Goal: Task Accomplishment & Management: Use online tool/utility

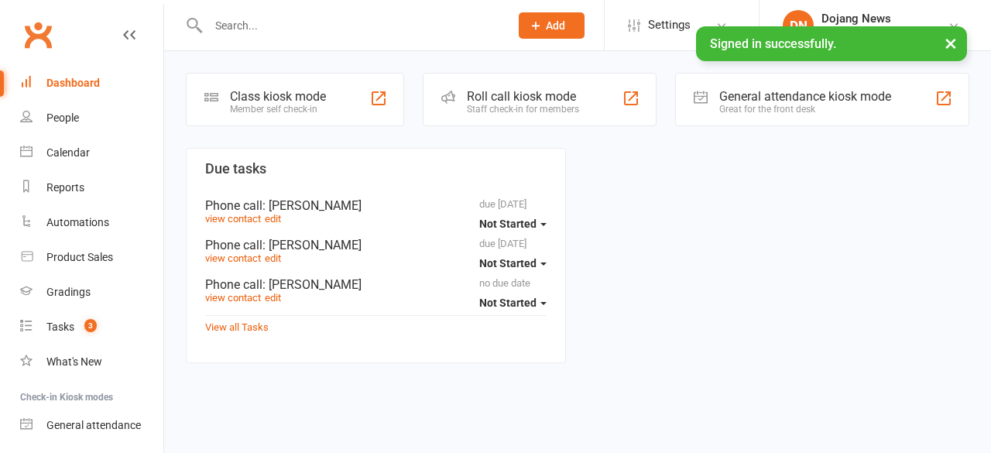
click at [565, 112] on div "Staff check-in for members" at bounding box center [523, 109] width 112 height 11
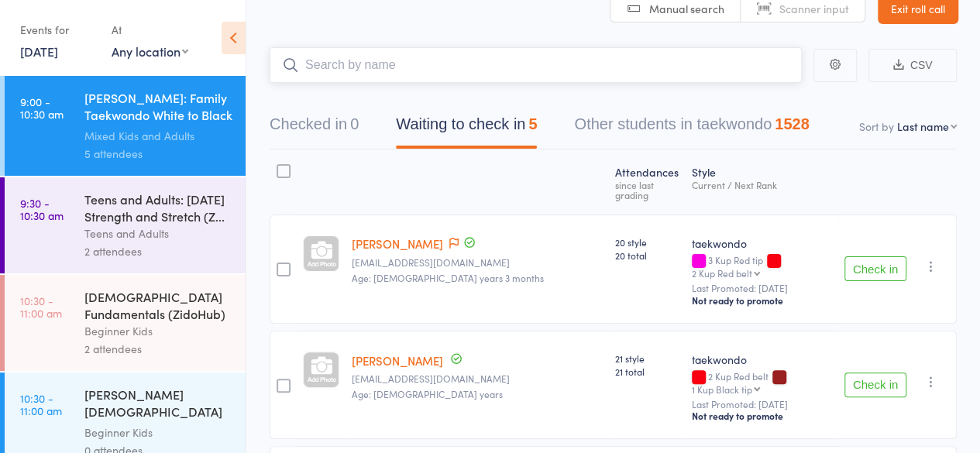
scroll to position [84, 0]
click at [208, 229] on div "Teens and Adults" at bounding box center [158, 234] width 148 height 18
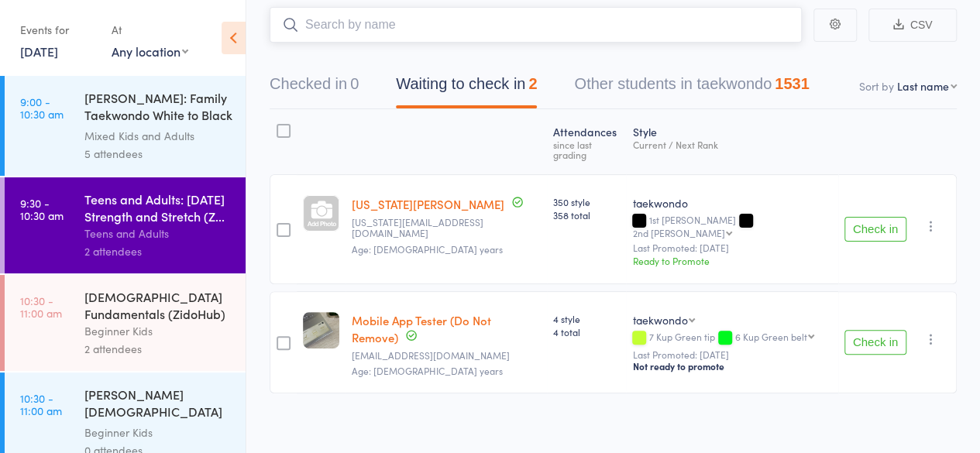
scroll to position [125, 0]
click at [121, 335] on div "Beginner Kids" at bounding box center [158, 331] width 148 height 18
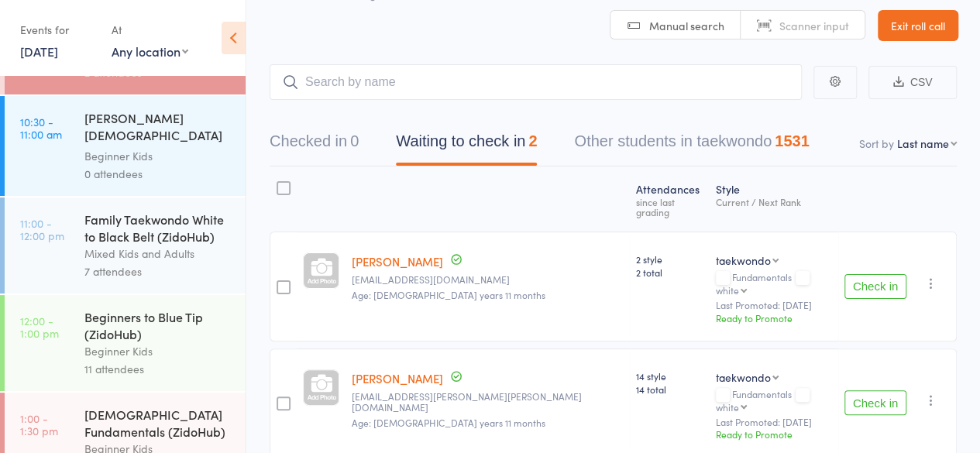
scroll to position [282, 0]
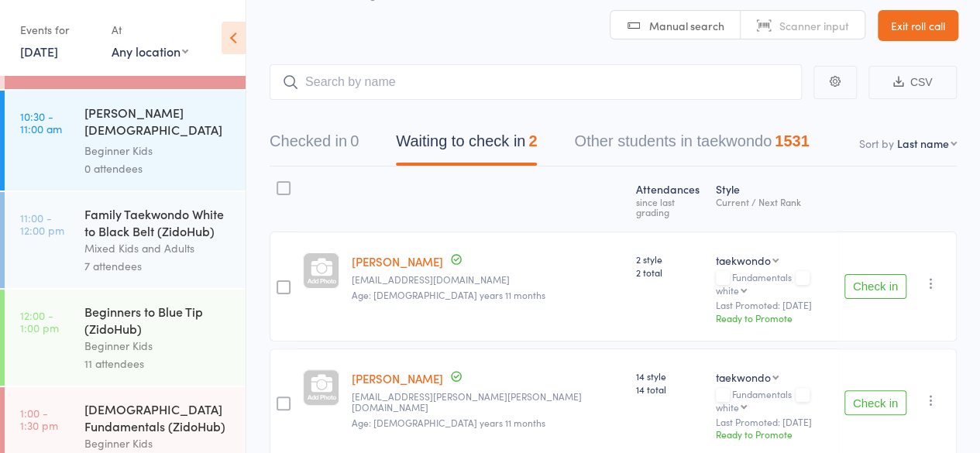
click at [194, 257] on div "Mixed Kids and Adults" at bounding box center [158, 248] width 148 height 18
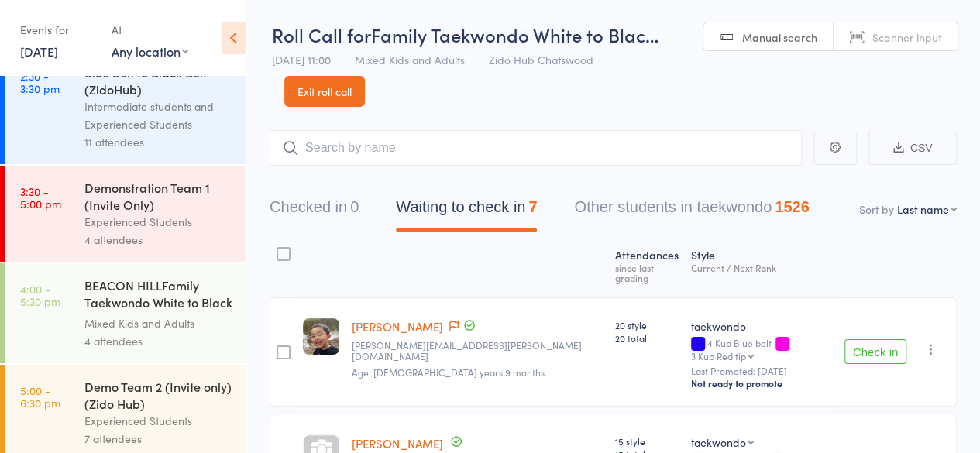
scroll to position [936, 0]
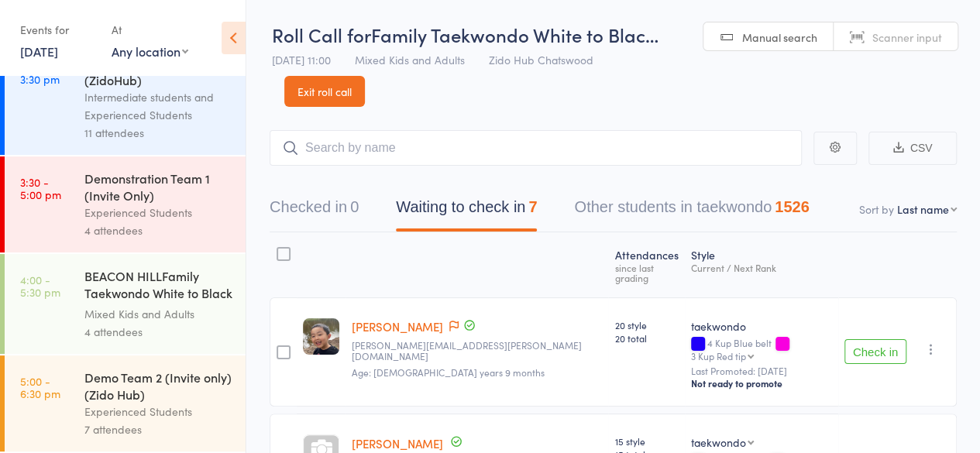
click at [187, 425] on div "7 attendees" at bounding box center [158, 430] width 148 height 18
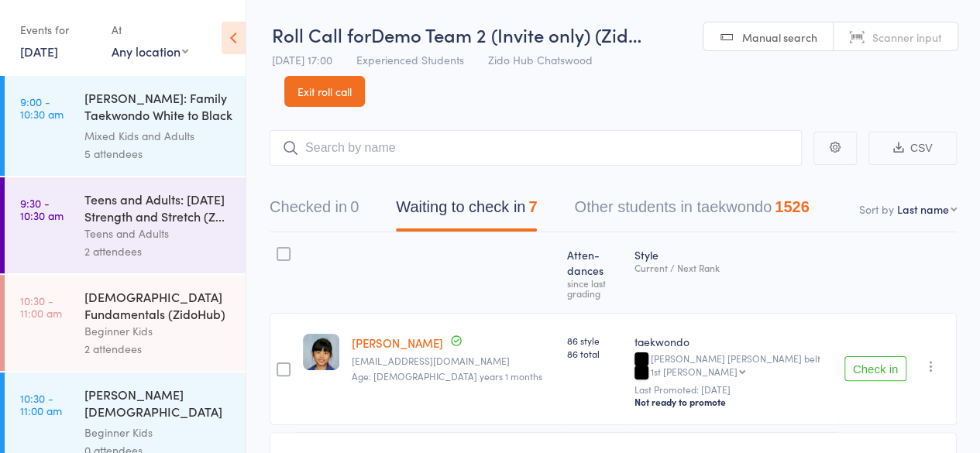
click at [147, 253] on div "2 attendees" at bounding box center [158, 251] width 148 height 18
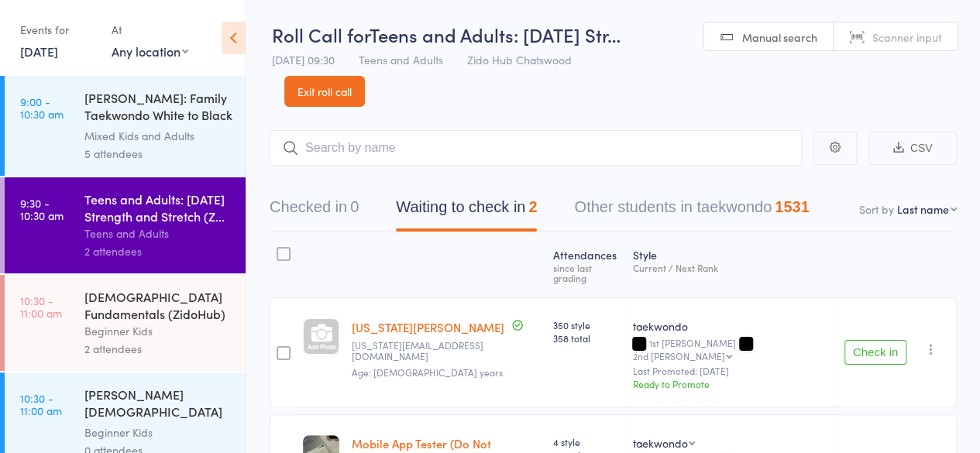
click at [146, 316] on div "4-6 year old Fundamentals (ZidoHub)" at bounding box center [158, 305] width 148 height 34
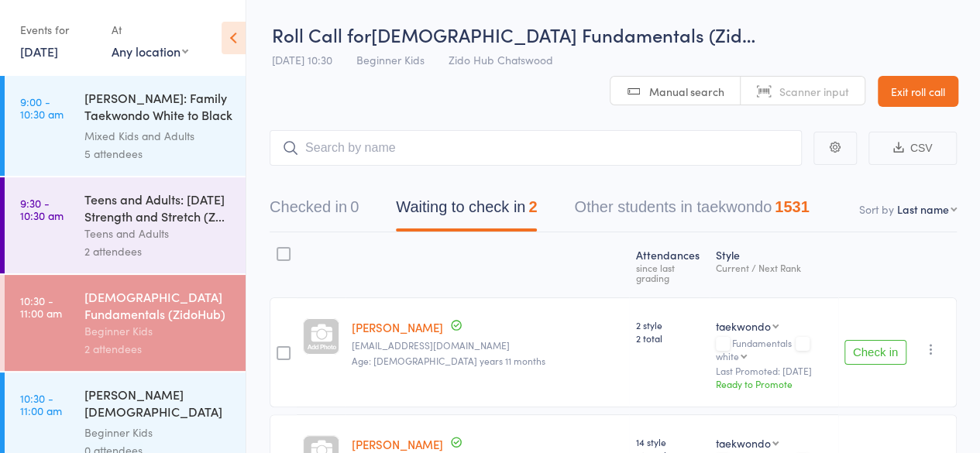
click at [184, 255] on div "2 attendees" at bounding box center [158, 251] width 148 height 18
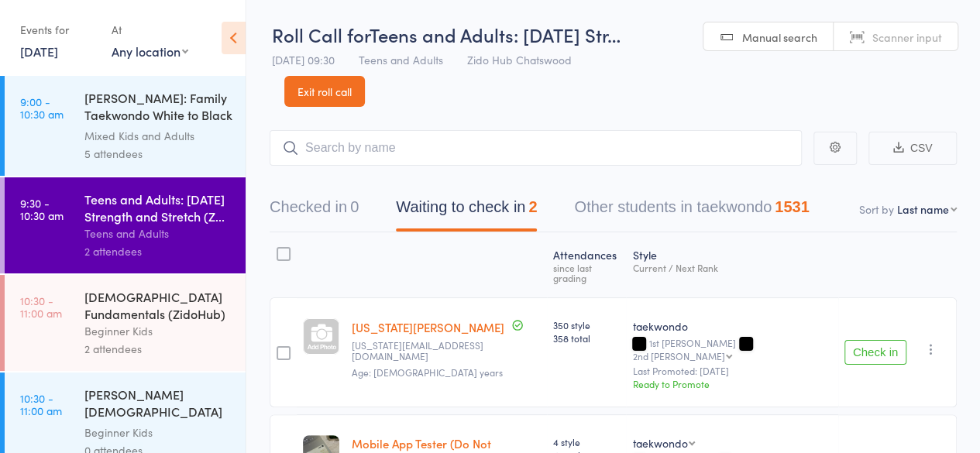
click at [452, 155] on input "search" at bounding box center [536, 148] width 532 height 36
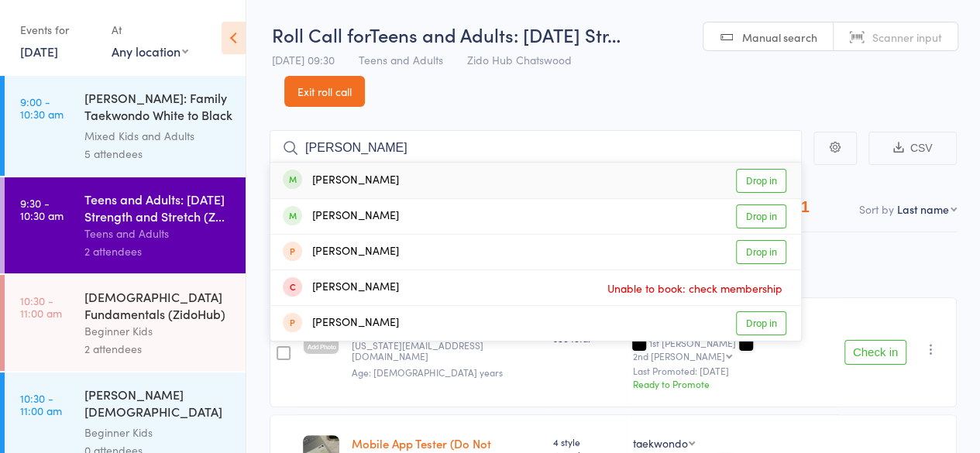
type input "arnav"
click at [765, 185] on link "Drop in" at bounding box center [761, 181] width 50 height 24
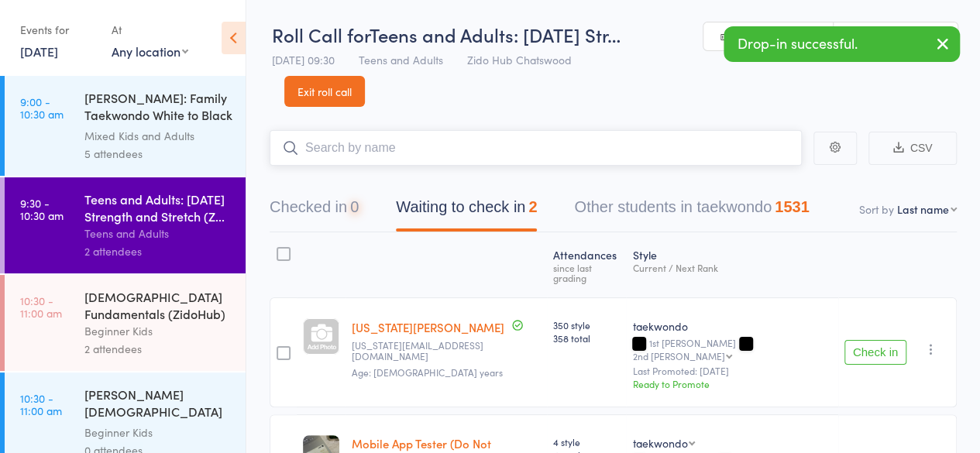
click at [750, 148] on input "search" at bounding box center [536, 148] width 532 height 36
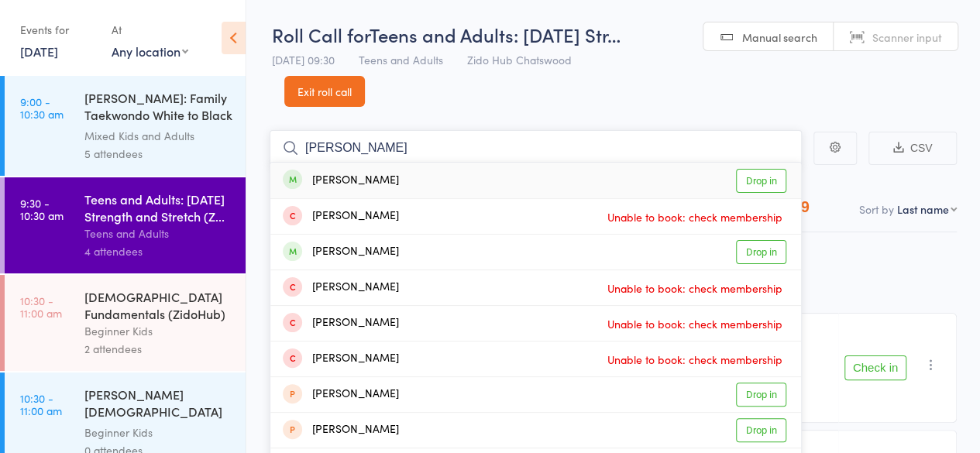
type input "liam"
click at [770, 176] on link "Drop in" at bounding box center [761, 181] width 50 height 24
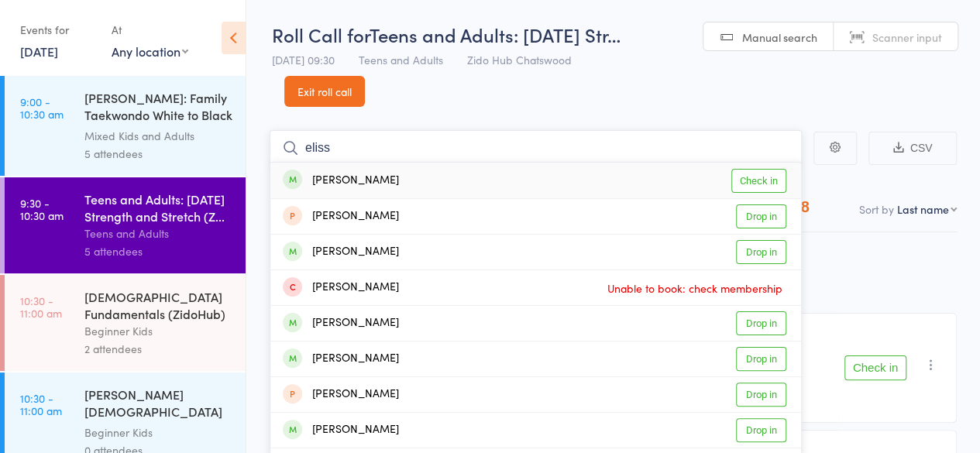
type input "eliss"
click at [770, 176] on link "Check in" at bounding box center [758, 181] width 55 height 24
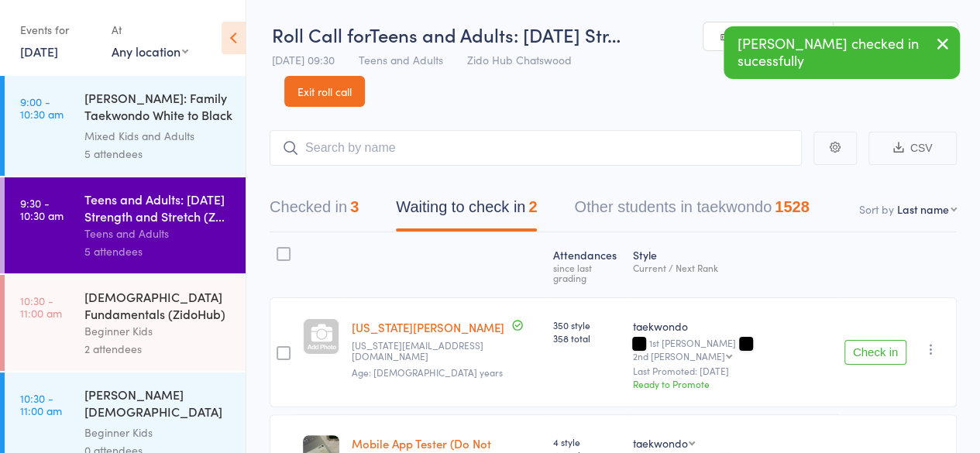
click at [864, 349] on button "Check in" at bounding box center [875, 352] width 62 height 25
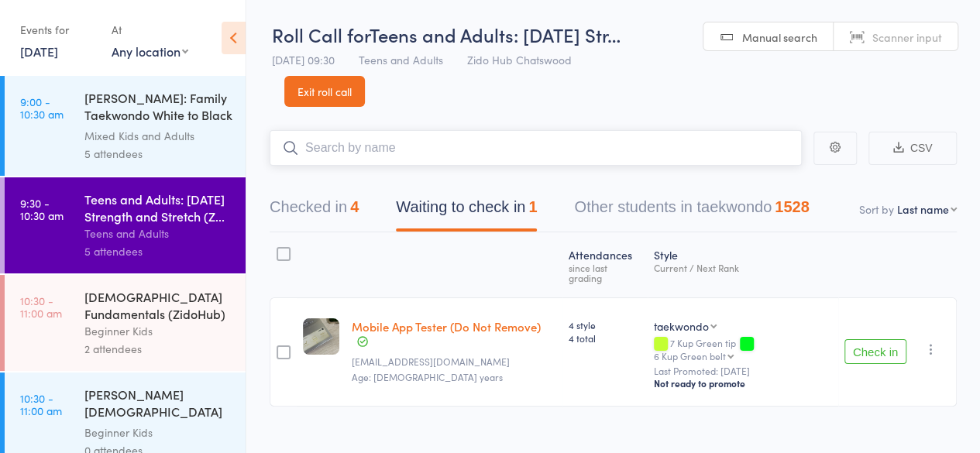
click at [676, 149] on input "search" at bounding box center [536, 148] width 532 height 36
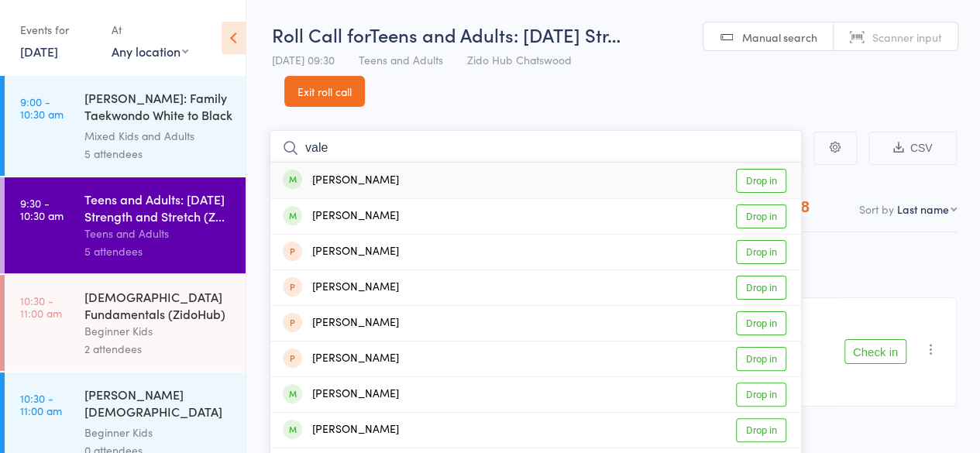
type input "vale"
click at [758, 185] on link "Drop in" at bounding box center [761, 181] width 50 height 24
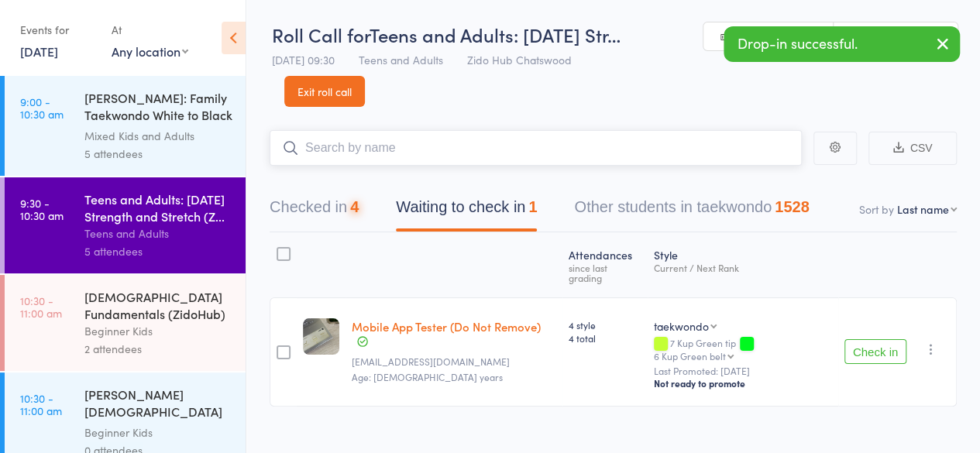
click at [727, 150] on input "search" at bounding box center [536, 148] width 532 height 36
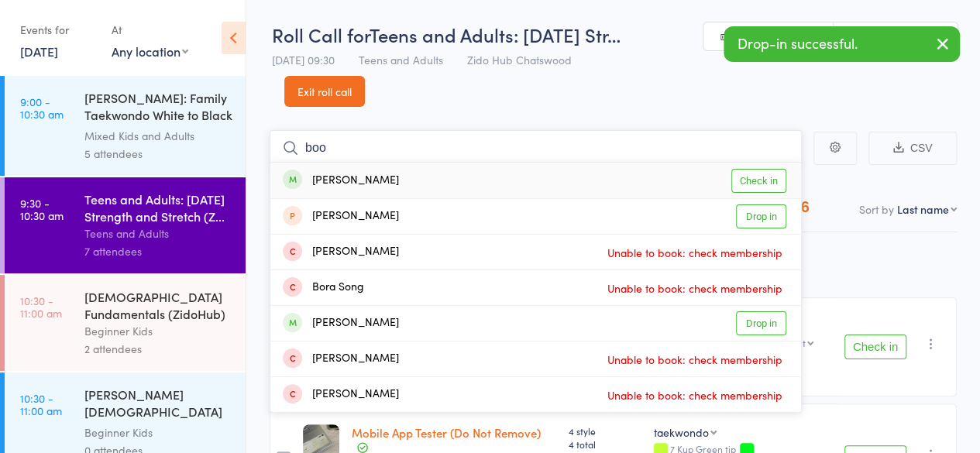
type input "boo"
click at [754, 171] on link "Check in" at bounding box center [758, 181] width 55 height 24
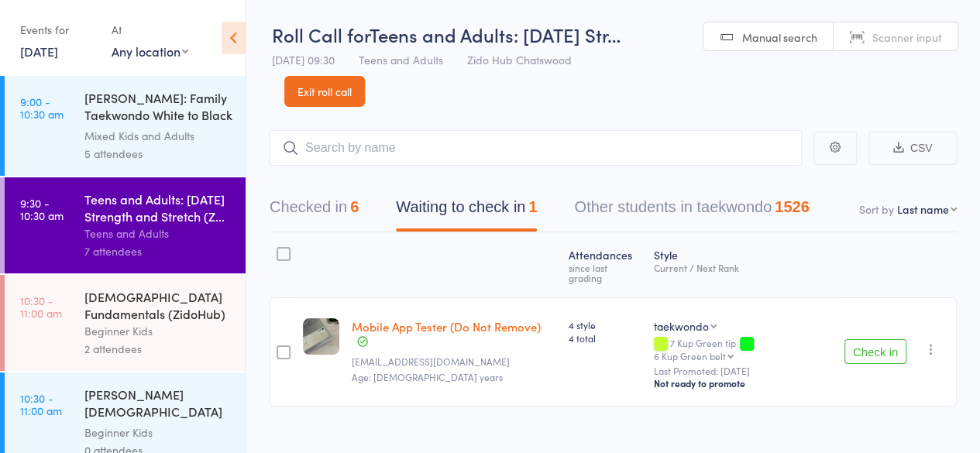
click at [702, 98] on header "Roll Call for Teens and Adults: Saturday Str… 16 Aug 09:30 Teens and Adults Zid…" at bounding box center [613, 53] width 734 height 107
click at [741, 96] on header "Roll Call for Teens and Adults: Saturday Str… 16 Aug 09:30 Teens and Adults Zid…" at bounding box center [613, 53] width 734 height 107
click at [80, 318] on link "10:30 - 11:00 am 4-6 year old Fundamentals (ZidoHub) Beginner Kids 2 attendees" at bounding box center [125, 323] width 241 height 96
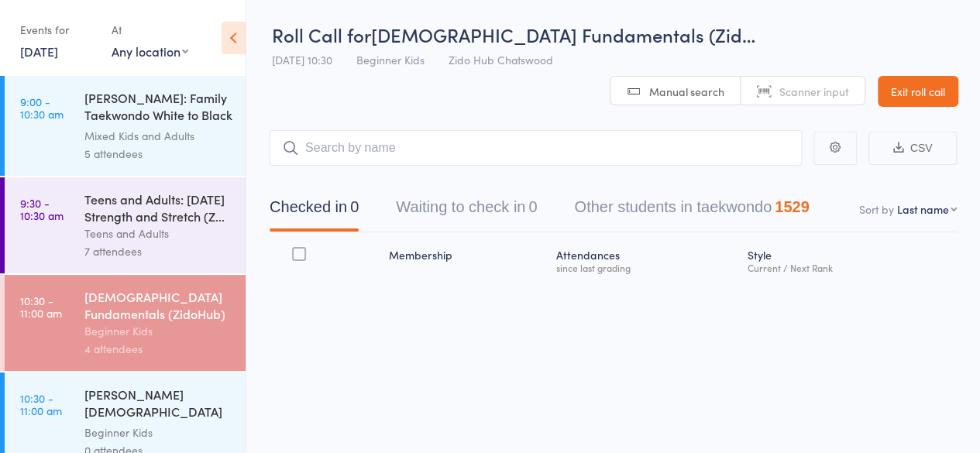
click at [80, 318] on link "10:30 - 11:00 am 4-6 year old Fundamentals (ZidoHub) Beginner Kids 4 attendees" at bounding box center [125, 323] width 241 height 96
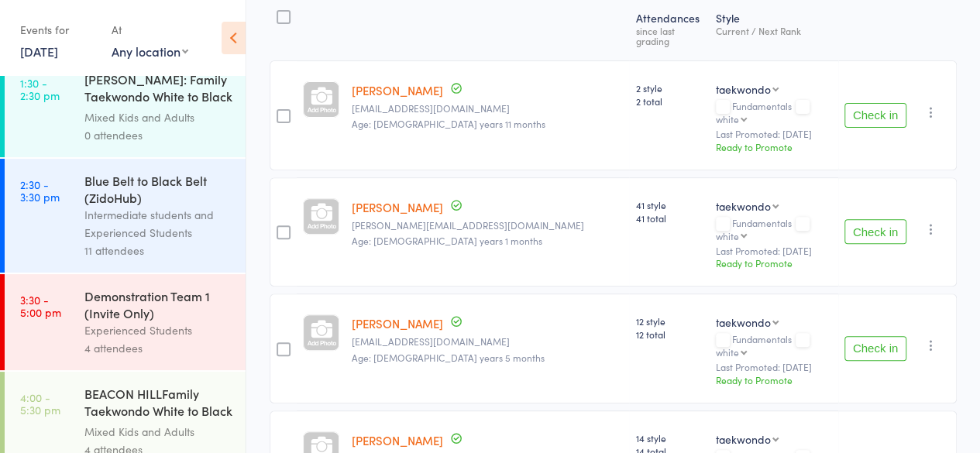
scroll to position [809, 0]
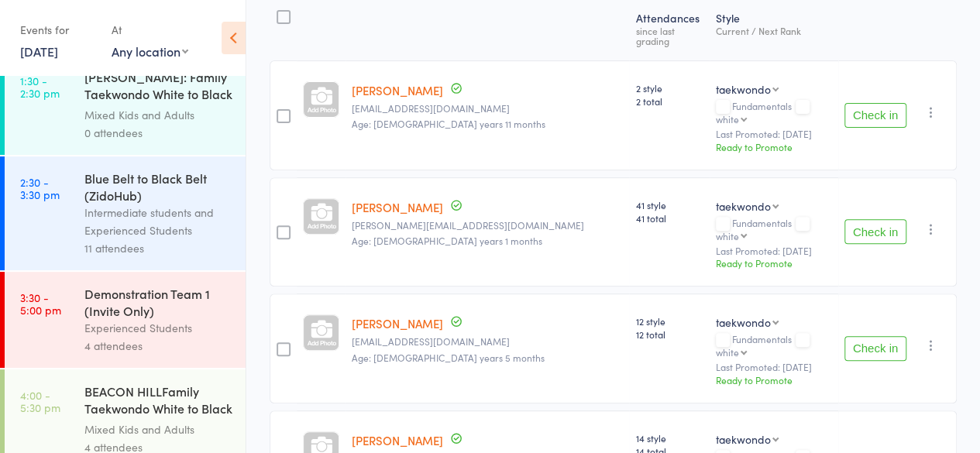
click at [149, 337] on div "Experienced Students" at bounding box center [158, 328] width 148 height 18
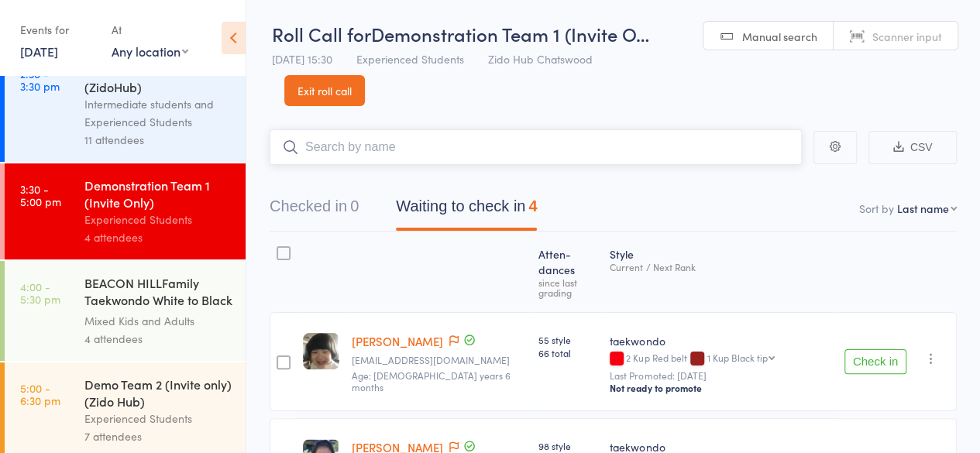
scroll to position [923, 0]
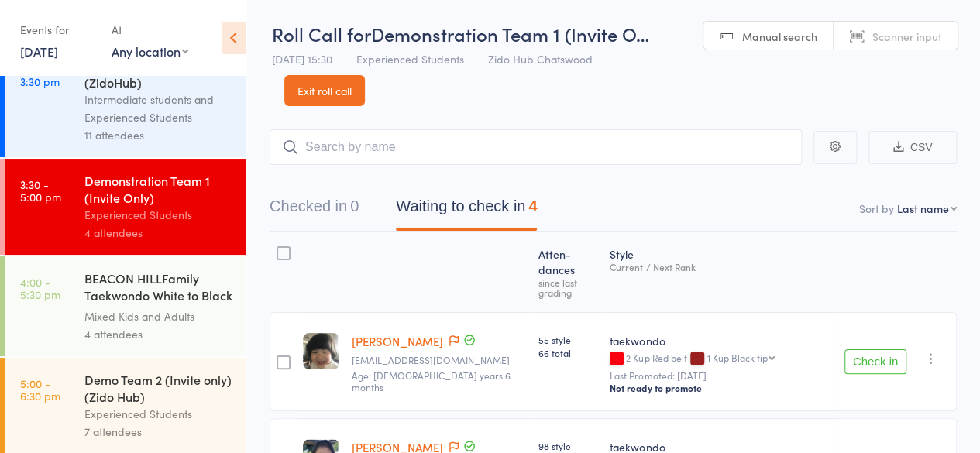
click at [153, 390] on div "Demo Team 2 (Invite only) (Zido Hub)" at bounding box center [158, 388] width 148 height 34
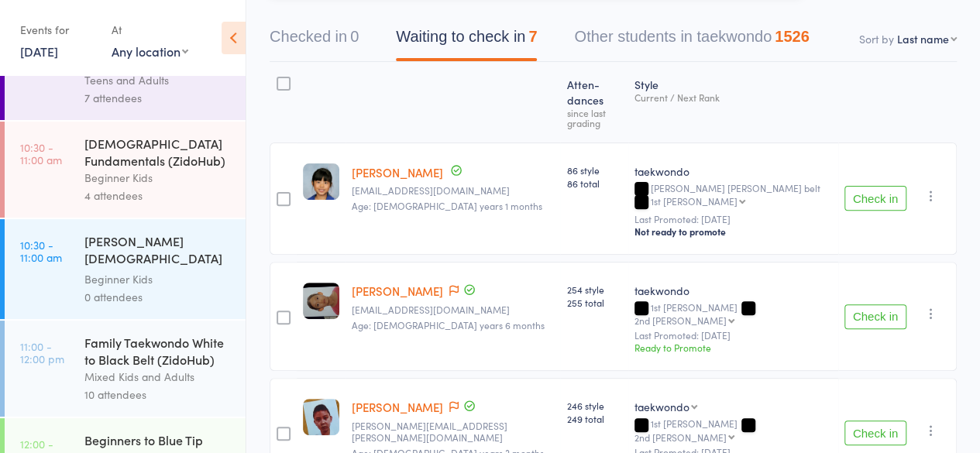
scroll to position [189, 0]
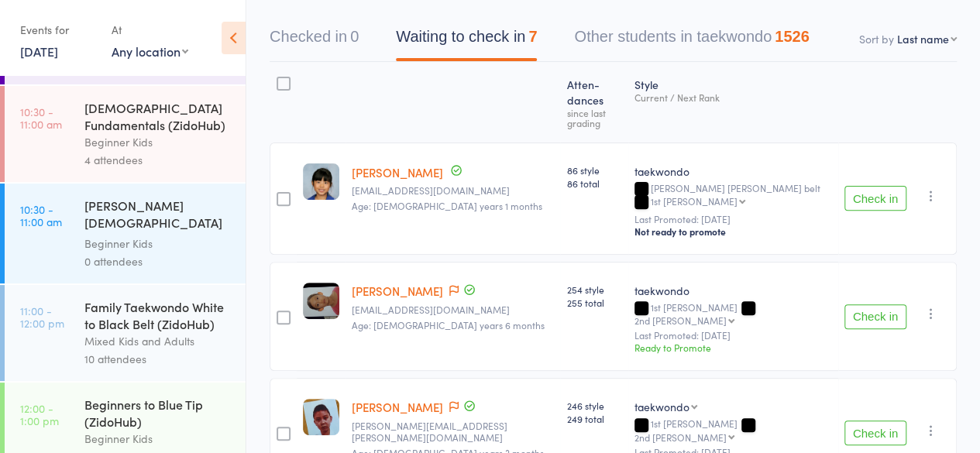
click at [91, 129] on div "4-6 year old Fundamentals (ZidoHub)" at bounding box center [158, 116] width 148 height 34
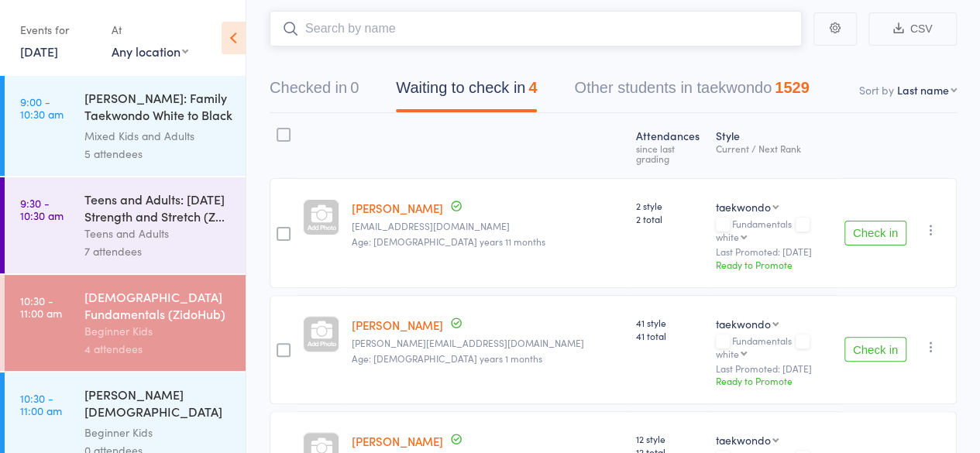
scroll to position [124, 0]
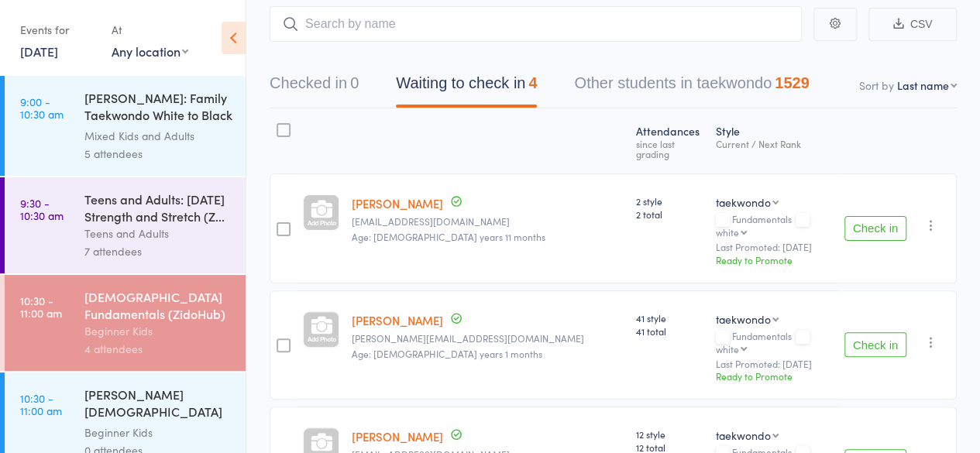
click at [880, 216] on button "Check in" at bounding box center [875, 228] width 62 height 25
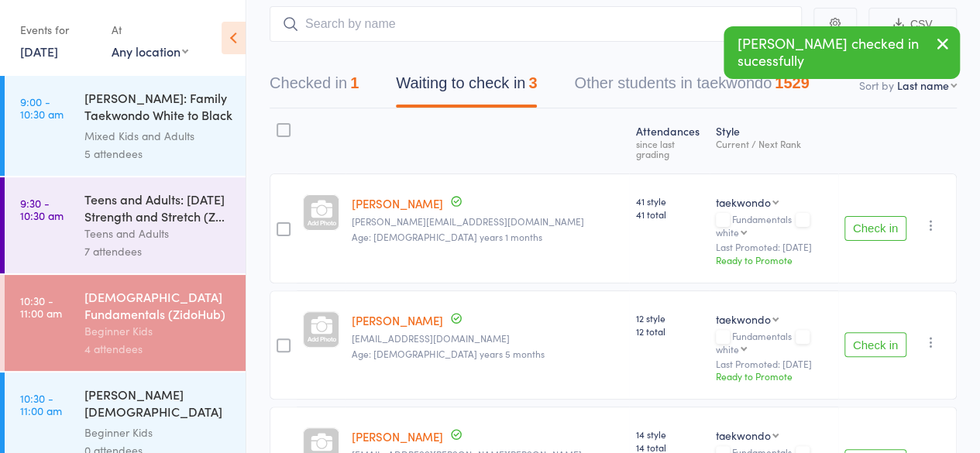
click at [880, 216] on button "Check in" at bounding box center [875, 228] width 62 height 25
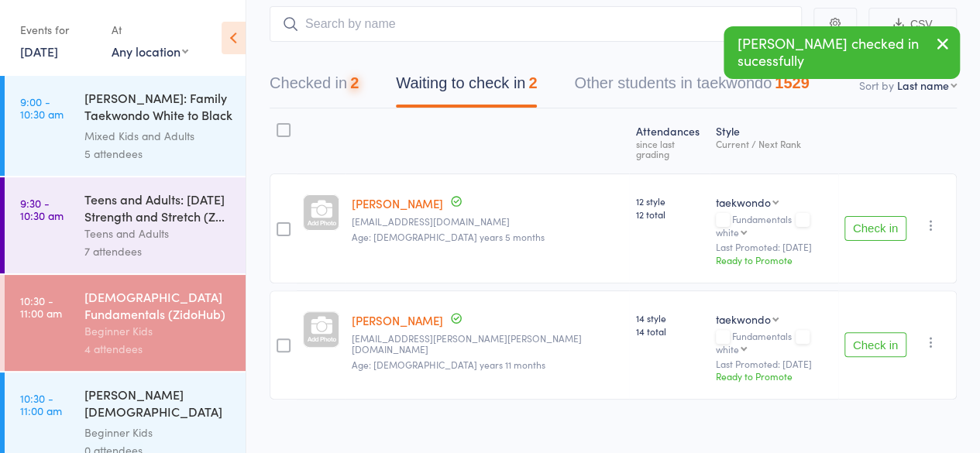
scroll to position [105, 0]
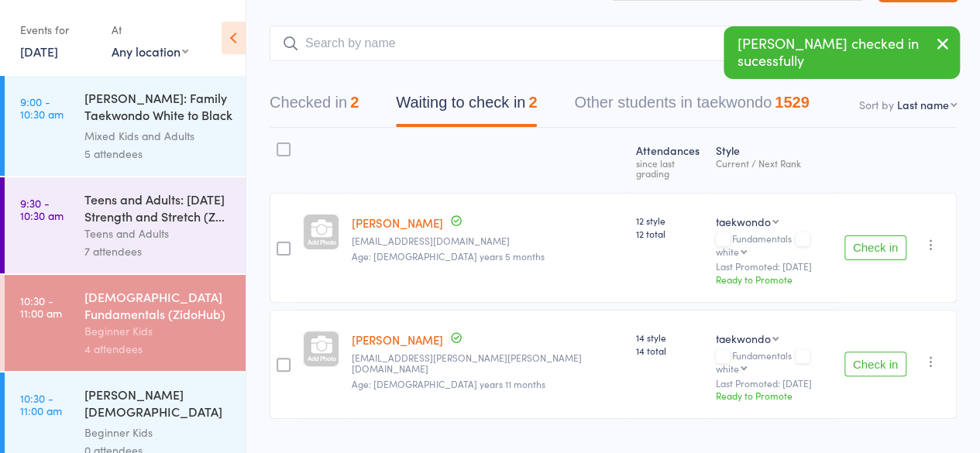
click at [880, 210] on div "Check in Check in Send message Add Note Add Task Add Flag Remove Mark absent" at bounding box center [897, 248] width 119 height 110
click at [871, 236] on button "Check in" at bounding box center [875, 247] width 62 height 25
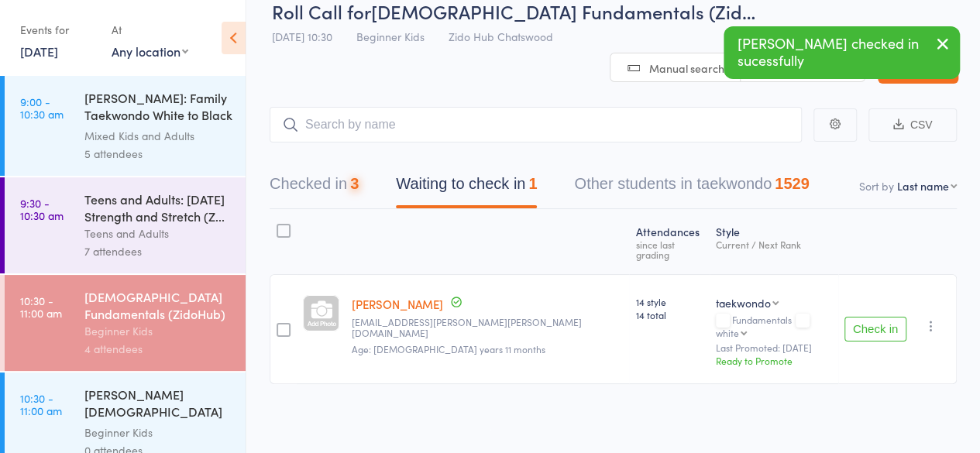
scroll to position [1, 0]
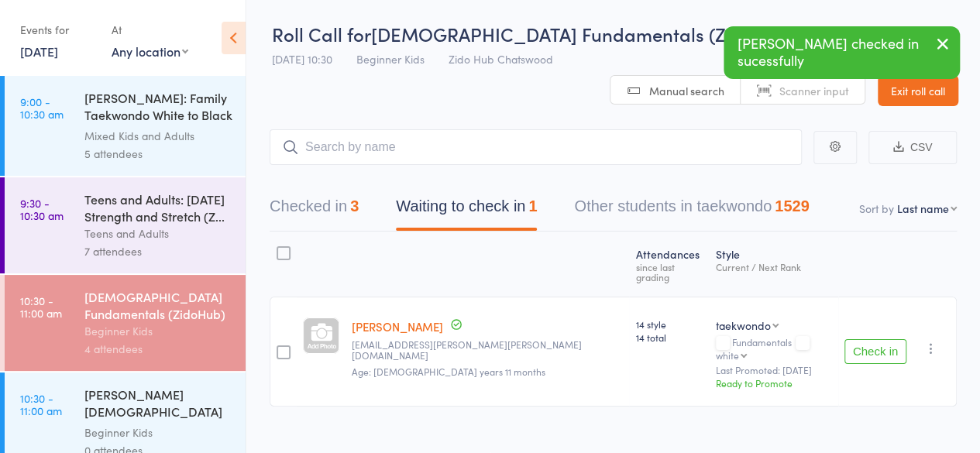
click at [865, 339] on button "Check in" at bounding box center [875, 351] width 62 height 25
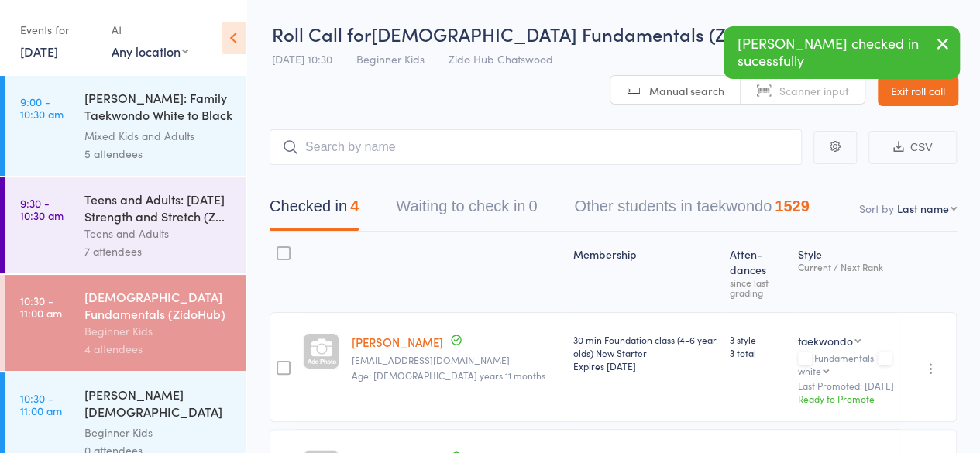
click at [184, 235] on div "Teens and Adults" at bounding box center [158, 234] width 148 height 18
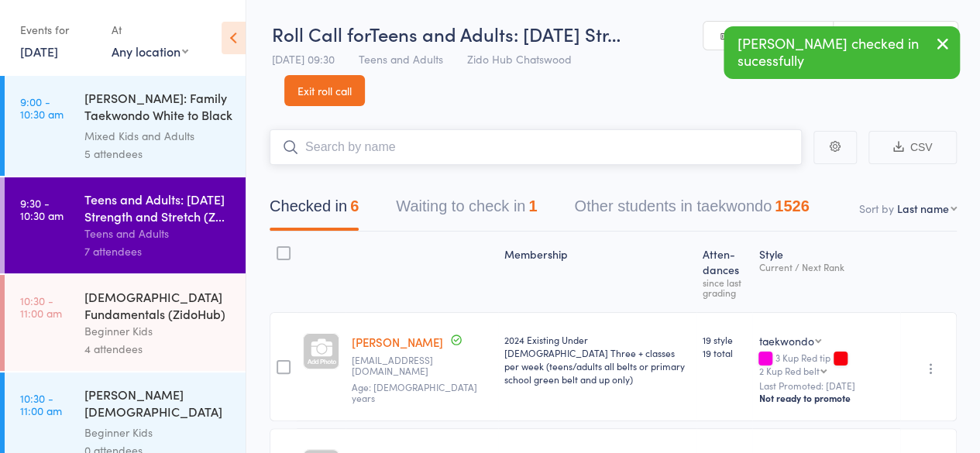
click at [389, 156] on input "search" at bounding box center [536, 147] width 532 height 36
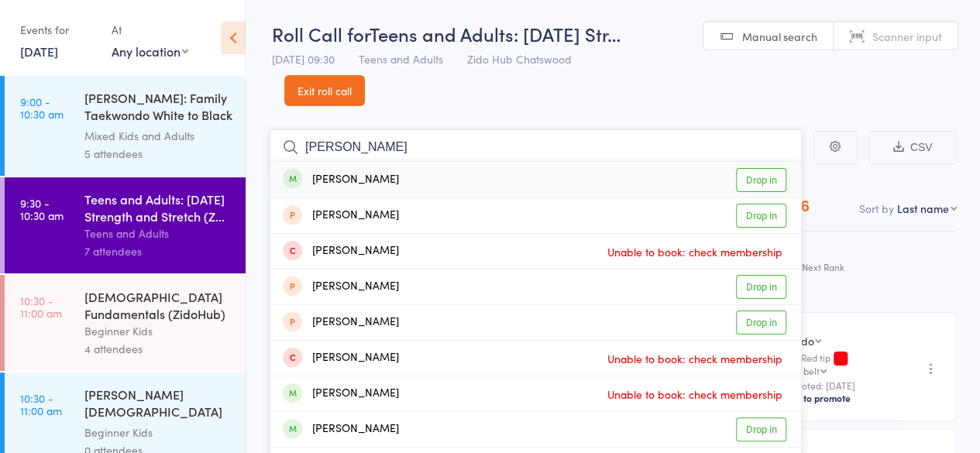
type input "khoi"
click at [776, 182] on link "Drop in" at bounding box center [761, 180] width 50 height 24
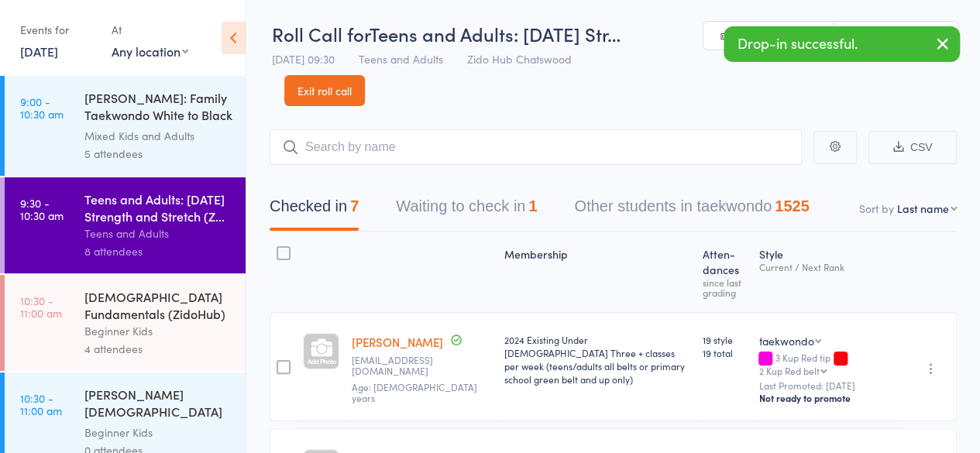
click at [660, 98] on header "Roll Call for Teens and Adults: Saturday Str… 16 Aug 09:30 Teens and Adults Zid…" at bounding box center [613, 52] width 734 height 107
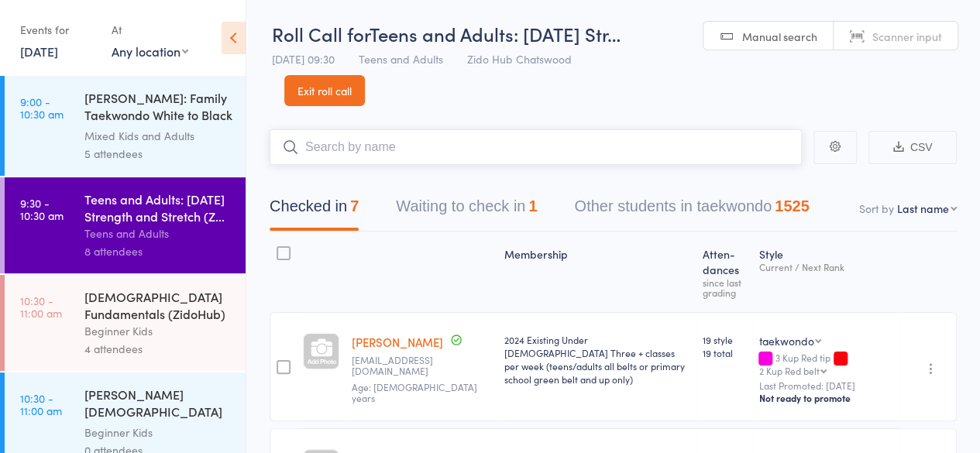
click at [594, 155] on input "search" at bounding box center [536, 147] width 532 height 36
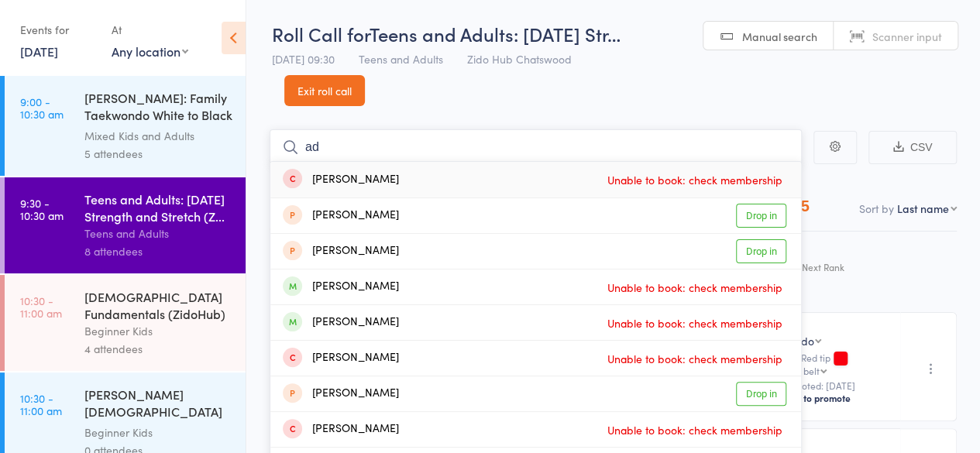
type input "a"
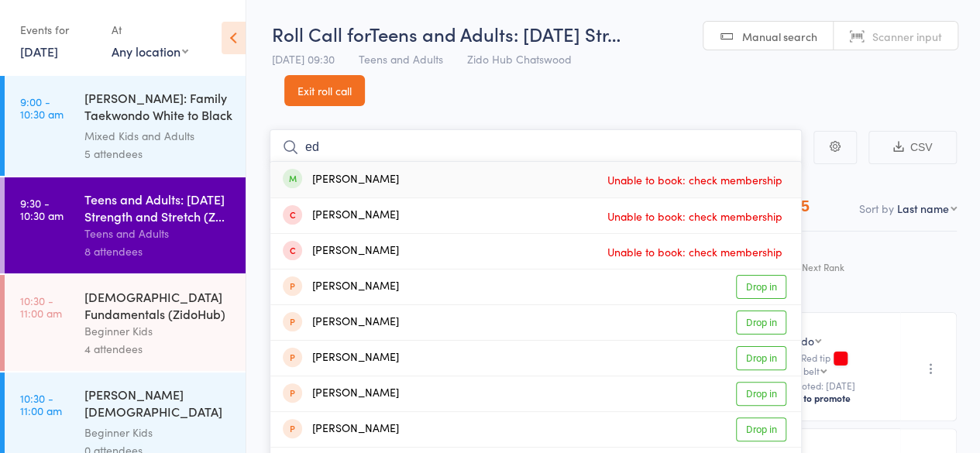
type input "e"
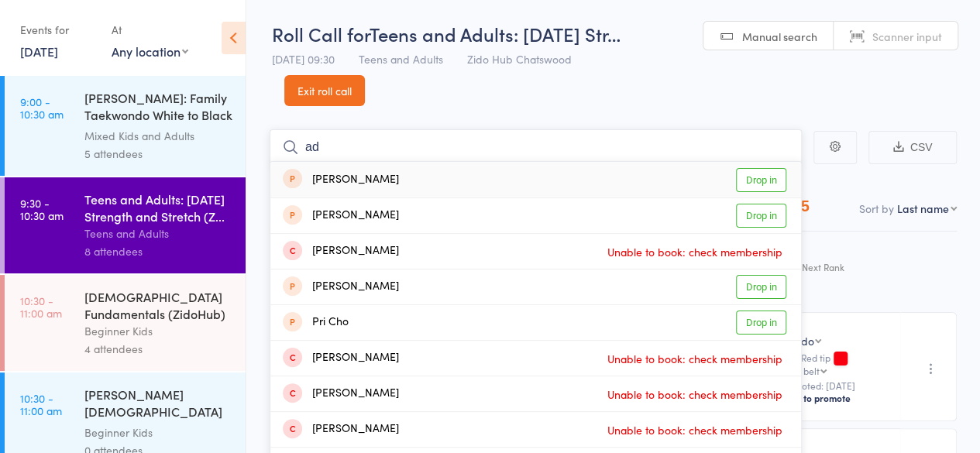
type input "a"
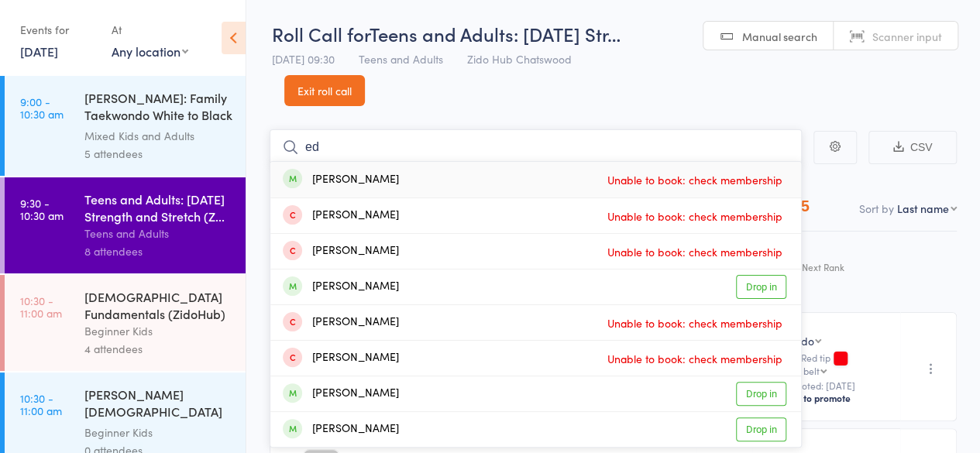
type input "e"
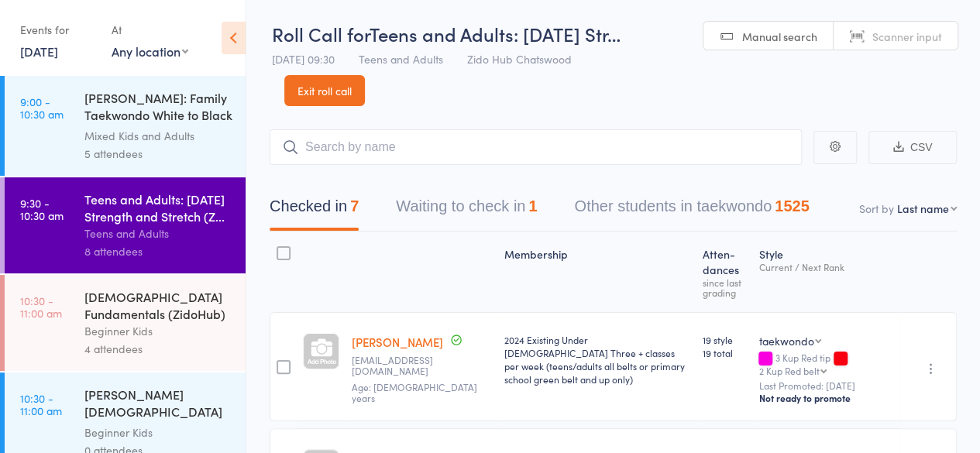
click at [45, 55] on link "16 Aug, 2025" at bounding box center [39, 51] width 38 height 17
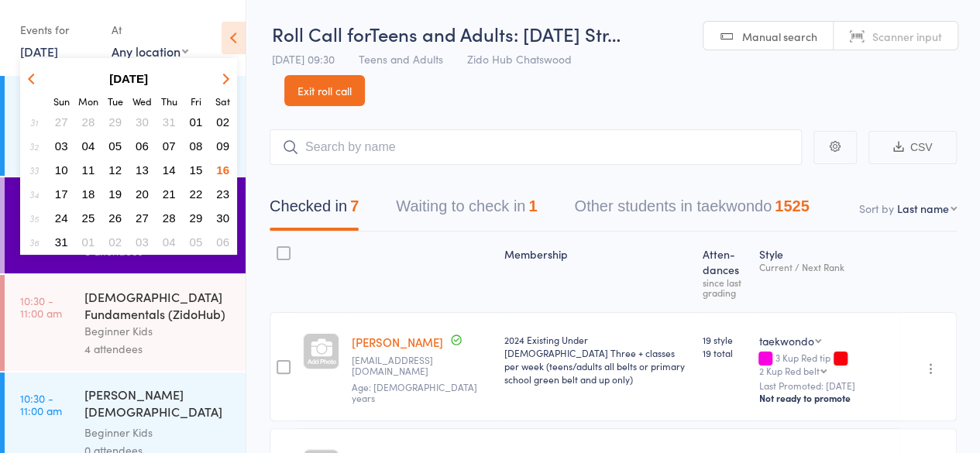
click at [195, 171] on span "15" at bounding box center [196, 169] width 13 height 13
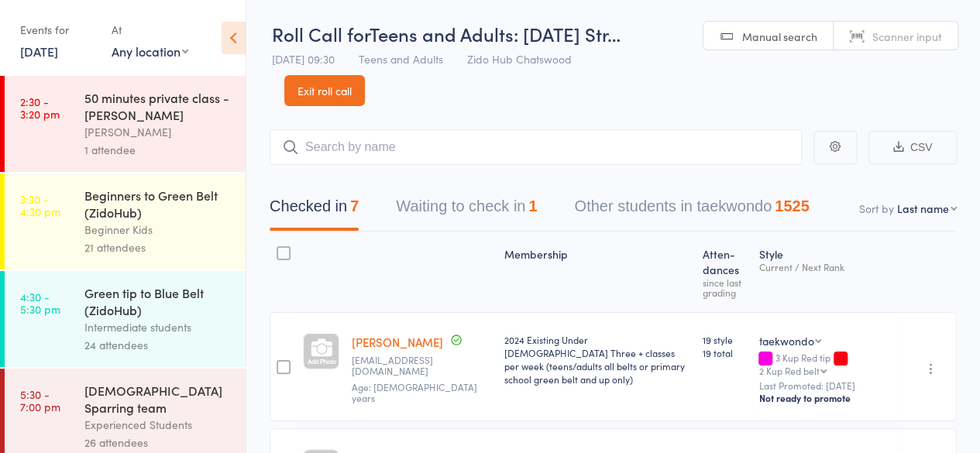
click at [176, 332] on div "Intermediate students" at bounding box center [158, 327] width 148 height 18
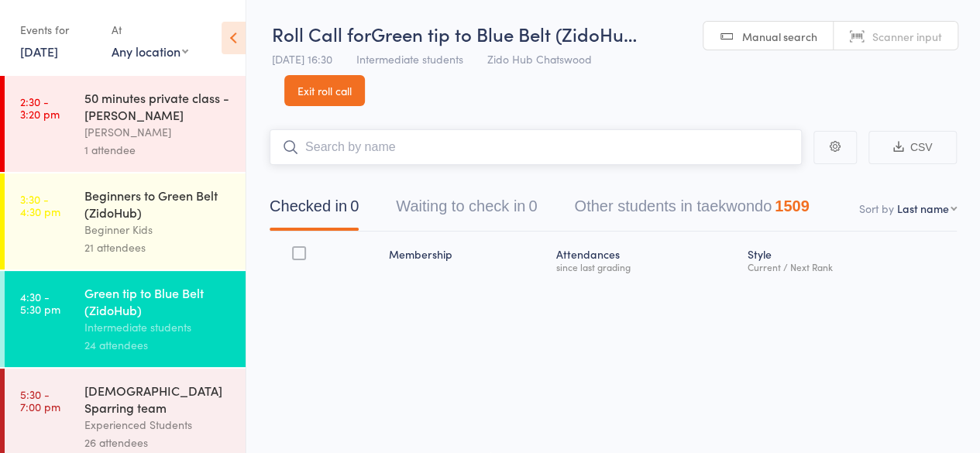
click at [490, 153] on input "search" at bounding box center [536, 147] width 532 height 36
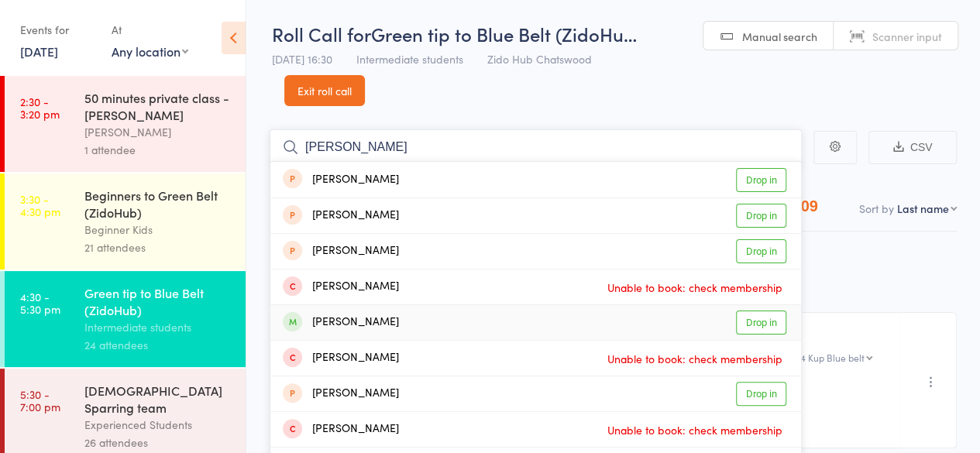
type input "jin kir"
click at [763, 313] on link "Drop in" at bounding box center [761, 323] width 50 height 24
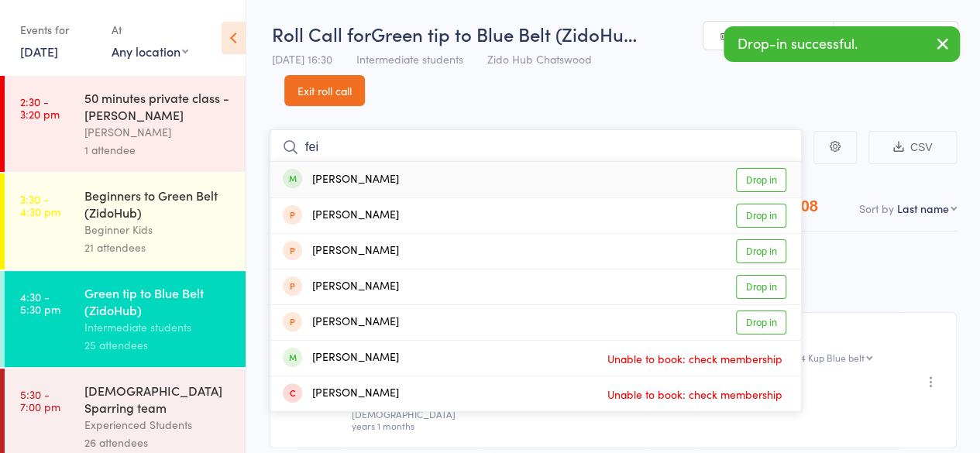
type input "fei"
click at [762, 184] on link "Drop in" at bounding box center [761, 180] width 50 height 24
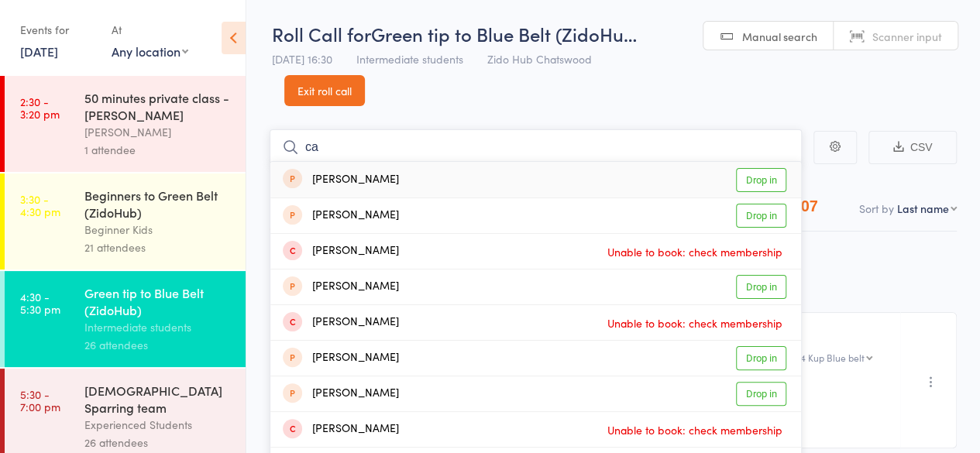
type input "c"
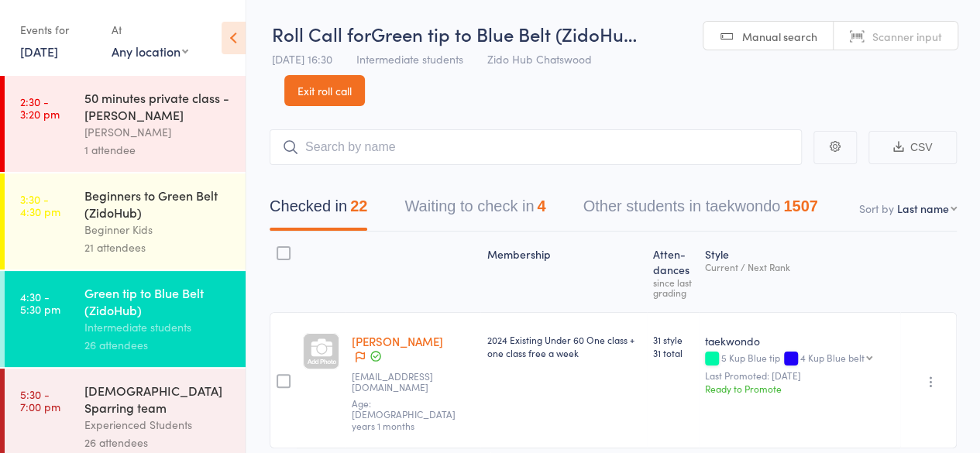
click at [408, 100] on header "Roll Call for Green tip to Blue Belt (ZidoHu… 15 Aug 16:30 Intermediate student…" at bounding box center [613, 52] width 734 height 107
click at [648, 74] on header "Roll Call for Green tip to Blue Belt (ZidoHu… 15 Aug 16:30 Intermediate student…" at bounding box center [613, 52] width 734 height 107
click at [62, 64] on div "Events for 15 Aug, 2025 15 Aug, 2025 August 2025 Sun Mon Tue Wed Thu Fri Sat 31…" at bounding box center [123, 39] width 246 height 78
click at [55, 55] on link "15 Aug, 2025" at bounding box center [39, 51] width 38 height 17
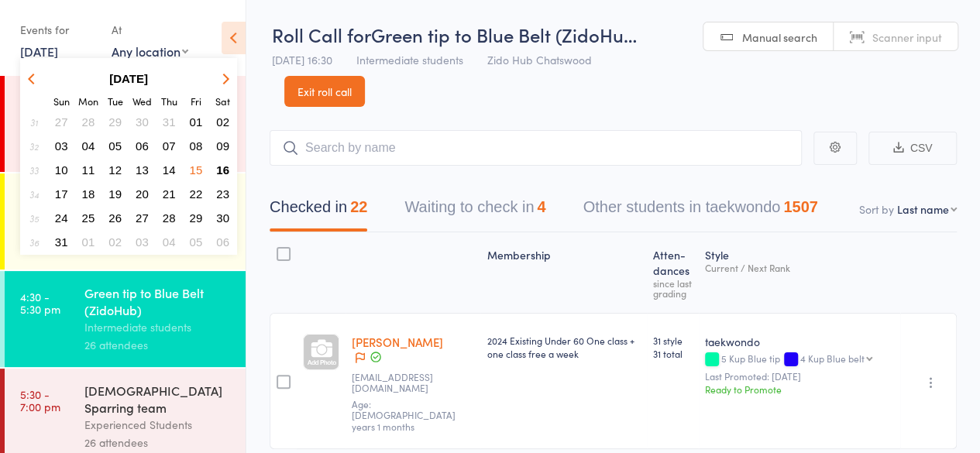
click at [223, 167] on span "16" at bounding box center [222, 169] width 13 height 13
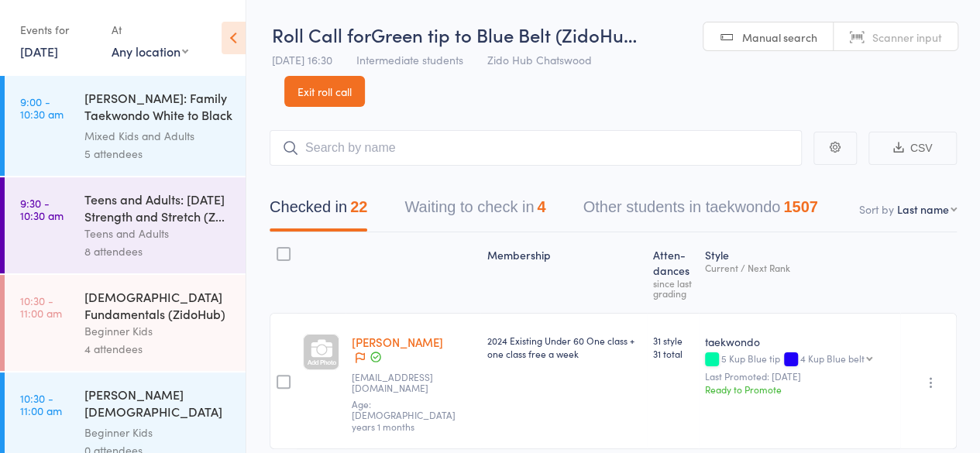
click at [158, 294] on div "4-6 year old Fundamentals (ZidoHub)" at bounding box center [158, 305] width 148 height 34
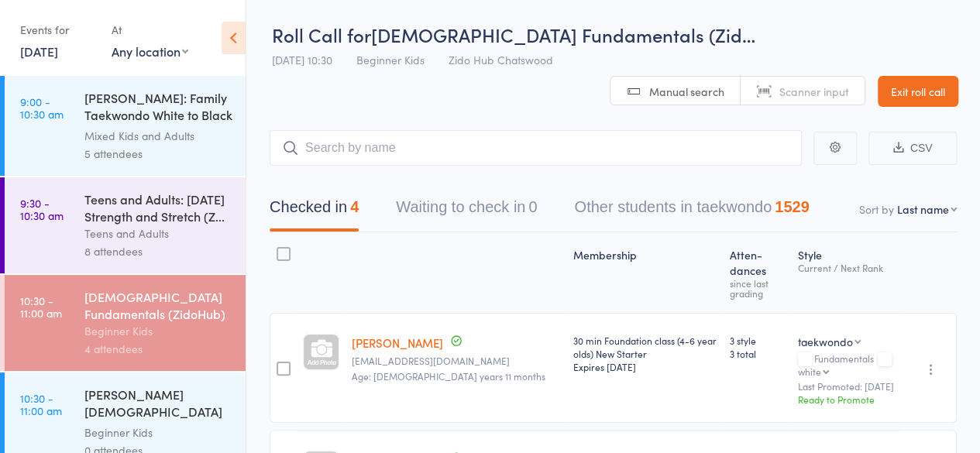
click at [218, 224] on div "Teens and Adults: Saturday Strength and Stretch (Z..." at bounding box center [158, 208] width 148 height 34
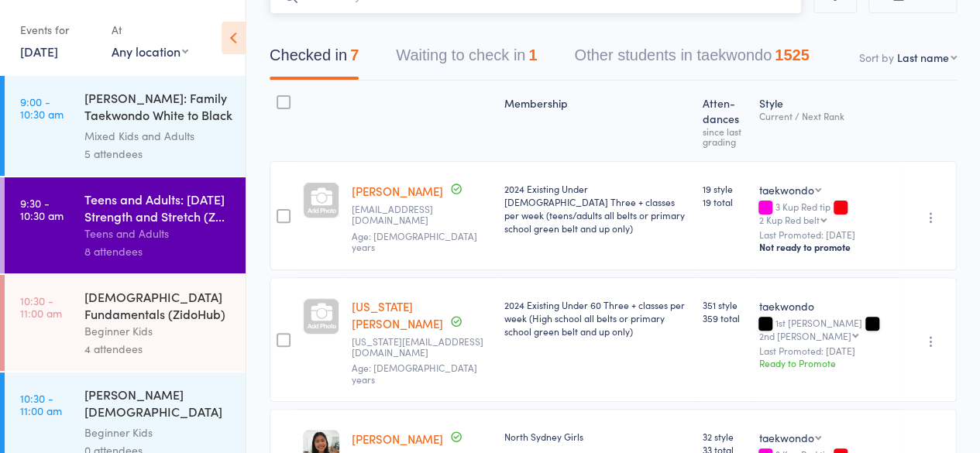
scroll to position [153, 0]
click at [113, 320] on div "4-6 year old Fundamentals (ZidoHub)" at bounding box center [158, 305] width 148 height 34
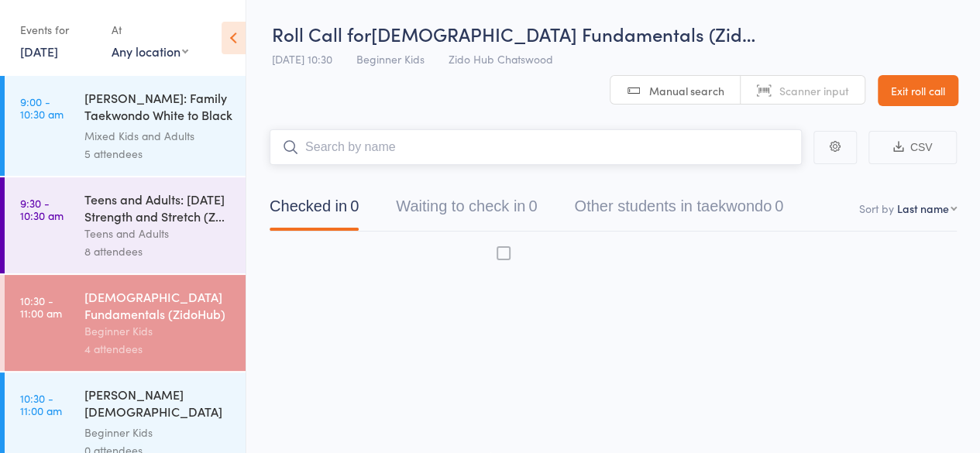
scroll to position [1, 0]
click at [133, 218] on div "Teens and Adults: Saturday Strength and Stretch (Z..." at bounding box center [158, 208] width 148 height 34
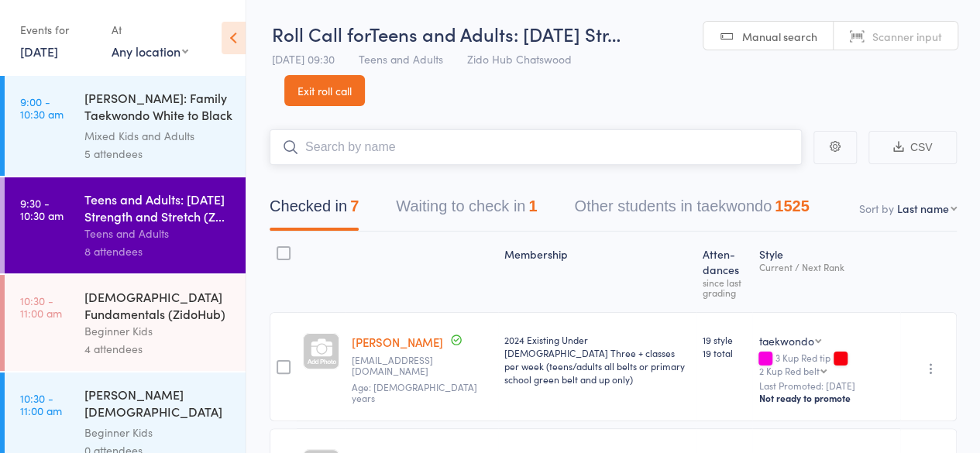
click at [462, 203] on button "Waiting to check in 1" at bounding box center [466, 210] width 141 height 41
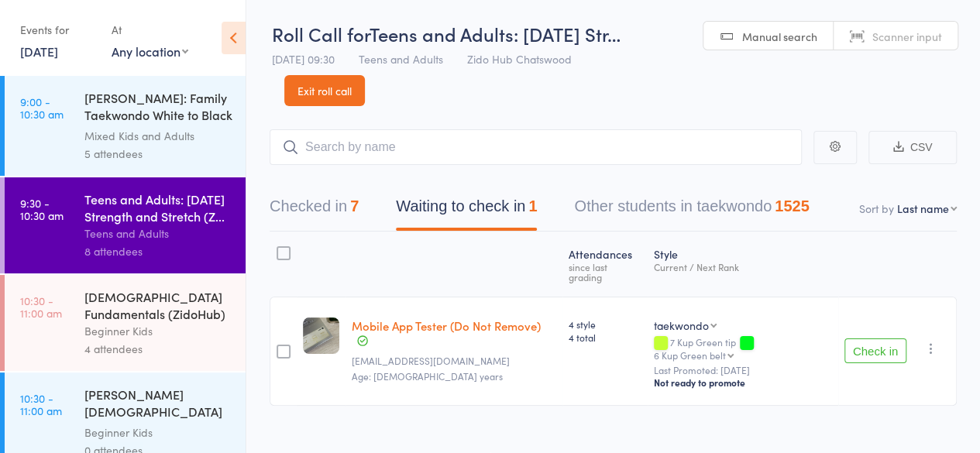
click at [160, 314] on div "4-6 year old Fundamentals (ZidoHub)" at bounding box center [158, 305] width 148 height 34
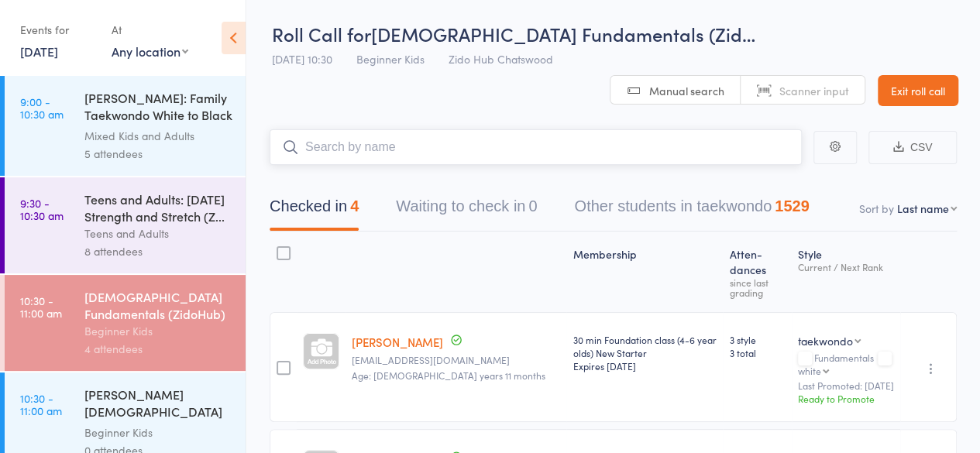
drag, startPoint x: 483, startPoint y: 212, endPoint x: 443, endPoint y: 210, distance: 40.3
click at [443, 210] on button "Waiting to check in 0" at bounding box center [466, 210] width 141 height 41
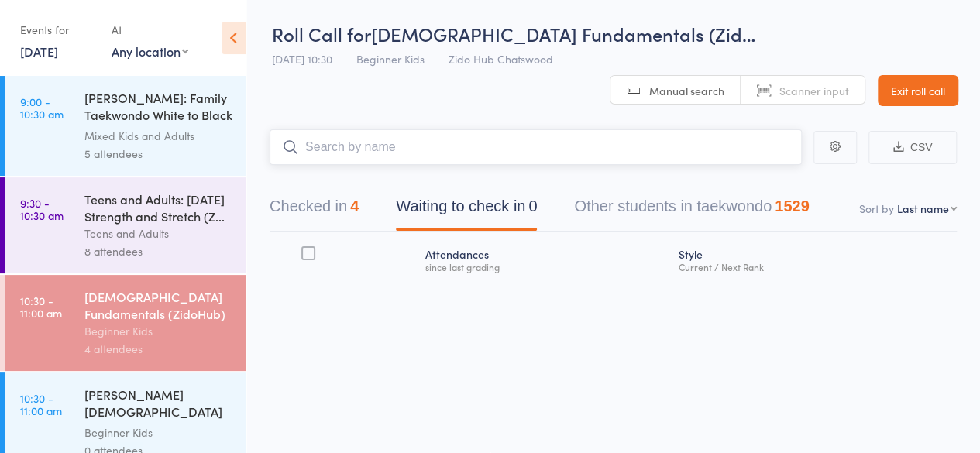
click at [366, 216] on div "Checked in 4 Waiting to check in 0 Other students in taekwondo 1529" at bounding box center [539, 210] width 577 height 41
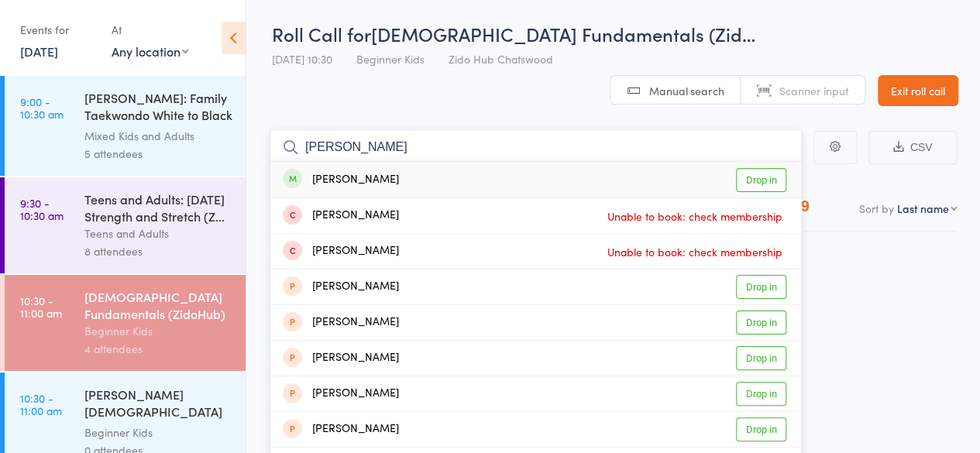
type input "edric"
click at [748, 185] on link "Drop in" at bounding box center [761, 180] width 50 height 24
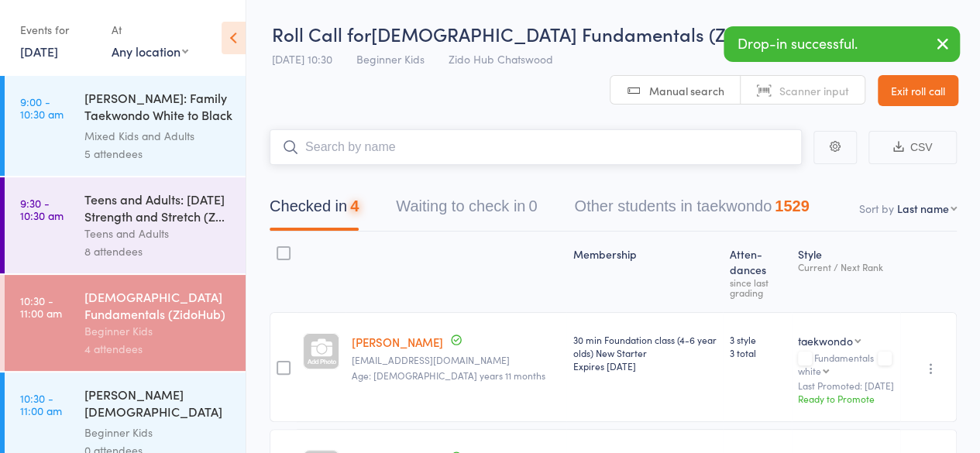
click at [329, 204] on button "Checked in 4" at bounding box center [314, 210] width 89 height 41
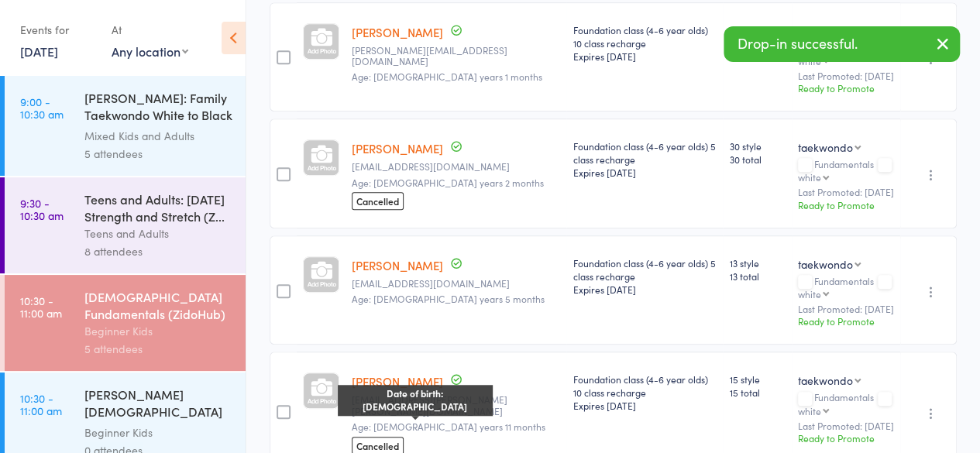
scroll to position [491, 0]
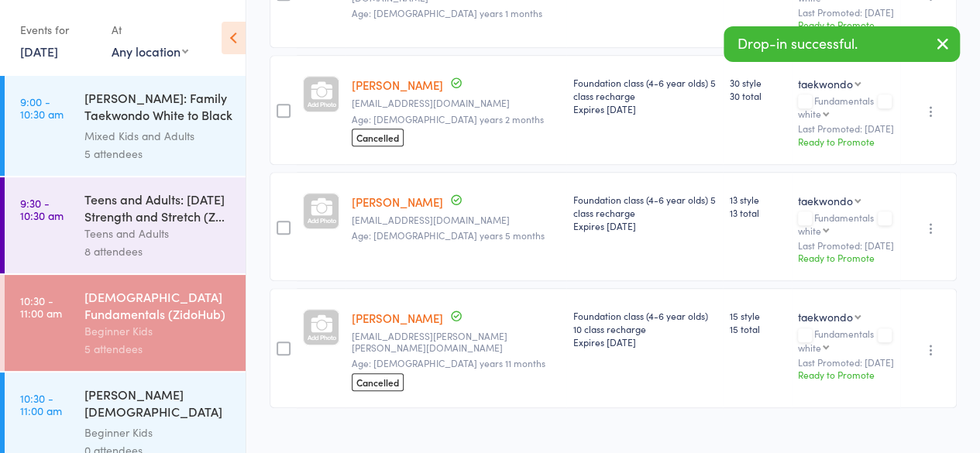
click at [164, 418] on div "RHODES 4-6 year old Fundamentals" at bounding box center [158, 405] width 148 height 38
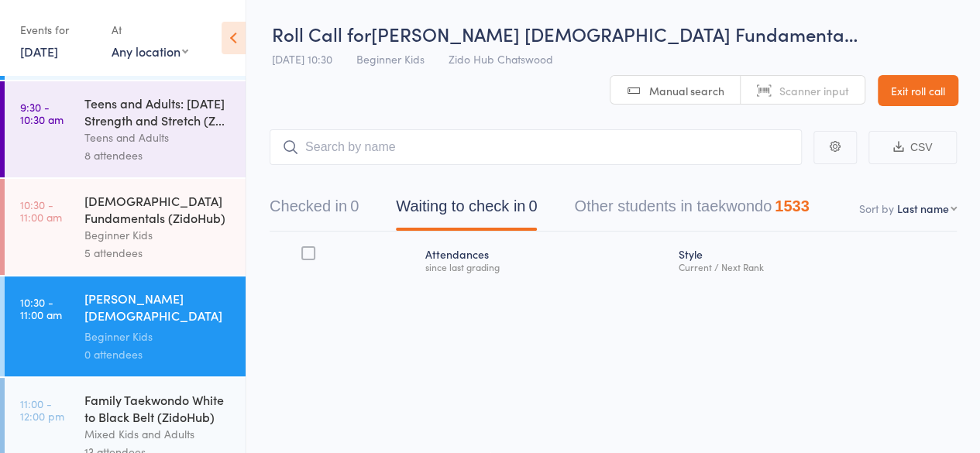
scroll to position [240, 0]
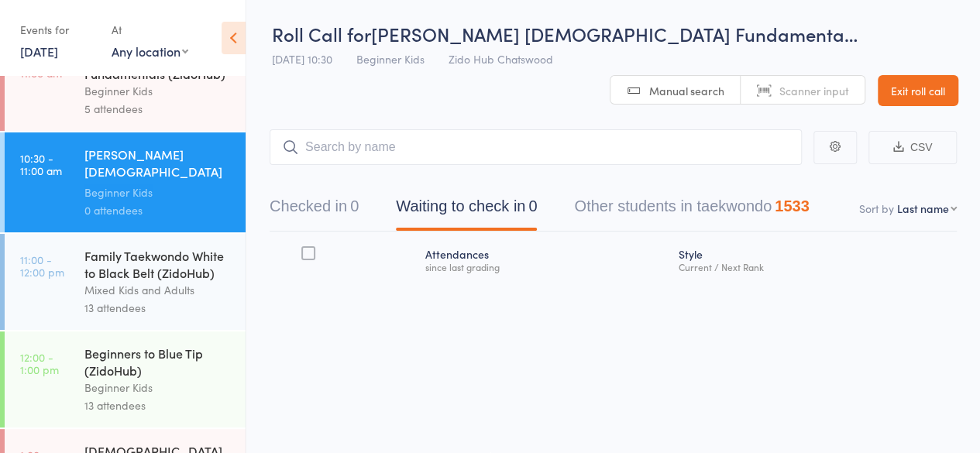
click at [170, 311] on div "13 attendees" at bounding box center [158, 308] width 148 height 18
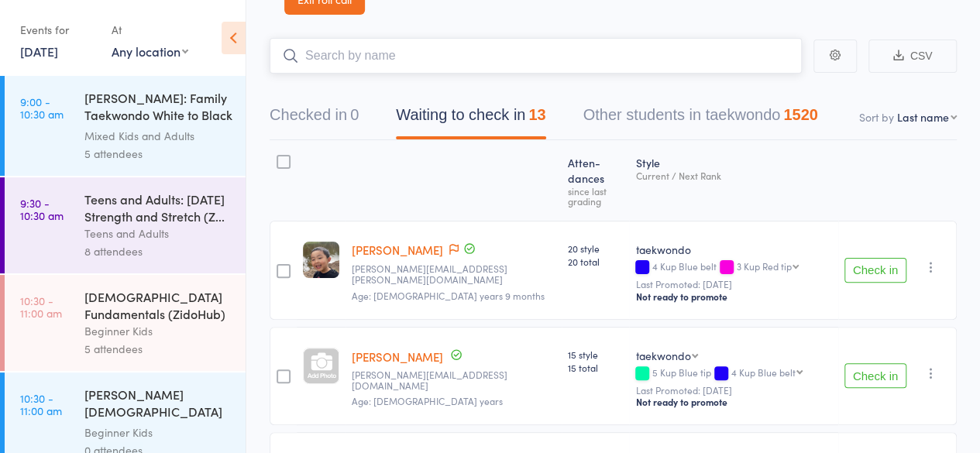
scroll to position [93, 0]
click at [864, 257] on button "Check in" at bounding box center [875, 269] width 62 height 25
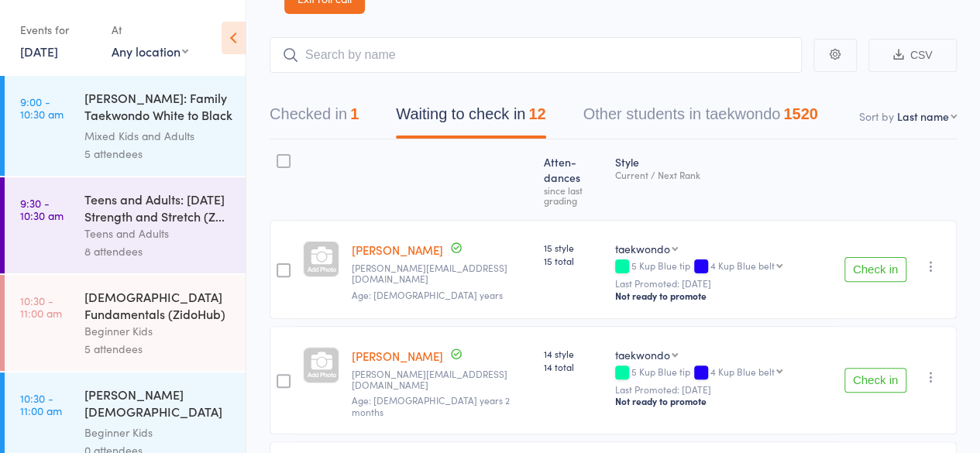
scroll to position [94, 0]
click at [880, 256] on button "Check in" at bounding box center [875, 268] width 62 height 25
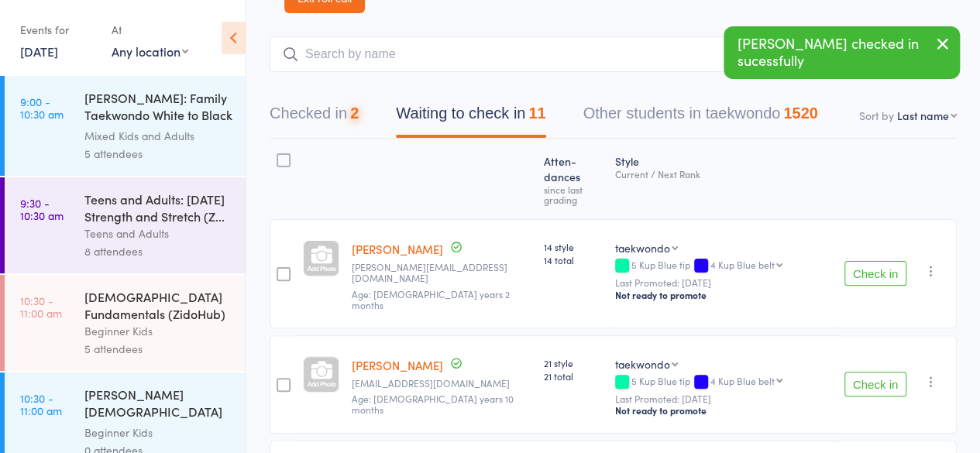
click at [880, 261] on button "Check in" at bounding box center [875, 273] width 62 height 25
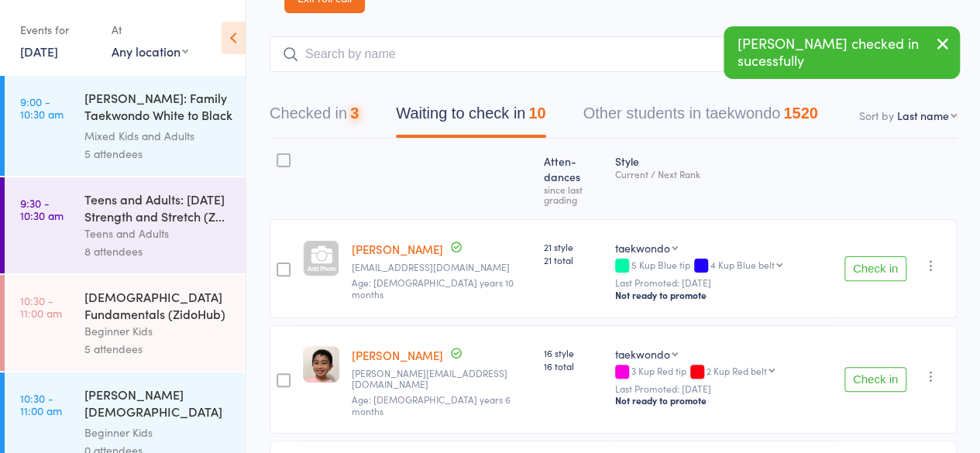
click at [880, 256] on button "Check in" at bounding box center [875, 268] width 62 height 25
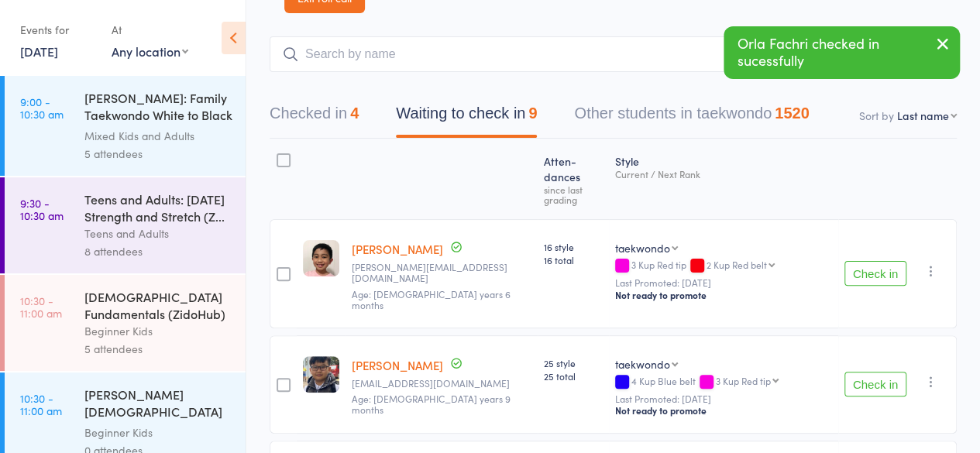
drag, startPoint x: 880, startPoint y: 229, endPoint x: 904, endPoint y: 232, distance: 24.2
click at [904, 261] on button "Check in" at bounding box center [875, 273] width 62 height 25
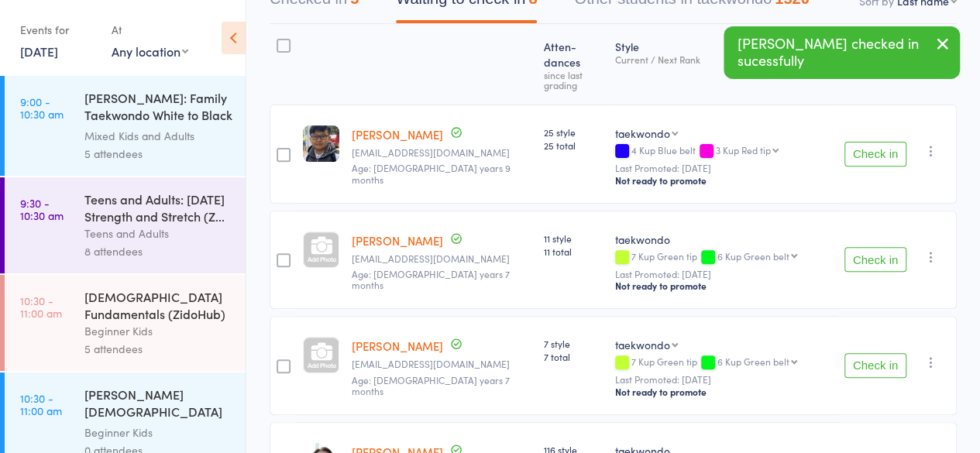
scroll to position [209, 0]
click at [875, 246] on button "Check in" at bounding box center [875, 258] width 62 height 25
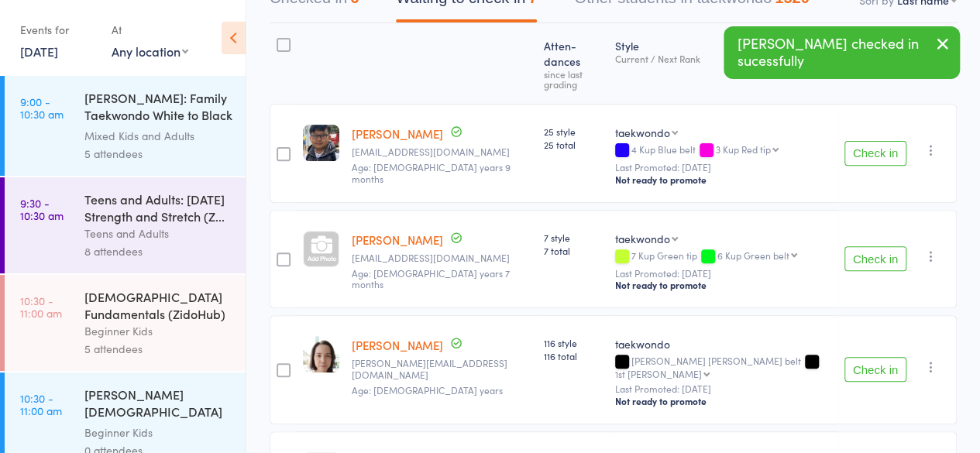
click at [871, 246] on button "Check in" at bounding box center [875, 258] width 62 height 25
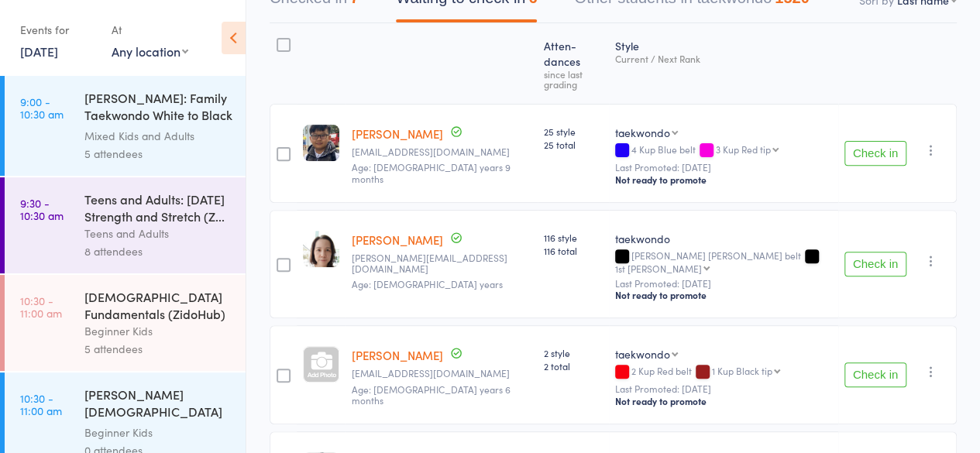
drag, startPoint x: 880, startPoint y: 228, endPoint x: 902, endPoint y: 238, distance: 23.9
click at [902, 252] on button "Check in" at bounding box center [875, 264] width 62 height 25
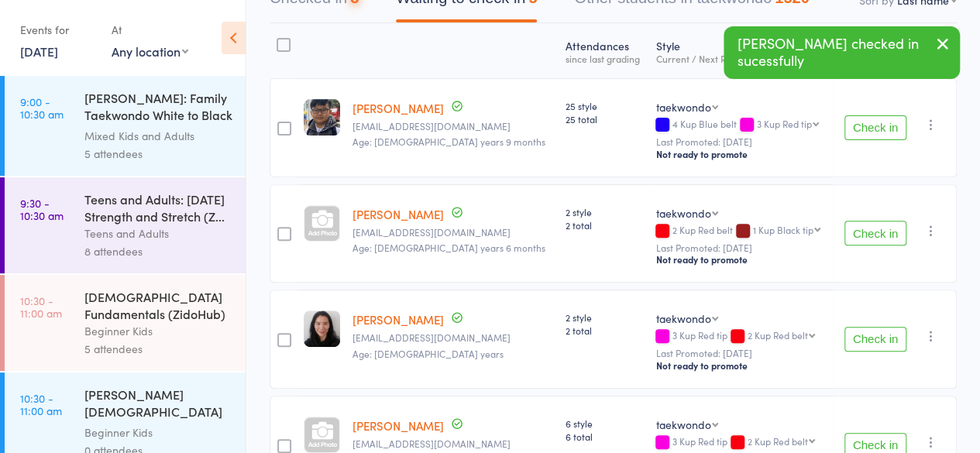
click at [902, 238] on button "Check in" at bounding box center [875, 233] width 62 height 25
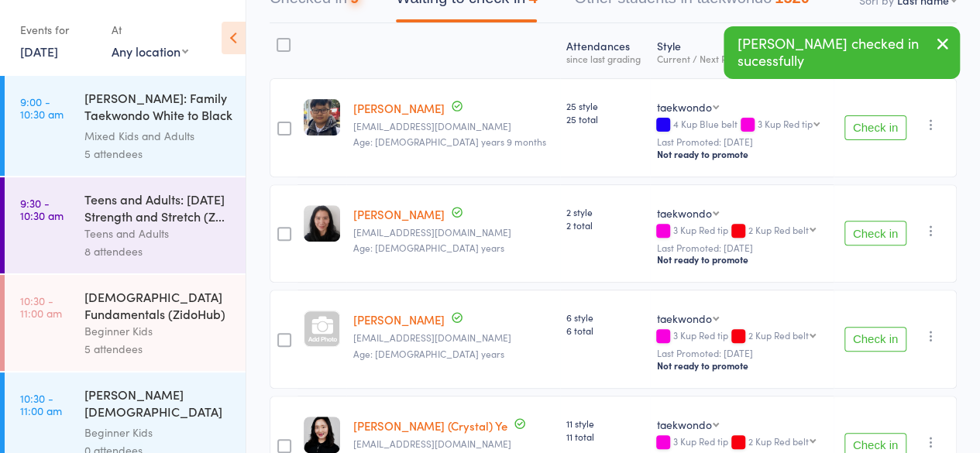
click at [902, 238] on button "Check in" at bounding box center [875, 233] width 62 height 25
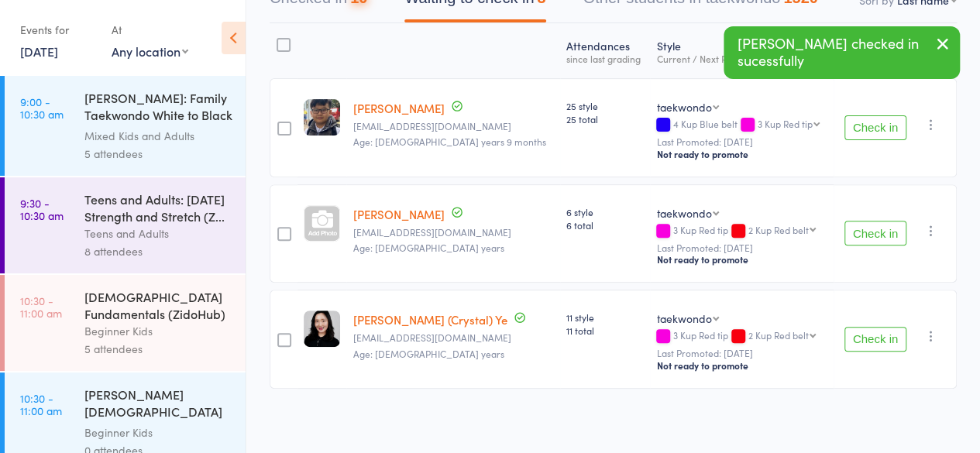
click at [902, 238] on button "Check in" at bounding box center [875, 233] width 62 height 25
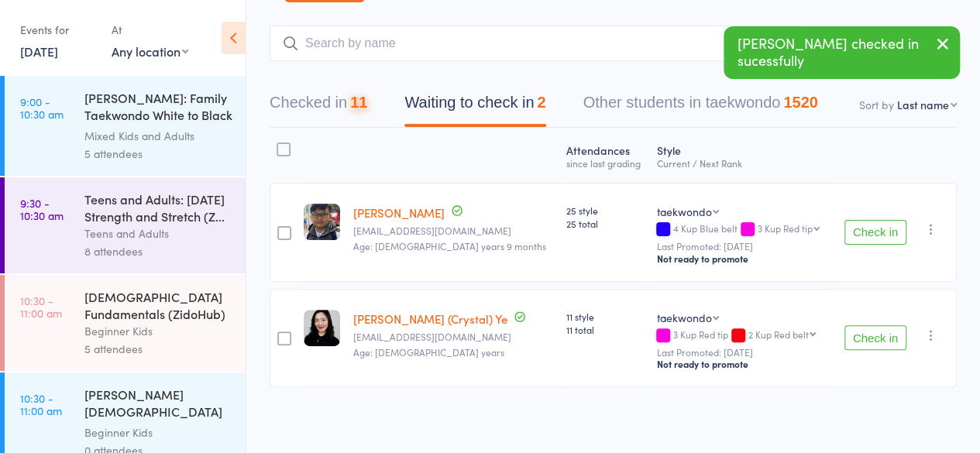
click at [902, 238] on button "Check in" at bounding box center [875, 232] width 62 height 25
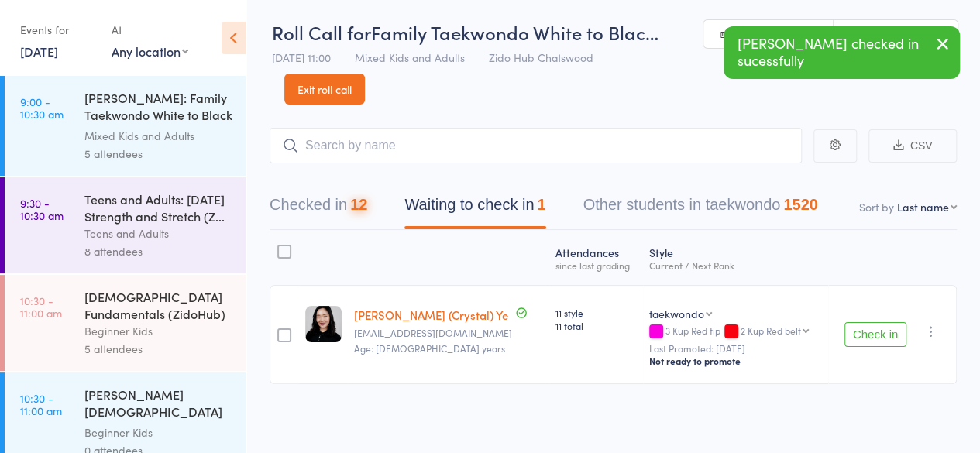
scroll to position [1, 0]
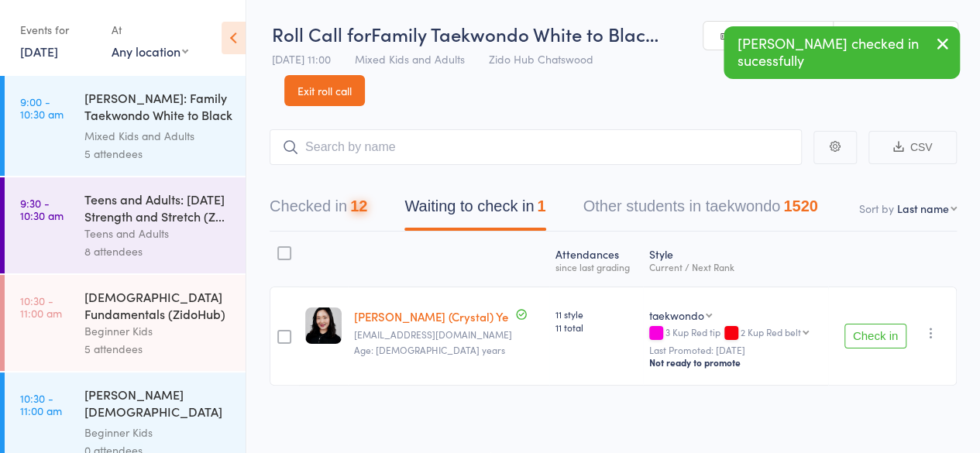
click at [856, 337] on button "Check in" at bounding box center [875, 336] width 62 height 25
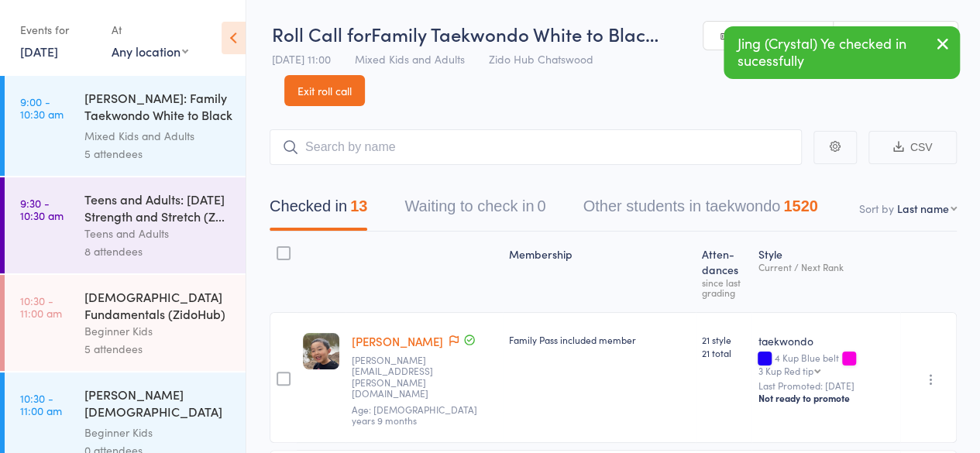
click at [352, 202] on button "Checked in 13" at bounding box center [319, 210] width 98 height 41
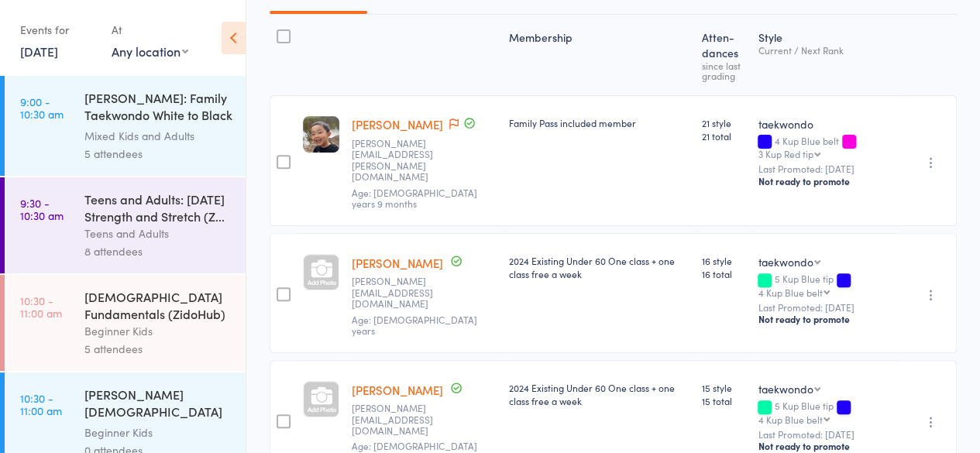
scroll to position [0, 0]
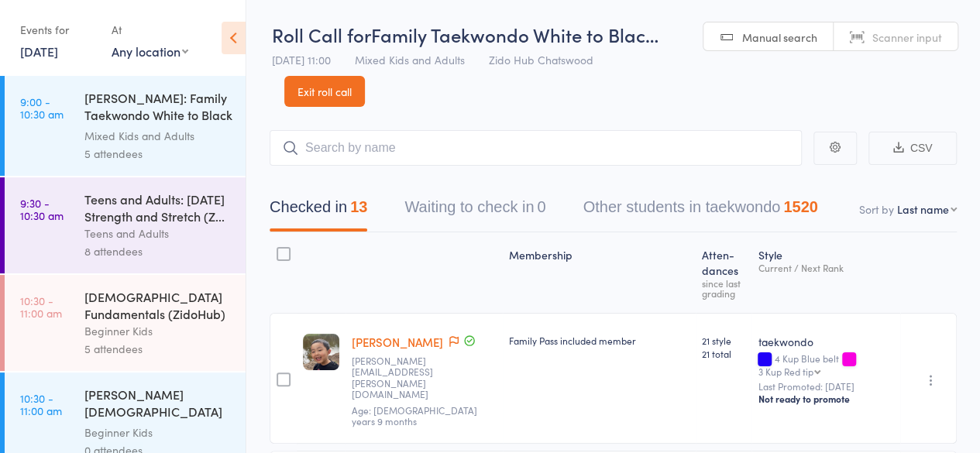
click at [445, 221] on button "Waiting to check in 0" at bounding box center [474, 211] width 141 height 41
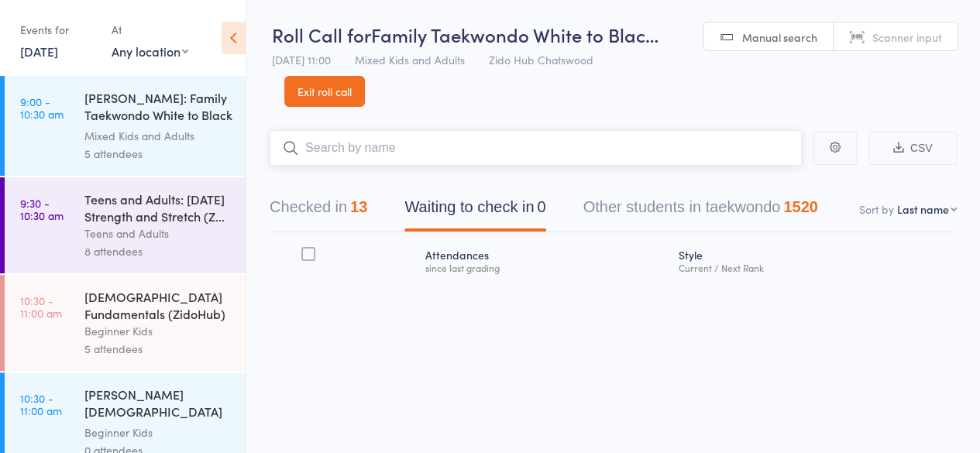
click at [462, 133] on input "search" at bounding box center [536, 148] width 532 height 36
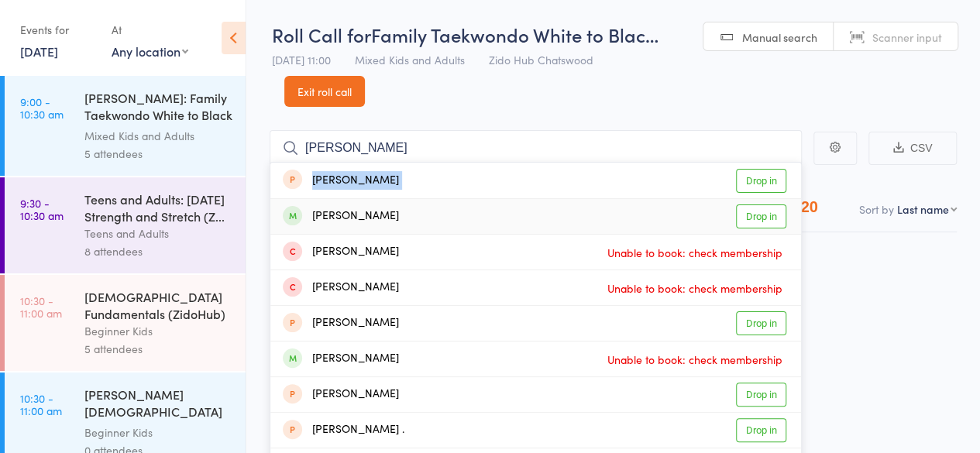
drag, startPoint x: 741, startPoint y: 211, endPoint x: 629, endPoint y: 162, distance: 122.1
click at [629, 162] on ul "Alice Li Drop in Alice Guo Drop in Alicia To Unable to book: check membership A…" at bounding box center [536, 341] width 532 height 358
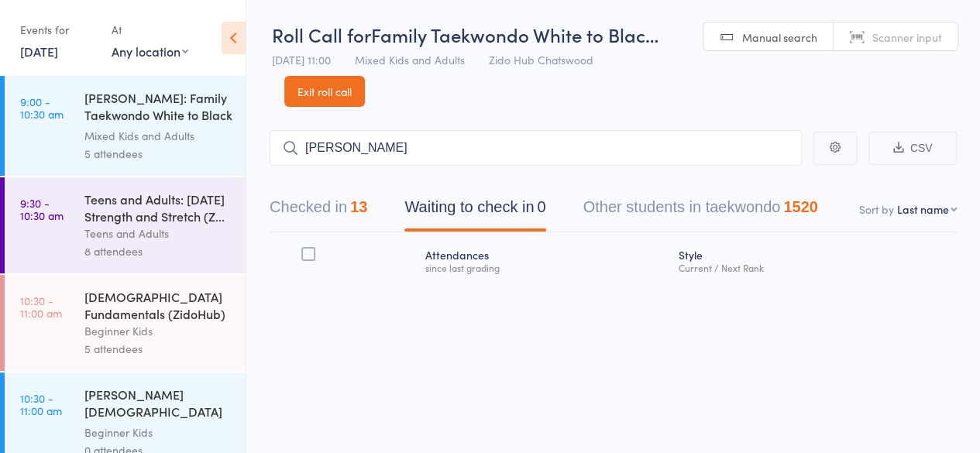
click at [680, 170] on div "Checked in 13 Waiting to check in 0 Other students in taekwondo 1520" at bounding box center [613, 199] width 687 height 67
click at [657, 157] on input "alic" at bounding box center [536, 148] width 532 height 36
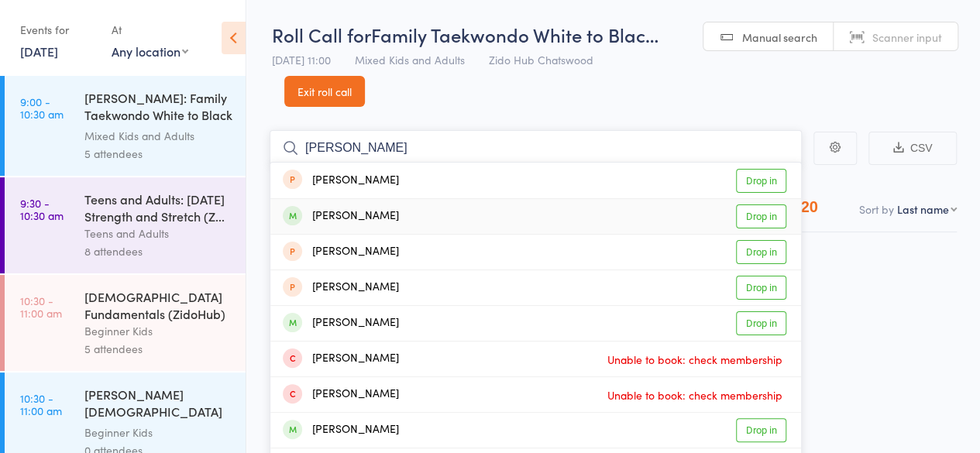
type input "alice"
click at [769, 218] on link "Drop in" at bounding box center [761, 216] width 50 height 24
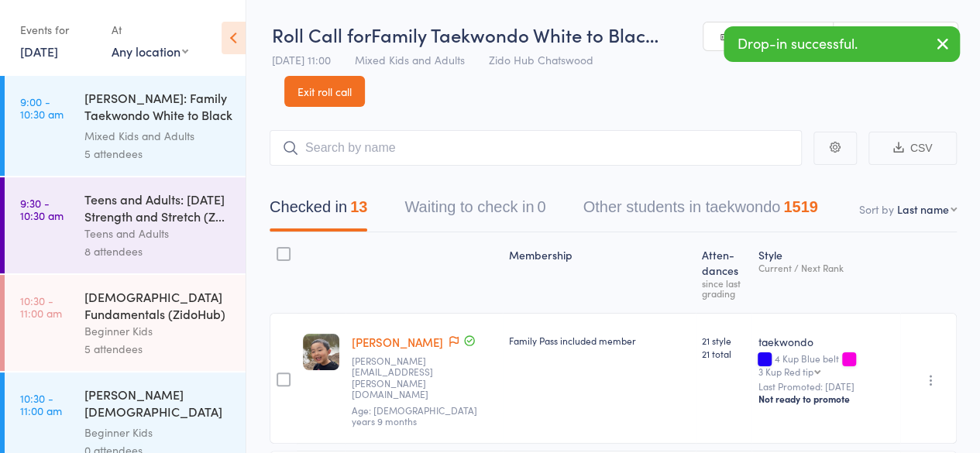
click at [597, 170] on div "Checked in 13 Waiting to check in 0 Other students in taekwondo 1519" at bounding box center [613, 199] width 687 height 67
click at [577, 151] on input "search" at bounding box center [536, 148] width 532 height 36
type input "v"
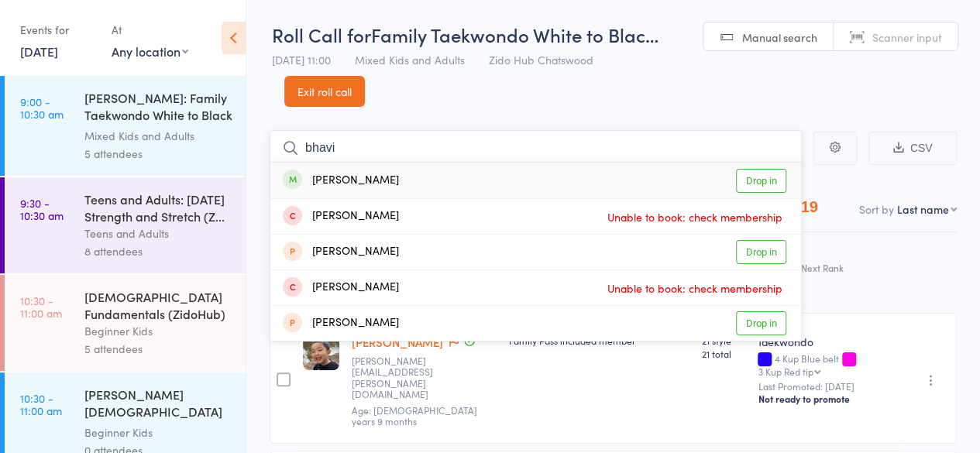
type input "bhavi"
click at [772, 188] on link "Drop in" at bounding box center [761, 181] width 50 height 24
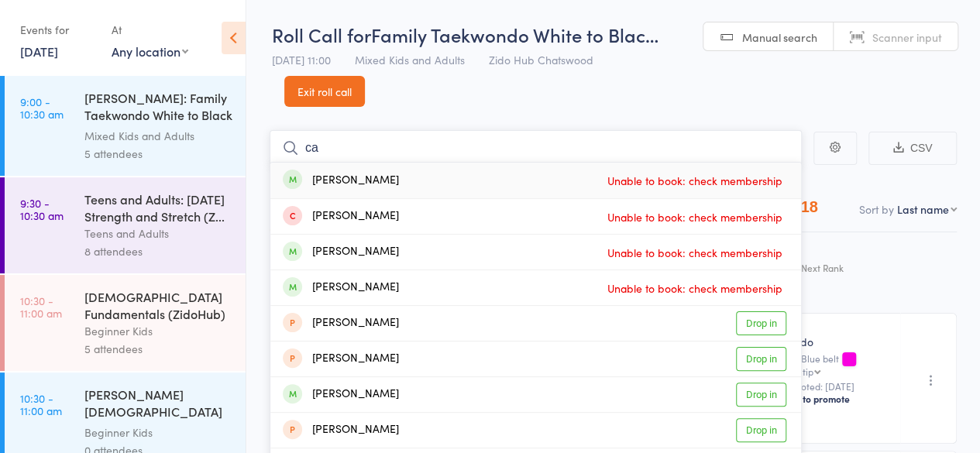
type input "c"
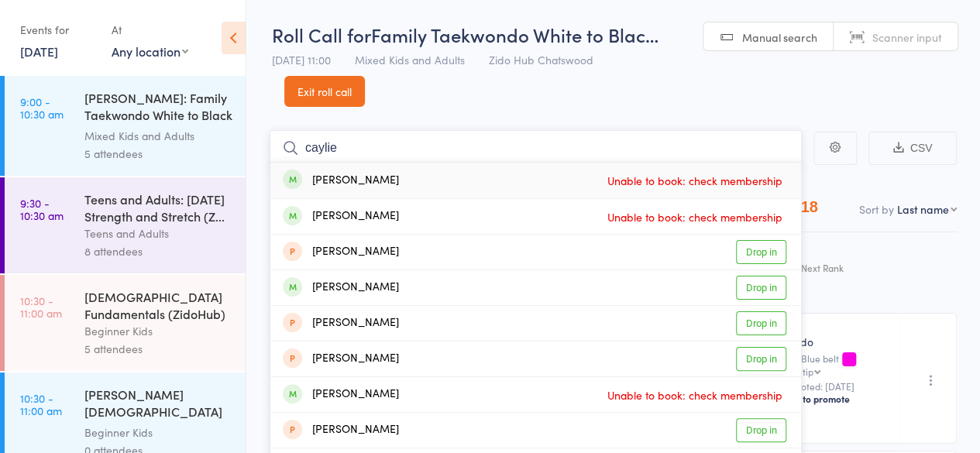
type input "caylie"
drag, startPoint x: 448, startPoint y: 148, endPoint x: 16, endPoint y: 146, distance: 432.2
click at [16, 146] on div "Roll Call for Family Taekwondo White to Blac… 16 Aug 11:00 Mixed Kids and Adult…" at bounding box center [490, 226] width 980 height 453
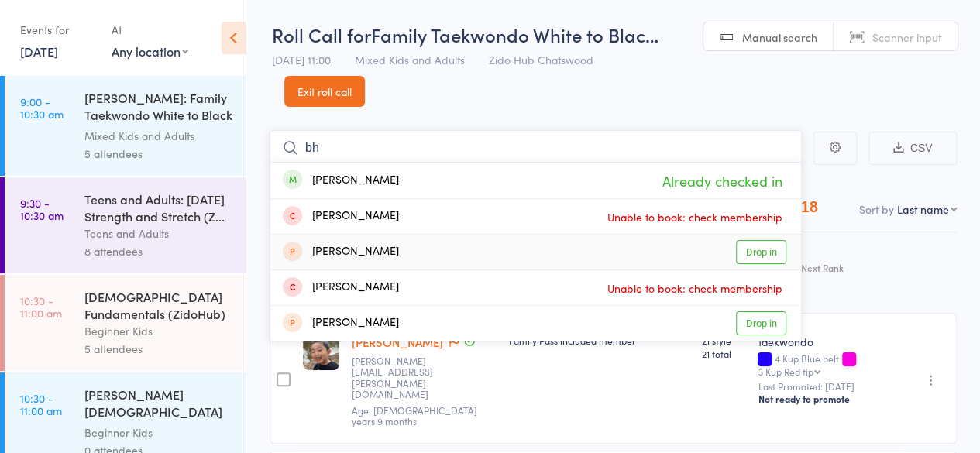
type input "b"
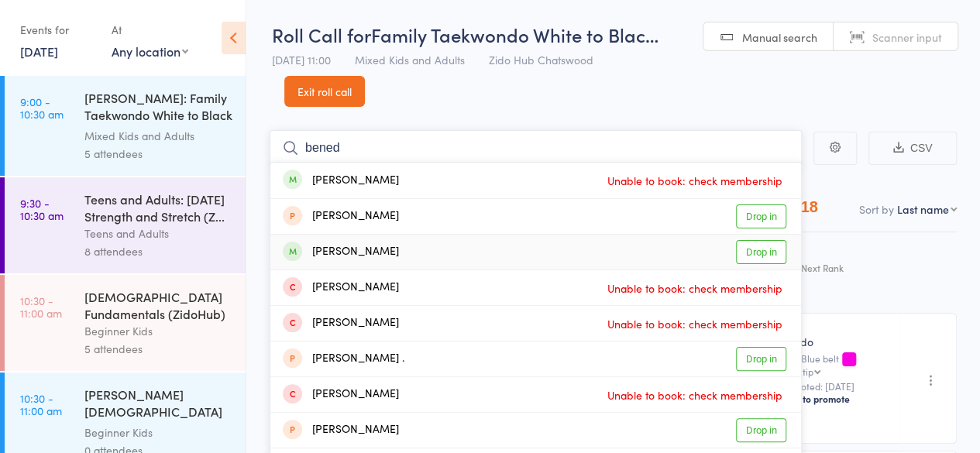
type input "bened"
click at [777, 252] on link "Drop in" at bounding box center [761, 252] width 50 height 24
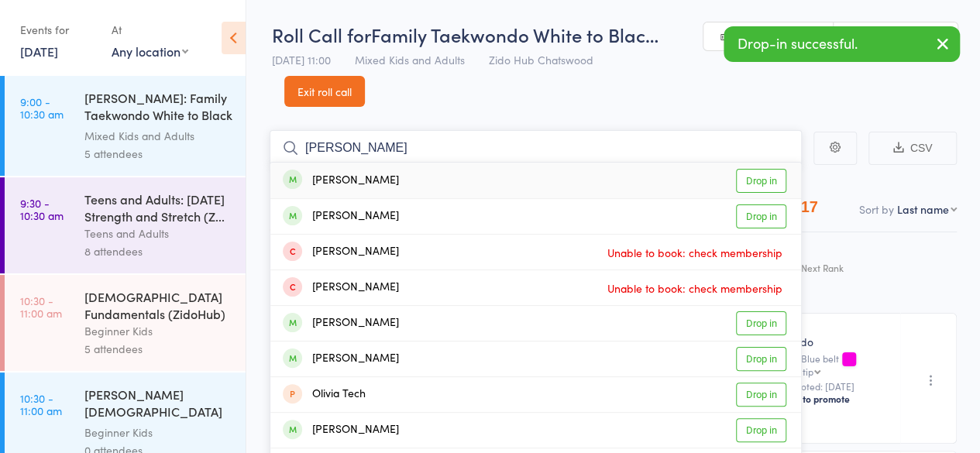
type input "olivia will"
click at [767, 188] on link "Drop in" at bounding box center [761, 181] width 50 height 24
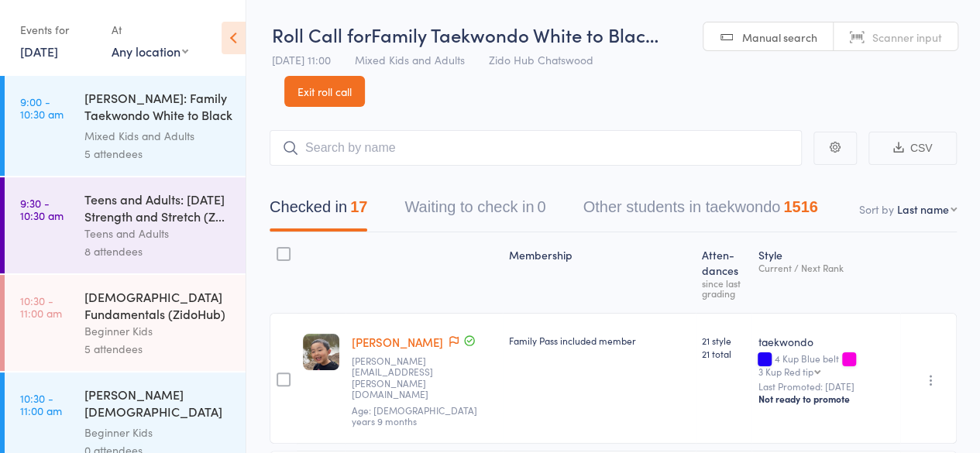
click at [682, 102] on header "Roll Call for Family Taekwondo White to Blac… 16 Aug 11:00 Mixed Kids and Adult…" at bounding box center [613, 53] width 734 height 107
click at [680, 103] on header "Roll Call for Family Taekwondo White to Blac… 16 Aug 11:00 Mixed Kids and Adult…" at bounding box center [613, 53] width 734 height 107
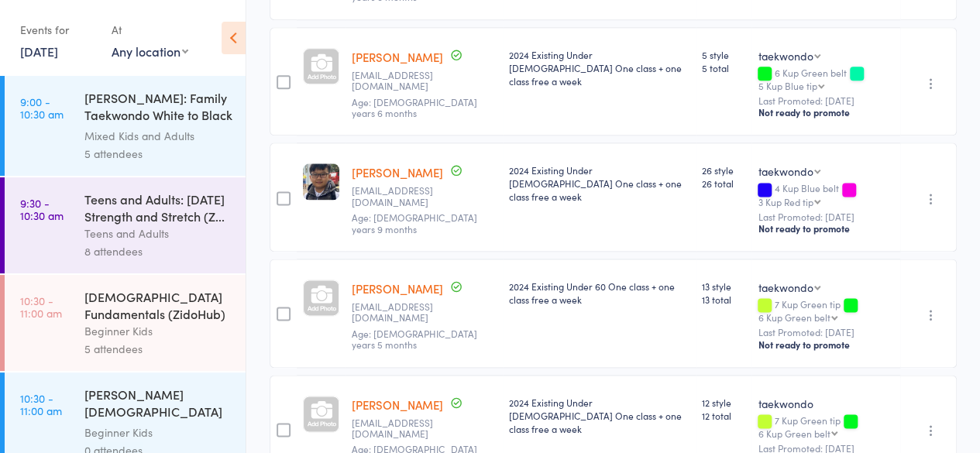
scroll to position [920, 0]
click at [928, 208] on icon "button" at bounding box center [930, 199] width 15 height 15
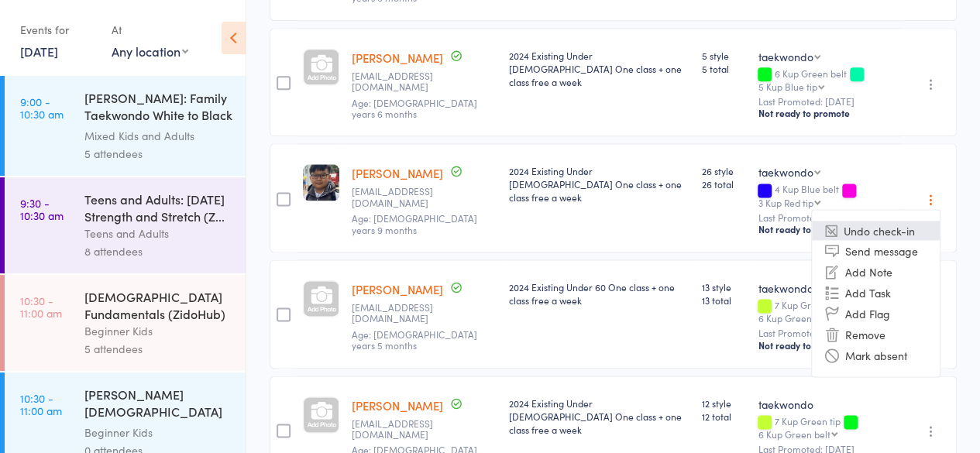
click at [865, 239] on li "Undo check-in" at bounding box center [876, 230] width 128 height 19
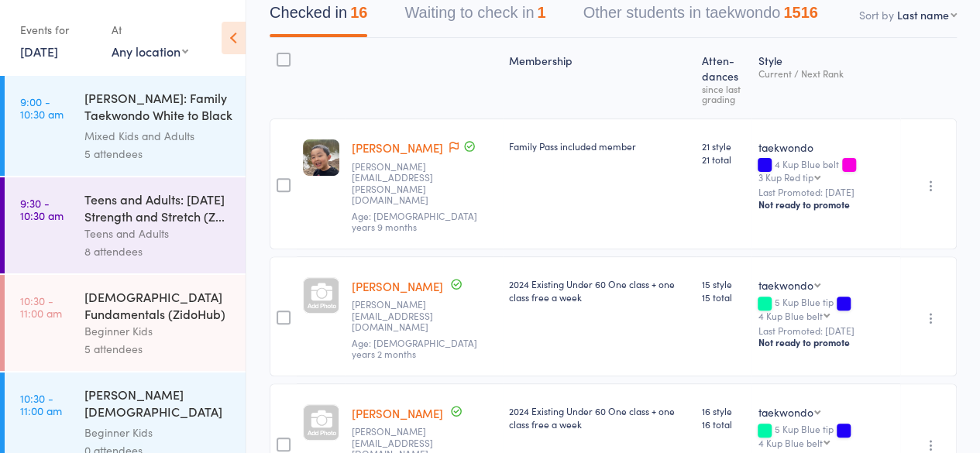
scroll to position [0, 0]
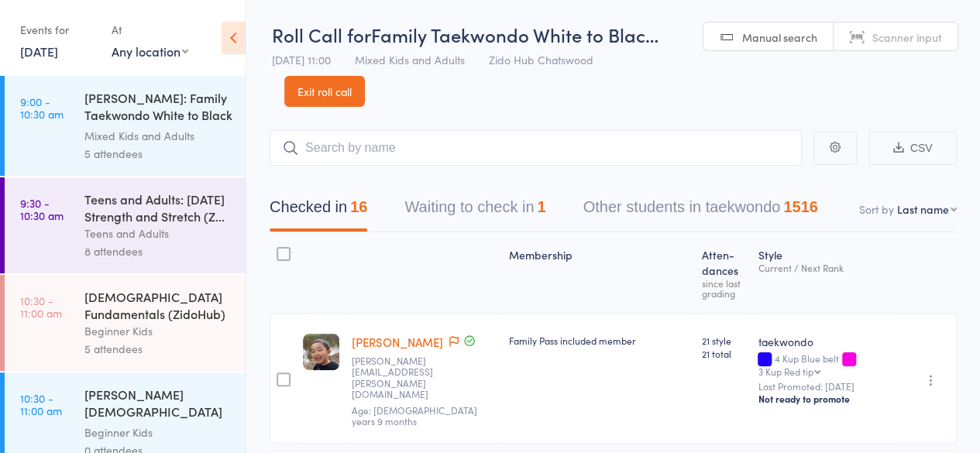
click at [541, 208] on button "Waiting to check in 1" at bounding box center [474, 211] width 141 height 41
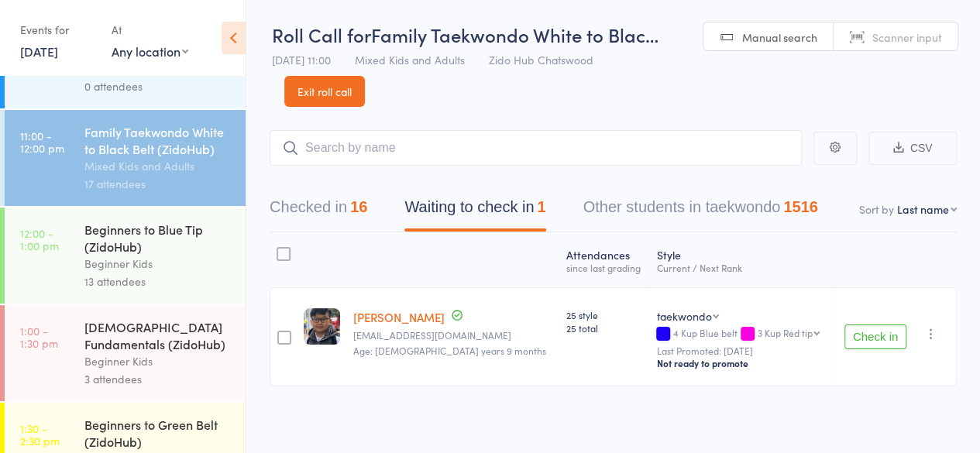
scroll to position [366, 0]
click at [344, 215] on button "Checked in 16" at bounding box center [319, 211] width 98 height 41
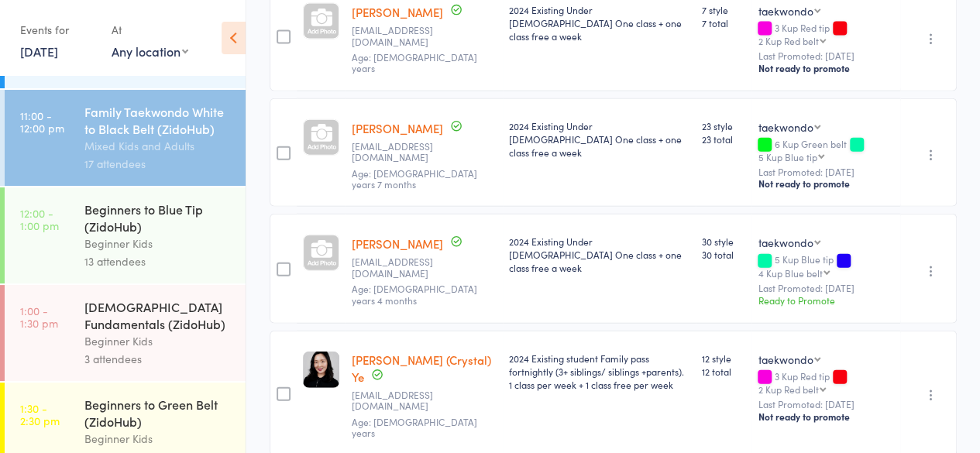
scroll to position [392, 0]
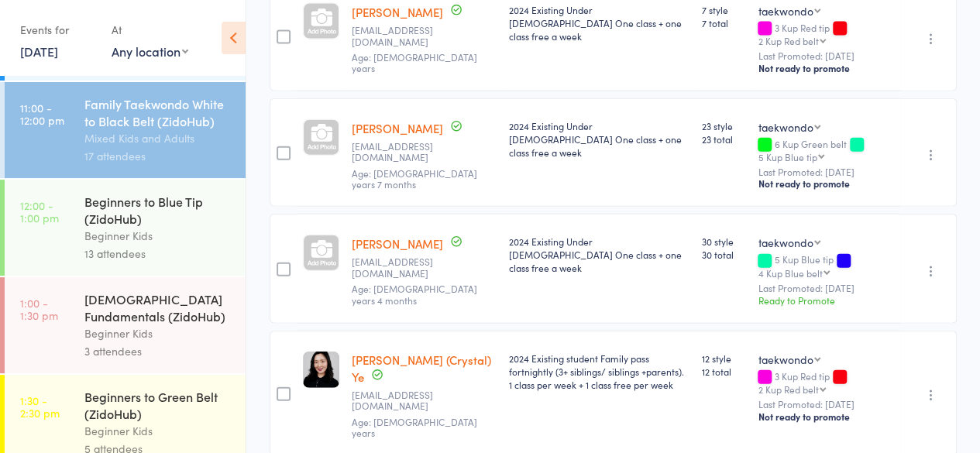
click at [209, 237] on div "Beginner Kids" at bounding box center [158, 236] width 148 height 18
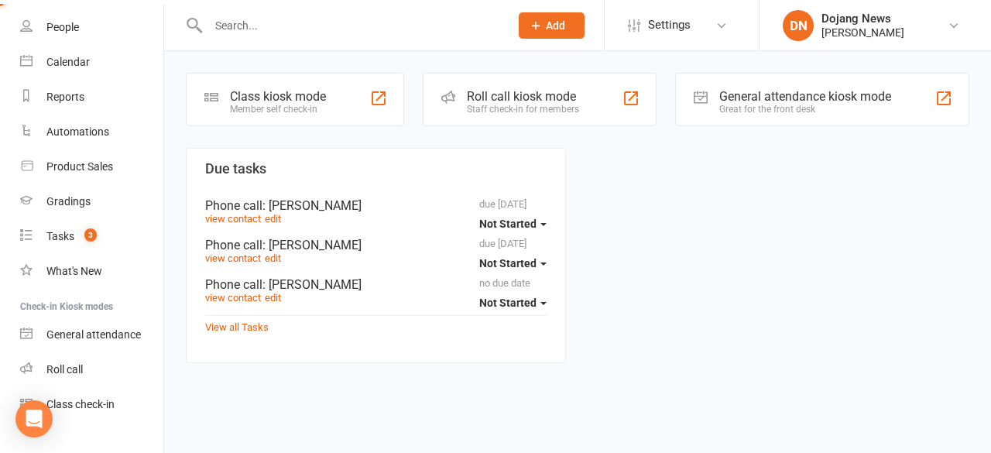
scroll to position [117, 0]
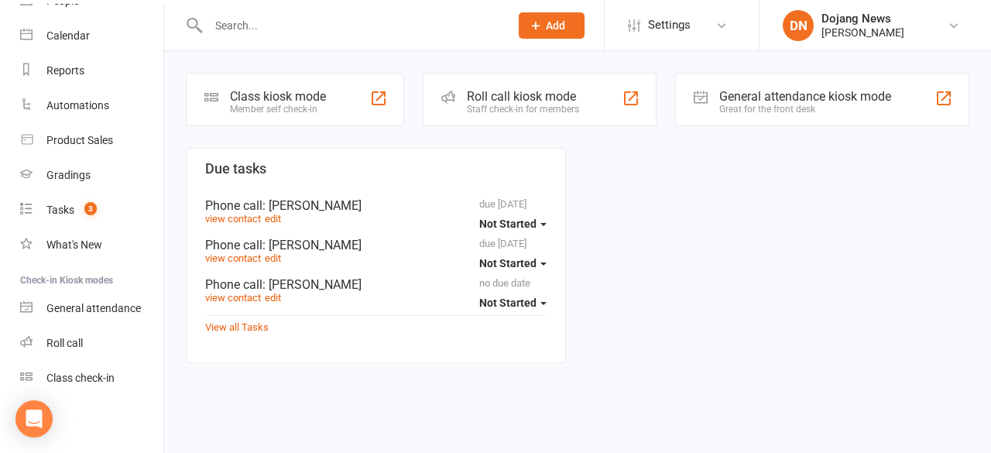
click at [181, 145] on div "Class kiosk mode Member self check-in Roll call kiosk mode Staff check-in for m…" at bounding box center [577, 219] width 827 height 337
click at [448, 121] on div "Roll call kiosk mode Staff check-in for members" at bounding box center [540, 99] width 235 height 53
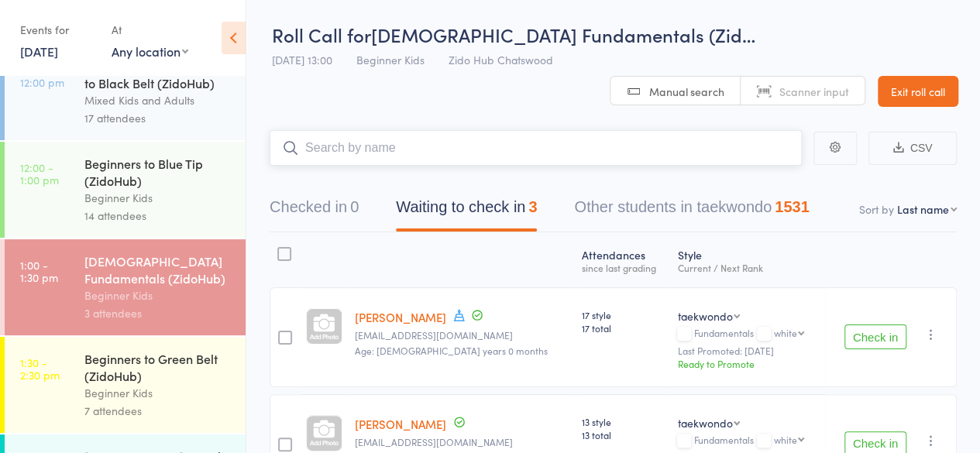
scroll to position [428, 0]
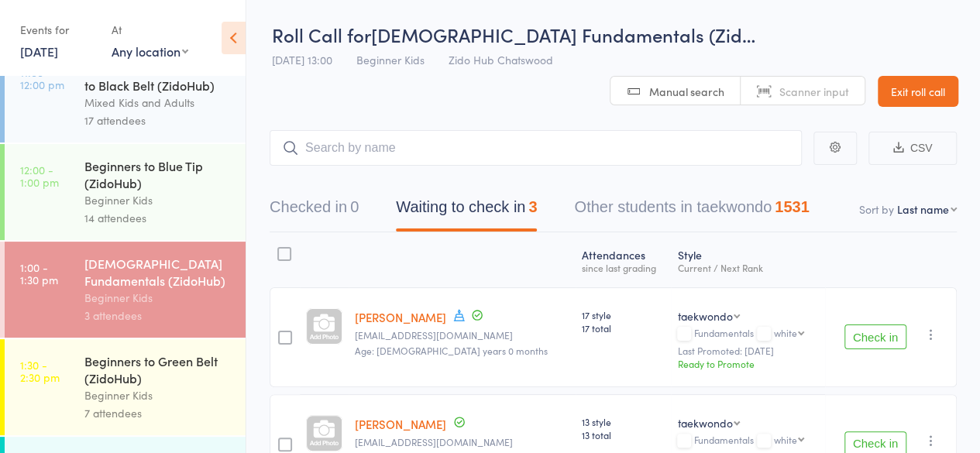
drag, startPoint x: 479, startPoint y: 105, endPoint x: 444, endPoint y: 104, distance: 34.9
click at [444, 104] on header "Roll Call for 4-6 year old Fundamentals (Zid… 16 Aug 13:00 Beginner Kids Zido H…" at bounding box center [613, 53] width 734 height 107
click at [174, 218] on div "14 attendees" at bounding box center [158, 218] width 148 height 18
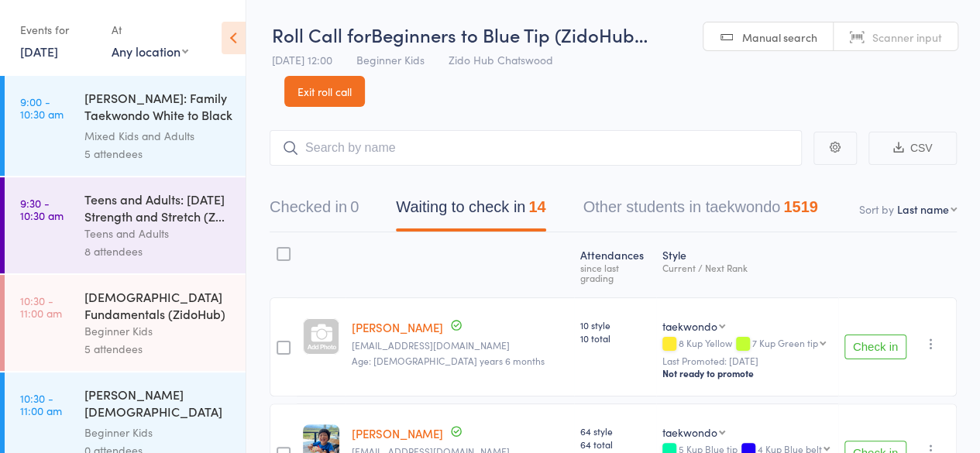
click at [869, 335] on button "Check in" at bounding box center [875, 347] width 62 height 25
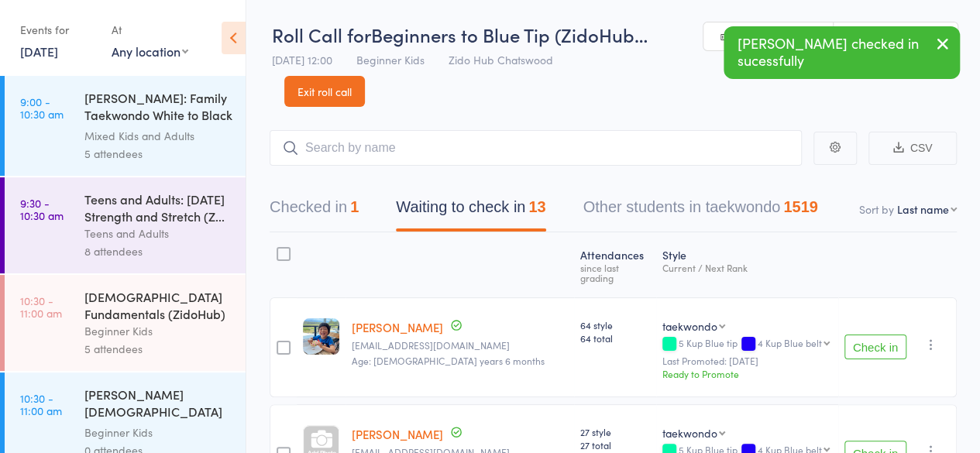
click at [869, 335] on button "Check in" at bounding box center [875, 347] width 62 height 25
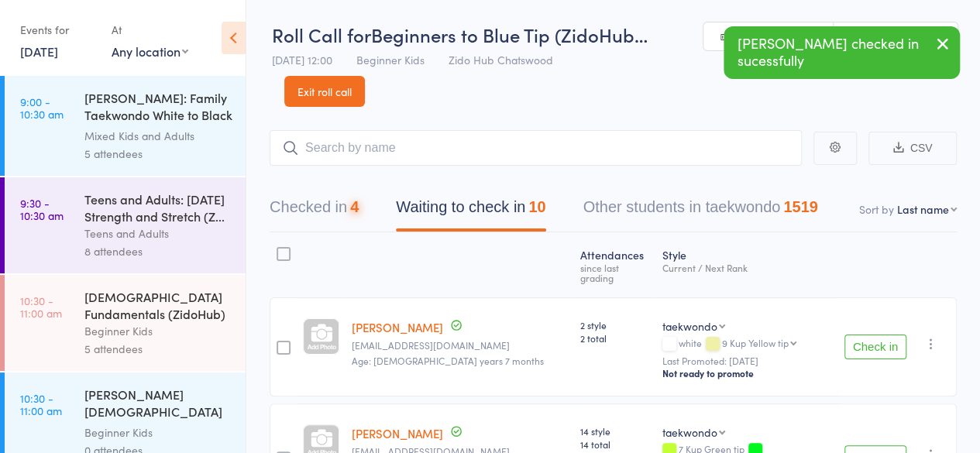
click at [869, 335] on button "Check in" at bounding box center [875, 347] width 62 height 25
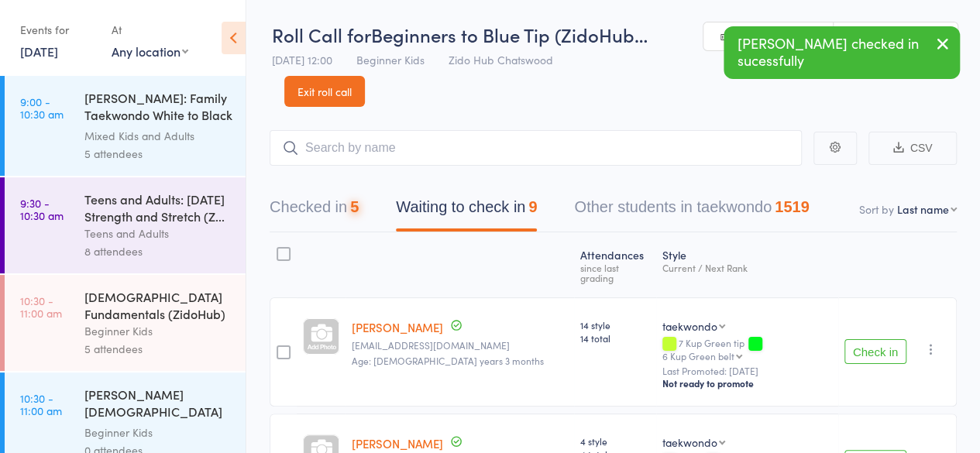
click at [869, 339] on button "Check in" at bounding box center [875, 351] width 62 height 25
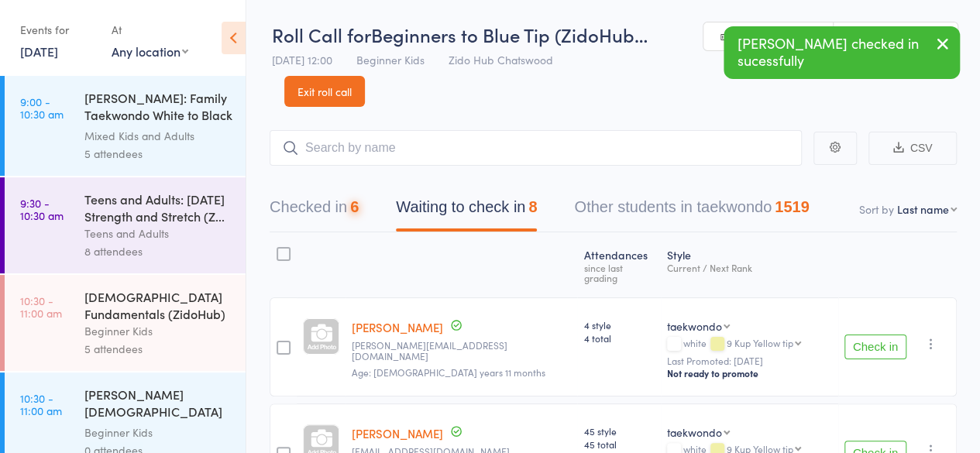
click at [869, 335] on button "Check in" at bounding box center [875, 347] width 62 height 25
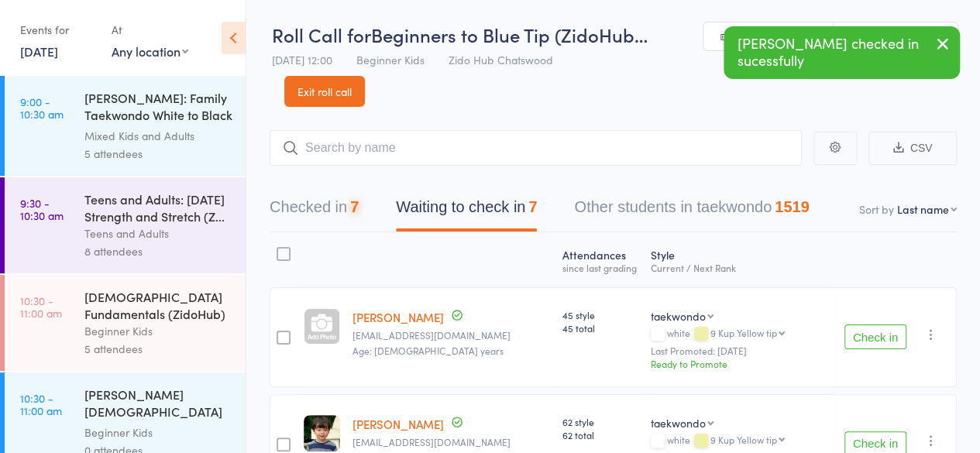
click at [869, 332] on button "Check in" at bounding box center [875, 337] width 62 height 25
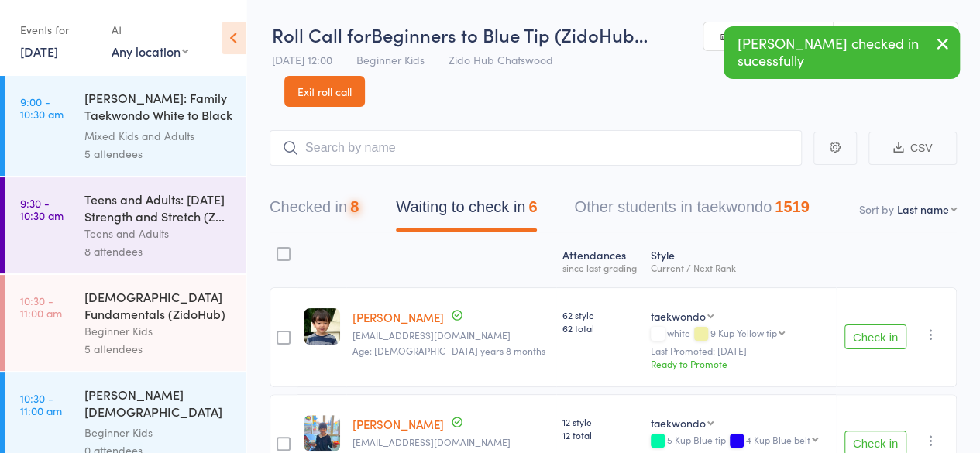
click at [869, 332] on button "Check in" at bounding box center [875, 337] width 62 height 25
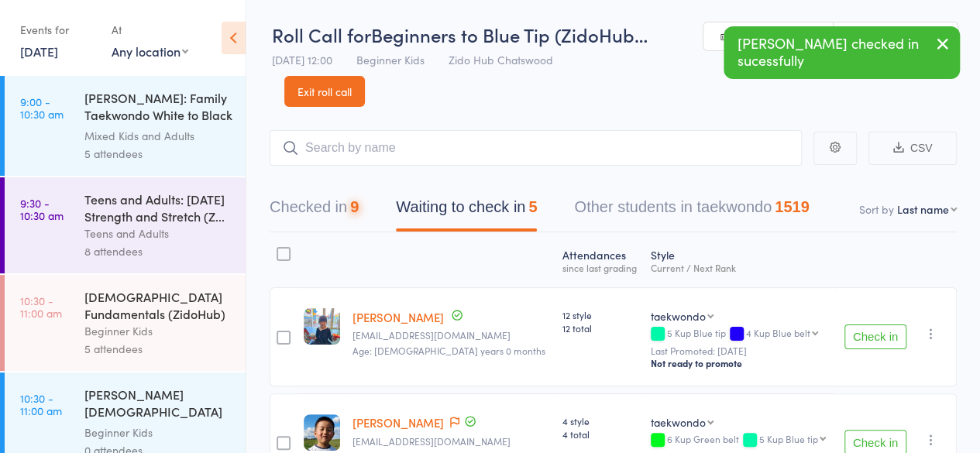
click at [869, 332] on button "Check in" at bounding box center [875, 337] width 62 height 25
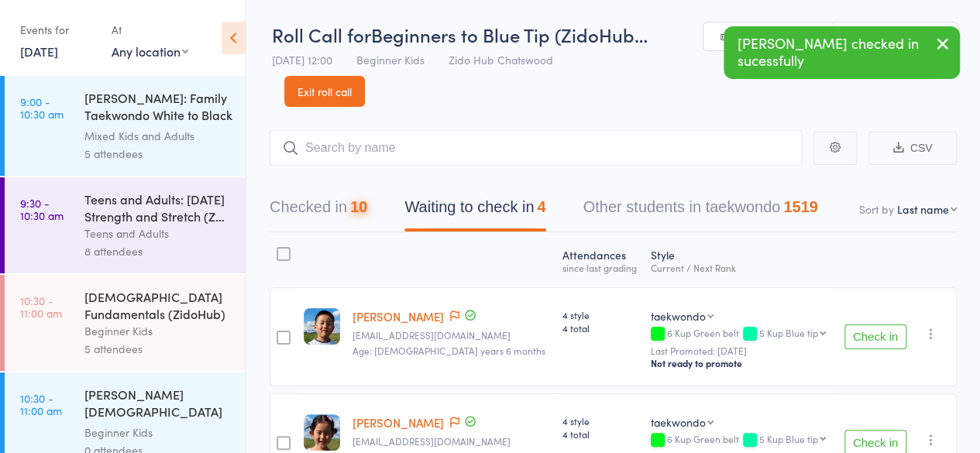
click at [869, 332] on button "Check in" at bounding box center [875, 337] width 62 height 25
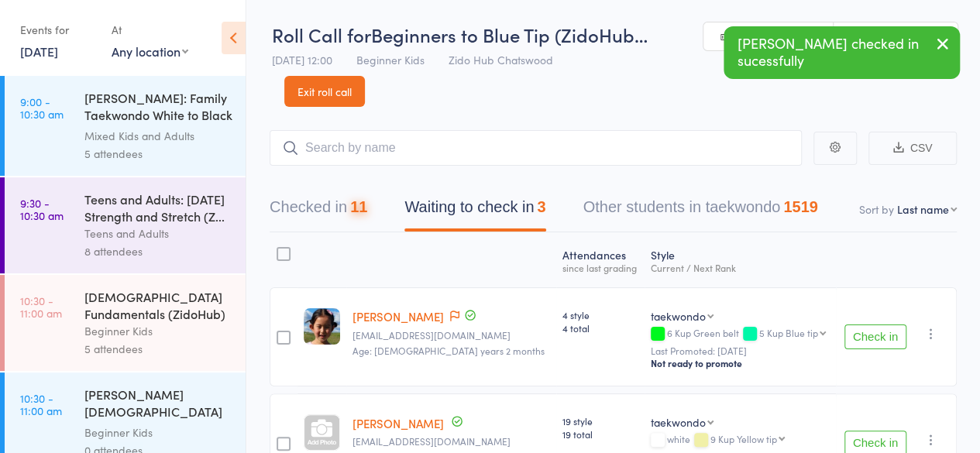
click at [869, 332] on button "Check in" at bounding box center [875, 337] width 62 height 25
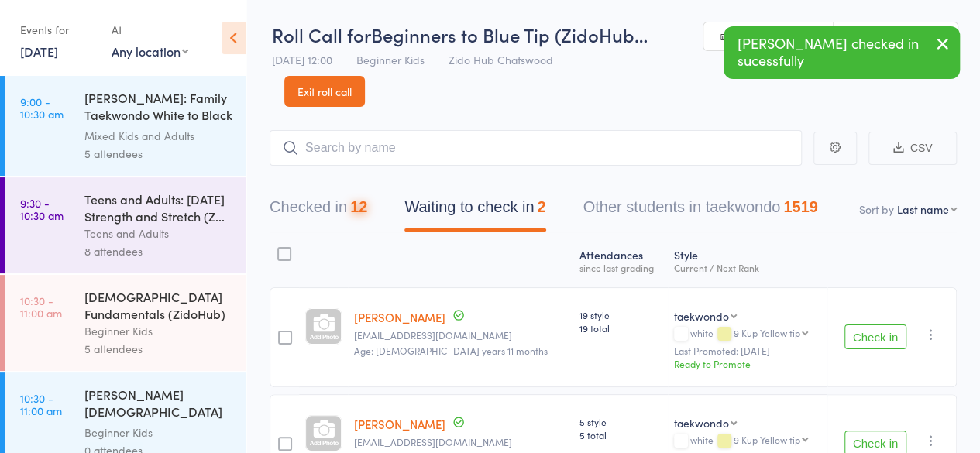
click at [869, 332] on button "Check in" at bounding box center [875, 337] width 62 height 25
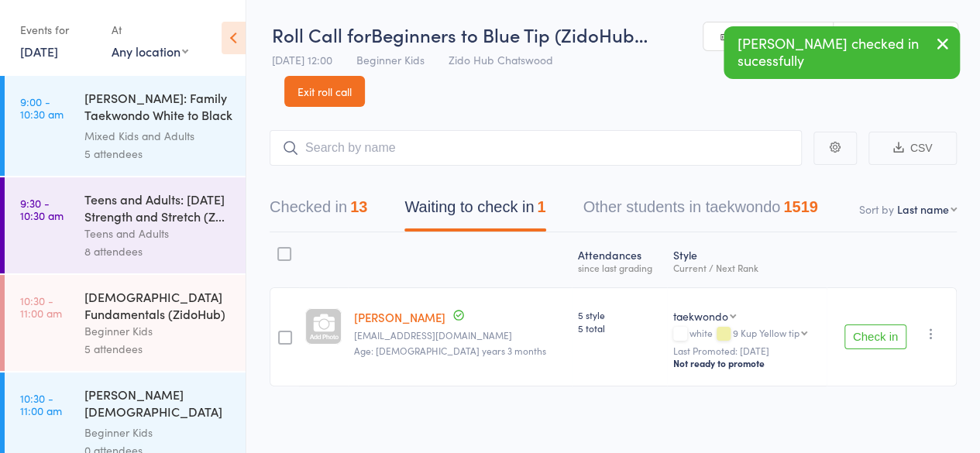
click at [869, 332] on button "Check in" at bounding box center [875, 337] width 62 height 25
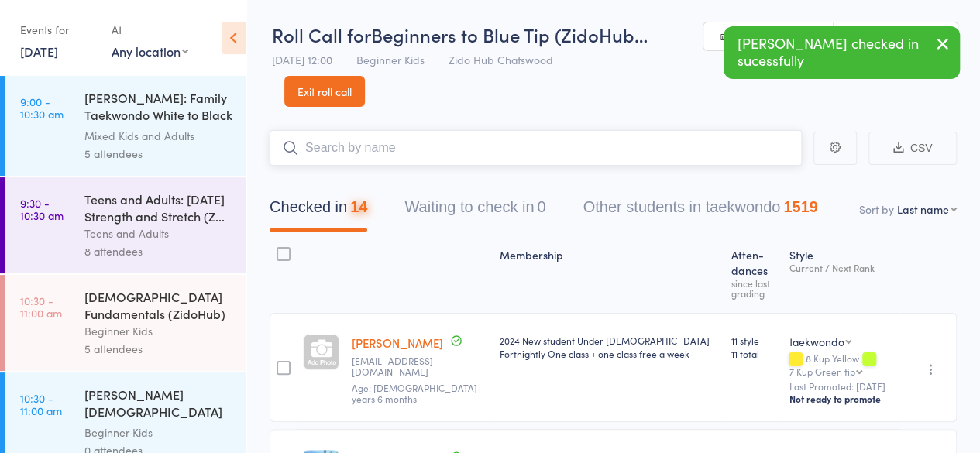
click at [720, 144] on input "search" at bounding box center [536, 148] width 532 height 36
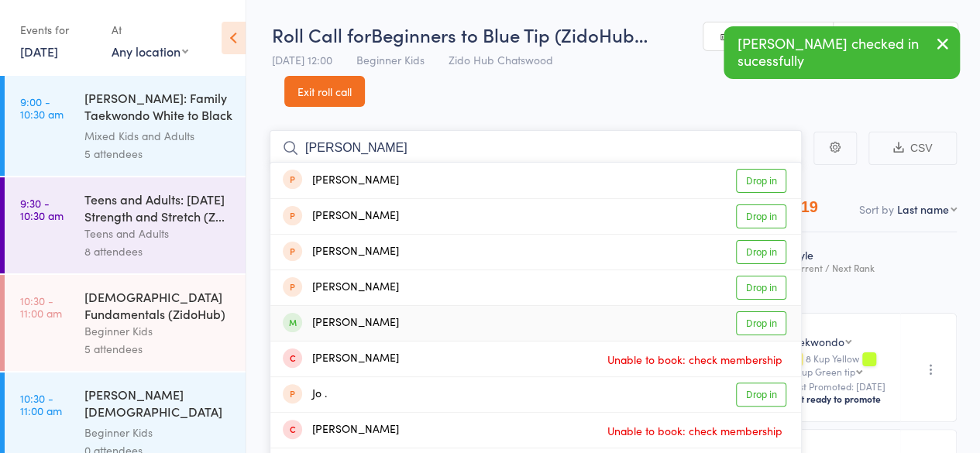
type input "joyce"
click at [775, 320] on link "Drop in" at bounding box center [761, 323] width 50 height 24
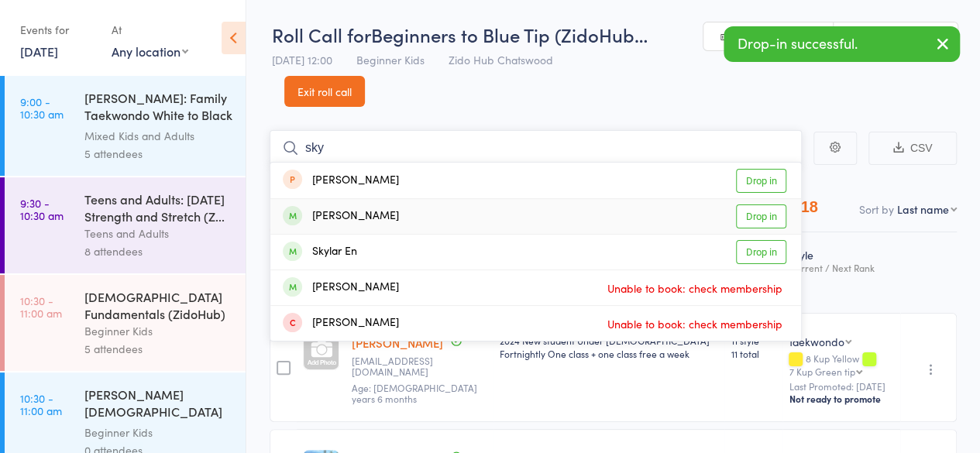
type input "sky"
click at [771, 217] on link "Drop in" at bounding box center [761, 216] width 50 height 24
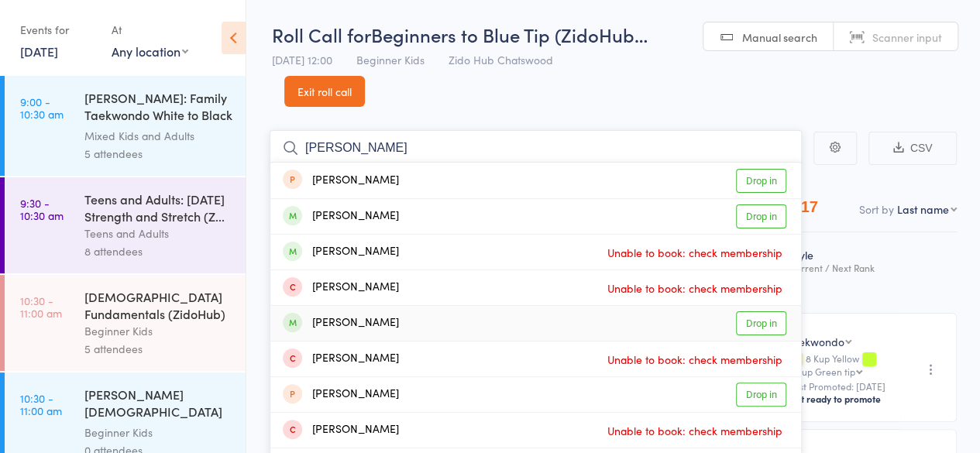
type input "ethan"
click at [764, 317] on link "Drop in" at bounding box center [761, 323] width 50 height 24
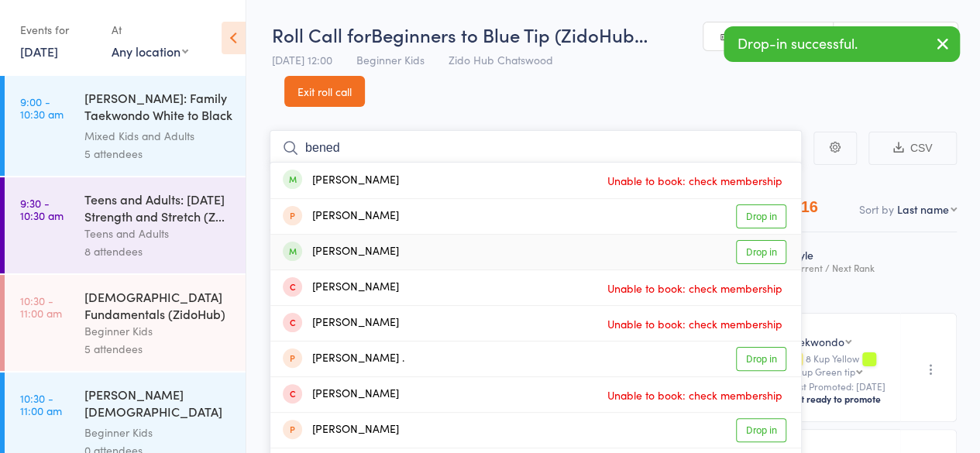
type input "bened"
click at [759, 252] on link "Drop in" at bounding box center [761, 252] width 50 height 24
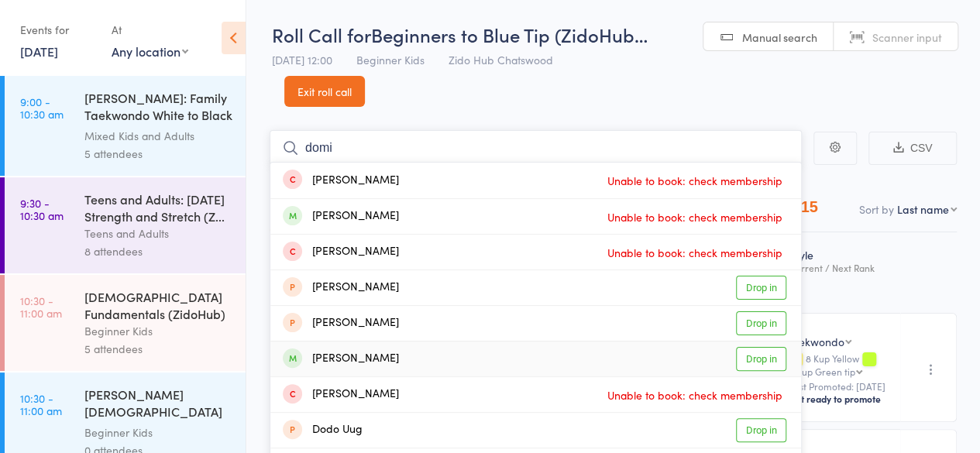
type input "domi"
click at [765, 352] on link "Drop in" at bounding box center [761, 359] width 50 height 24
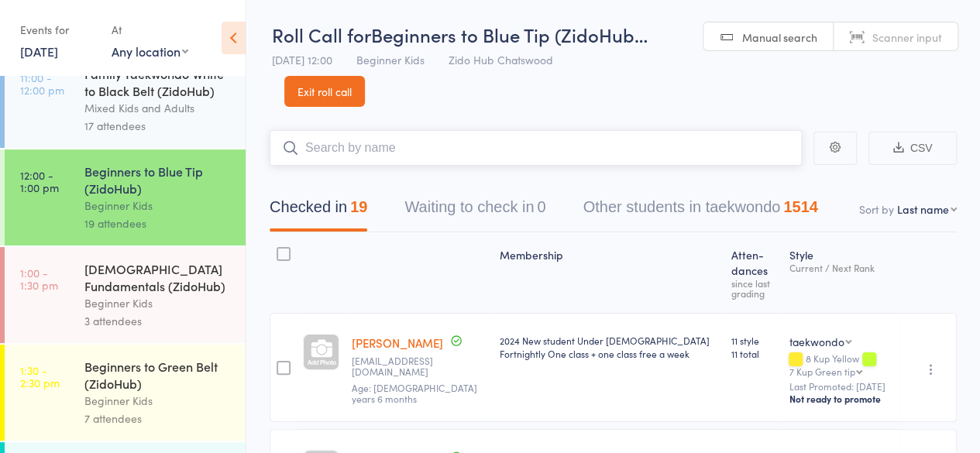
scroll to position [417, 0]
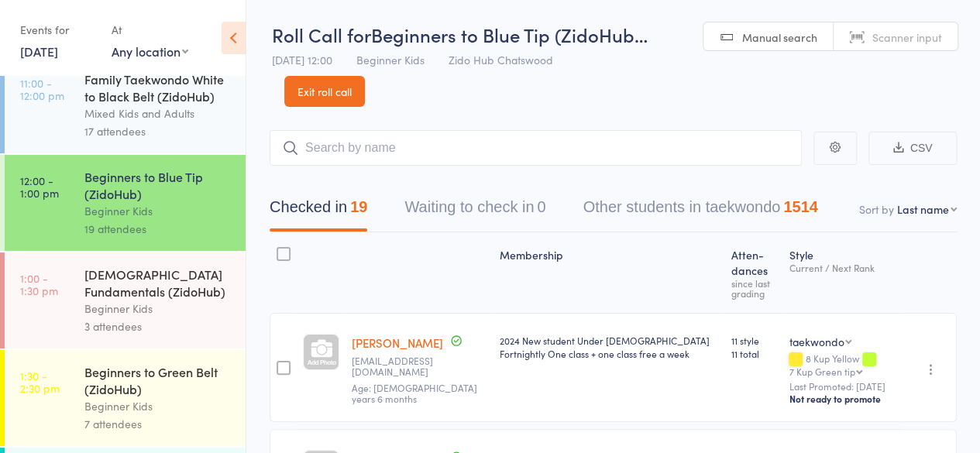
click at [188, 300] on div "4-6 year old Fundamentals (ZidoHub)" at bounding box center [158, 283] width 148 height 34
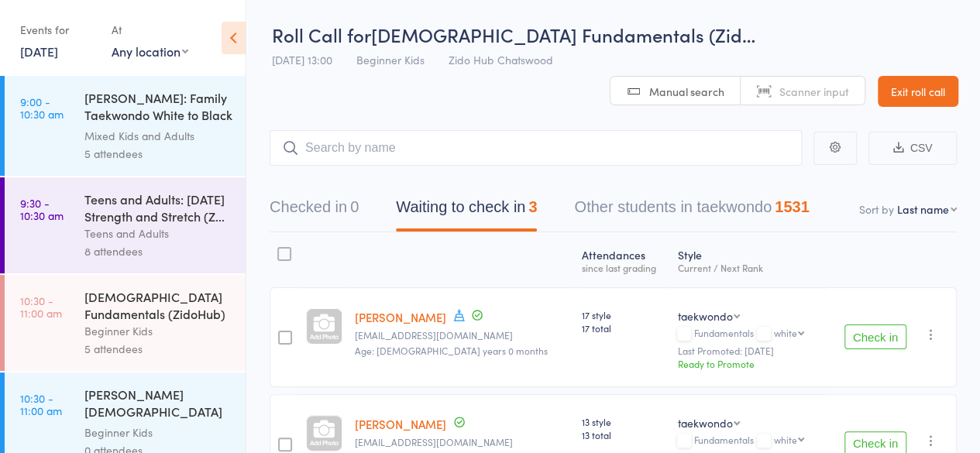
click at [875, 344] on button "Check in" at bounding box center [875, 337] width 62 height 25
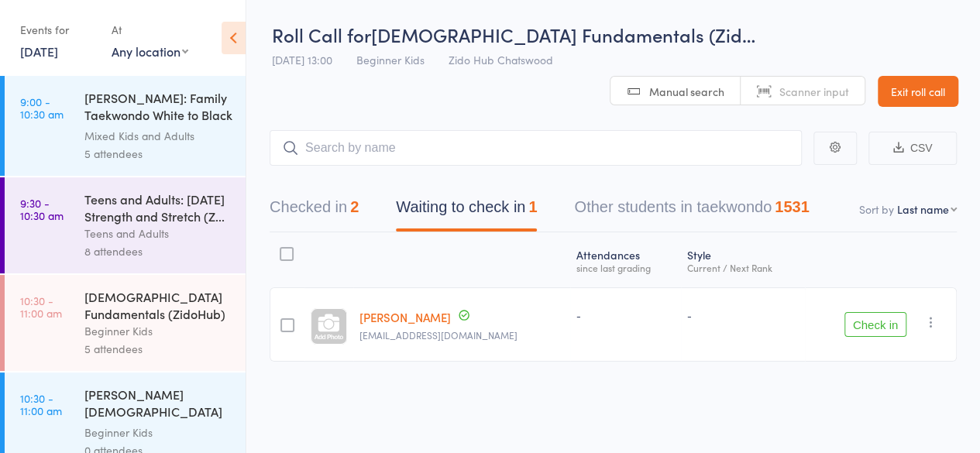
click at [875, 329] on button "Check in" at bounding box center [875, 324] width 62 height 25
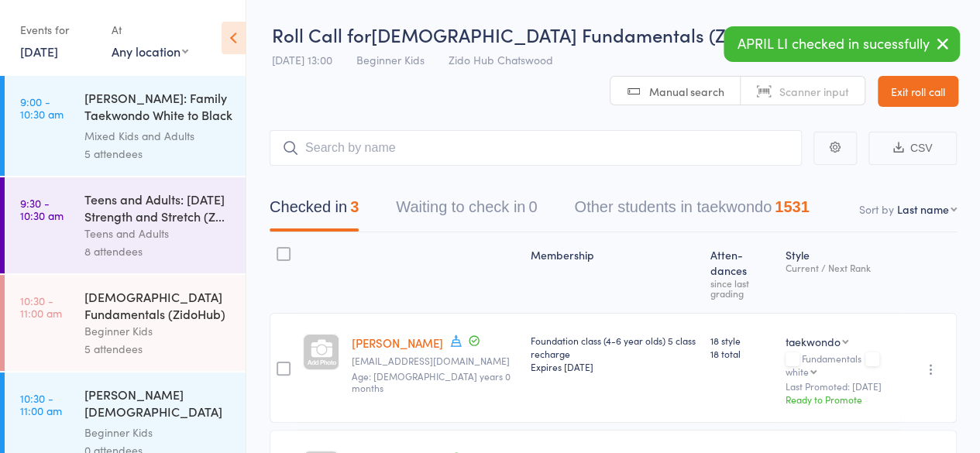
click at [259, 280] on main "CSV Checked in 3 Waiting to check in 0 Other students in taekwondo 1531 Sort by…" at bounding box center [613, 400] width 734 height 586
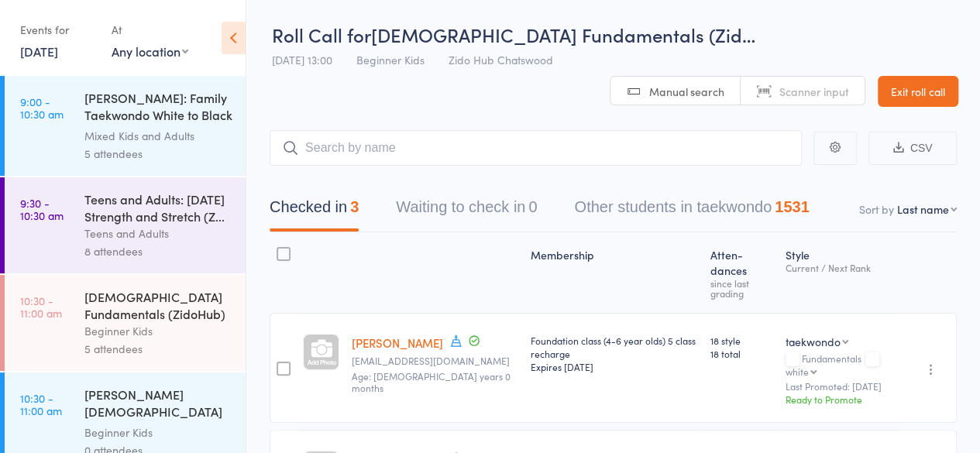
click at [254, 266] on main "CSV Checked in 3 Waiting to check in 0 Other students in taekwondo 1531 Sort by…" at bounding box center [613, 400] width 734 height 586
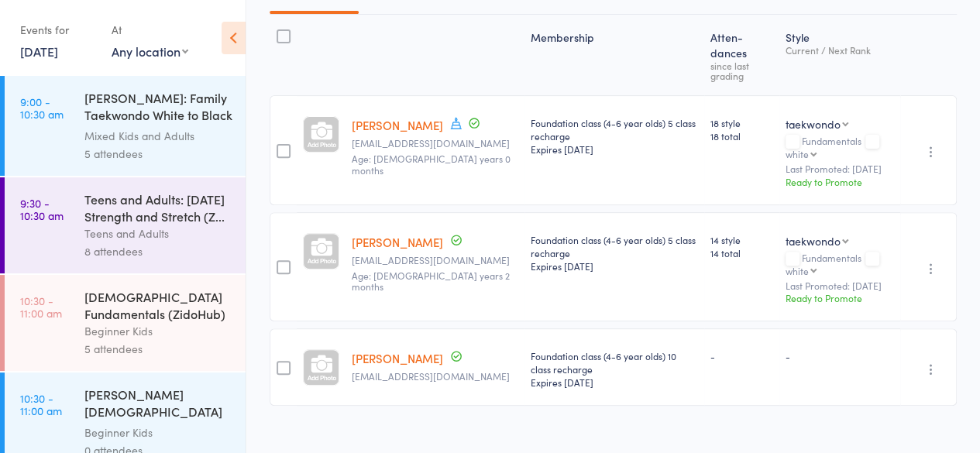
scroll to position [217, 0]
click at [148, 332] on div "Beginner Kids" at bounding box center [158, 331] width 148 height 18
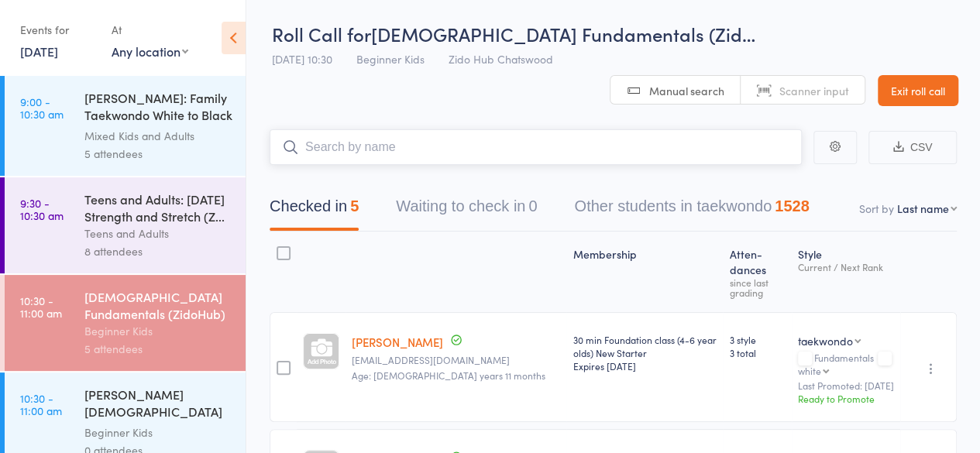
scroll to position [117, 0]
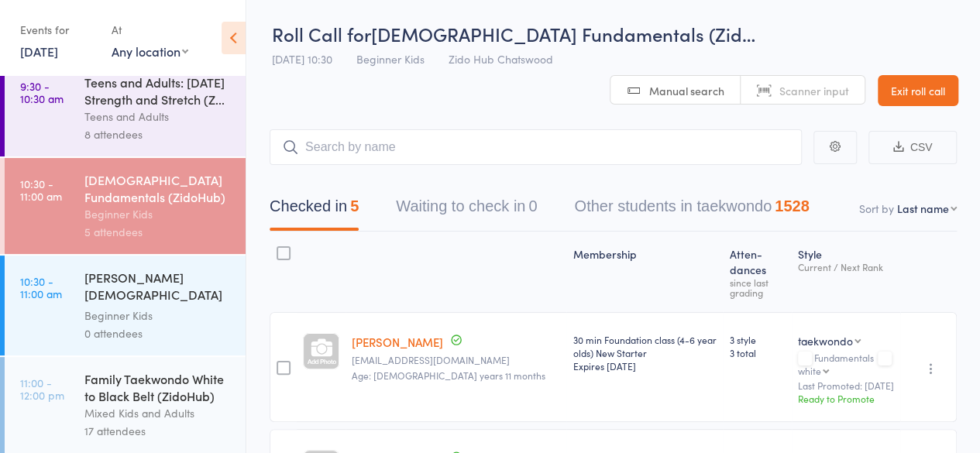
drag, startPoint x: 141, startPoint y: 294, endPoint x: 78, endPoint y: 318, distance: 67.2
click at [78, 318] on link "10:30 - 11:00 am RHODES 4-6 year old Fundamentals Beginner Kids 0 attendees" at bounding box center [125, 306] width 241 height 100
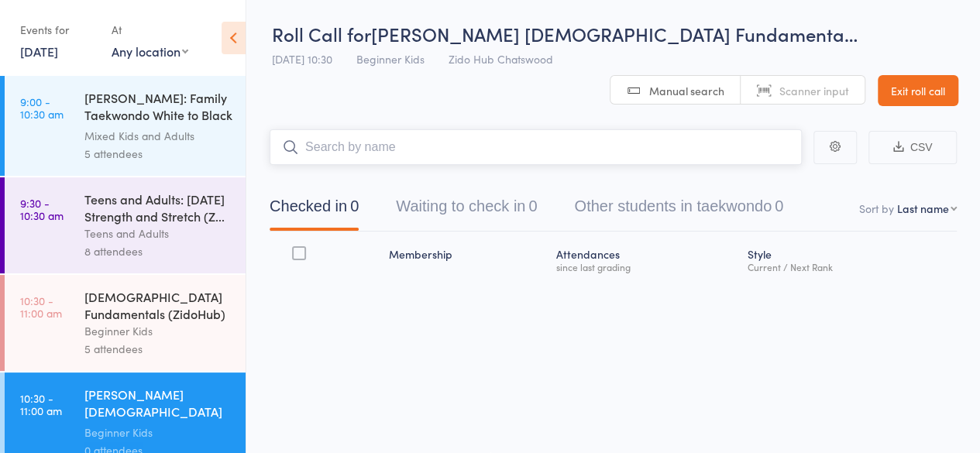
click at [78, 318] on link "10:30 - 11:00 am 4-6 year old Fundamentals (ZidoHub) Beginner Kids 5 attendees" at bounding box center [125, 323] width 241 height 96
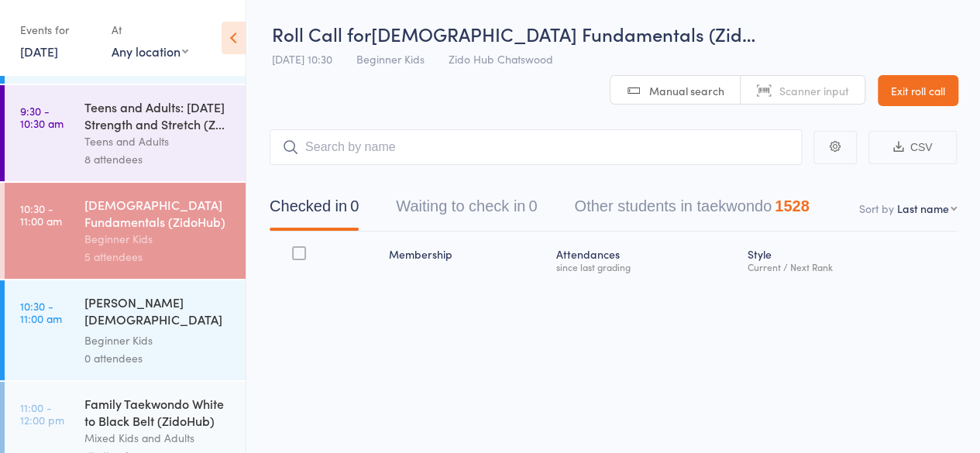
scroll to position [93, 0]
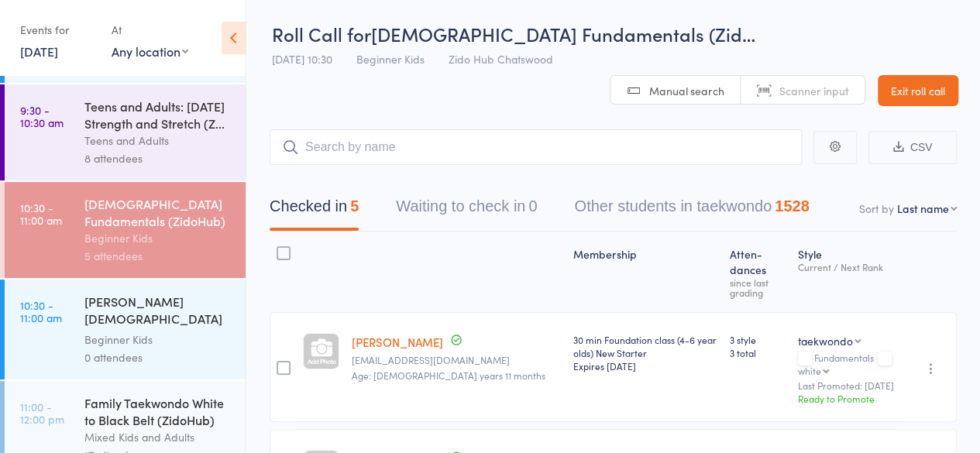
click at [139, 337] on div "Beginner Kids" at bounding box center [158, 340] width 148 height 18
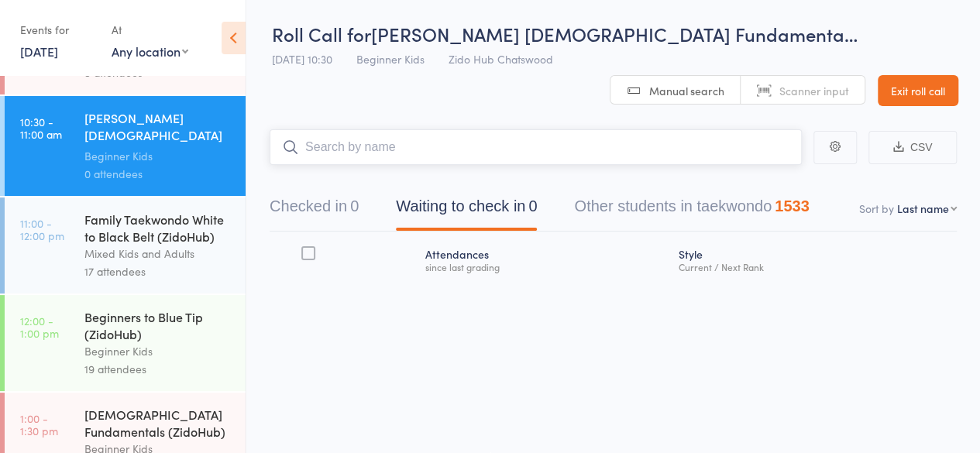
scroll to position [282, 0]
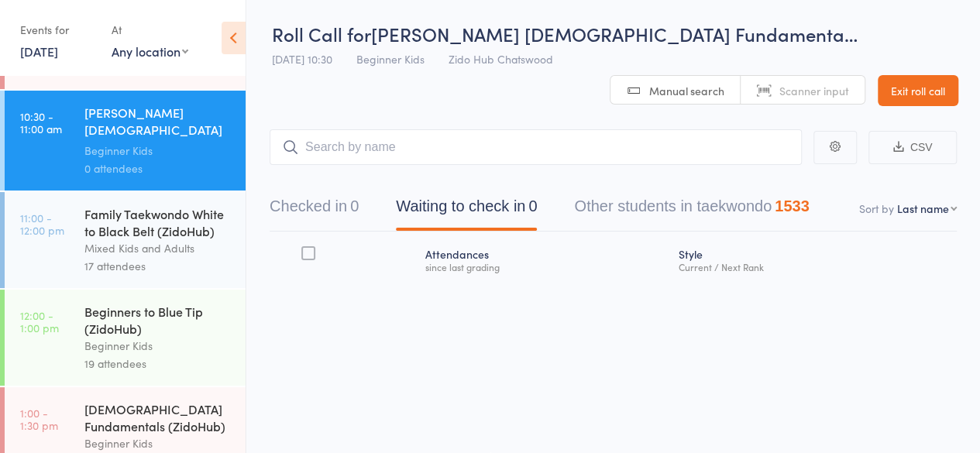
click at [144, 237] on div "Family Taekwondo White to Black Belt (ZidoHub)" at bounding box center [158, 222] width 148 height 34
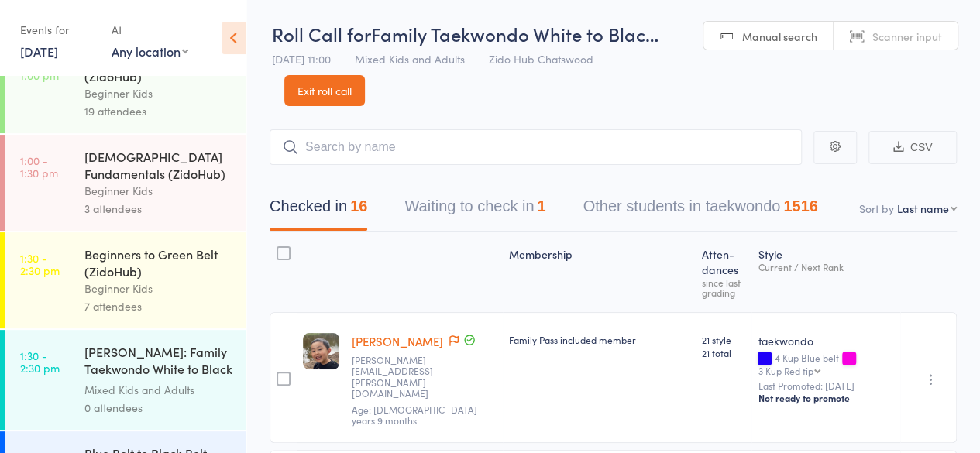
scroll to position [530, 0]
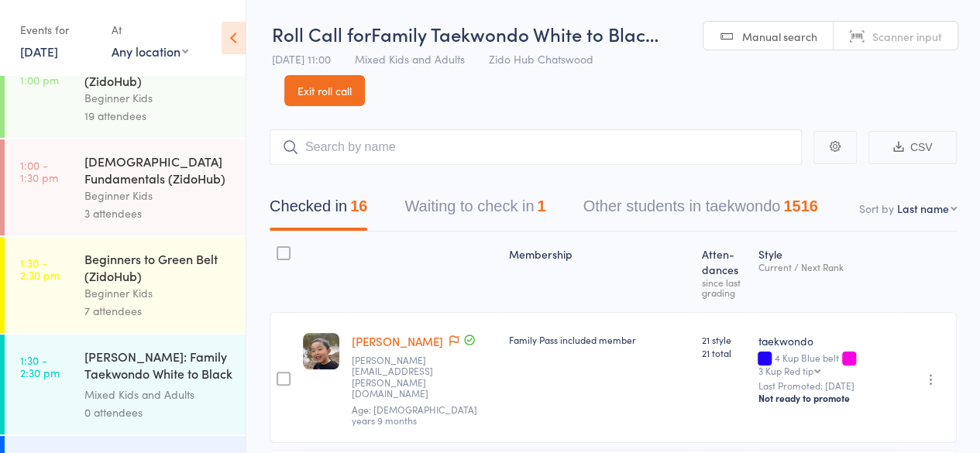
click at [109, 273] on div "Beginners to Green Belt (ZidoHub)" at bounding box center [158, 267] width 148 height 34
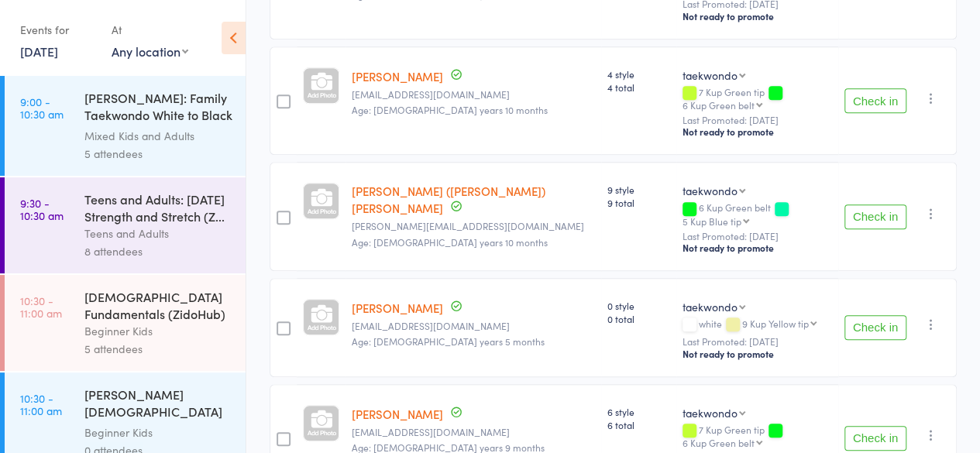
scroll to position [630, 0]
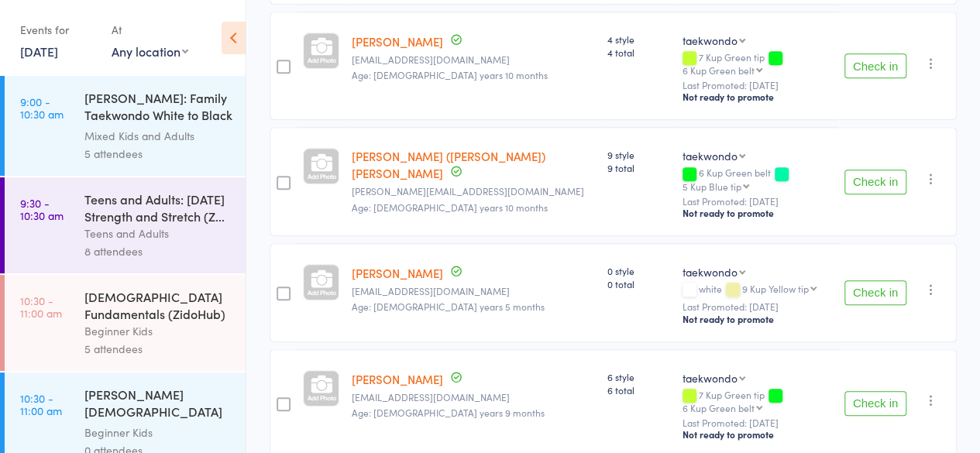
click at [163, 282] on div "4-6 year old Fundamentals (ZidoHub) Beginner Kids 5 attendees" at bounding box center [164, 323] width 161 height 96
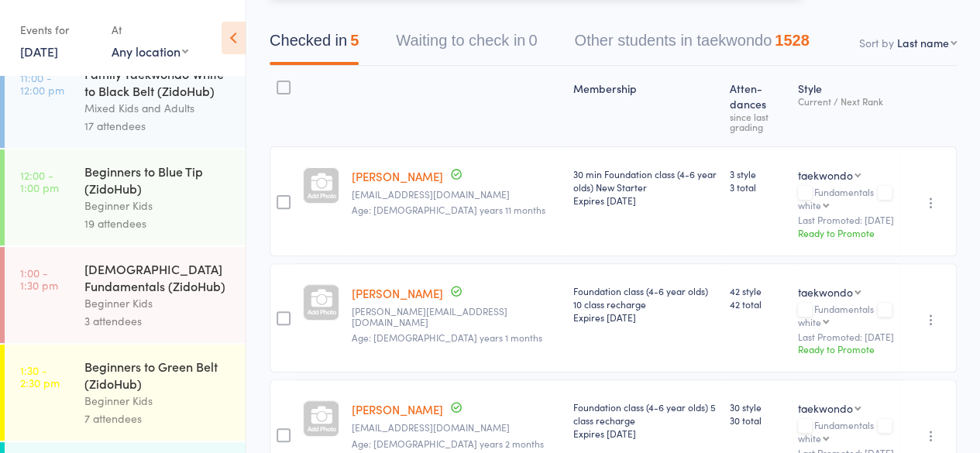
scroll to position [482, 0]
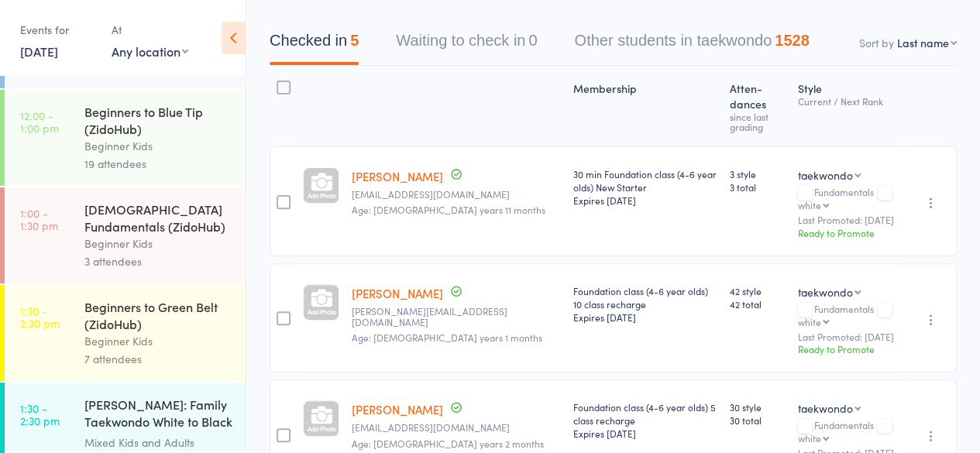
drag, startPoint x: 137, startPoint y: 269, endPoint x: 94, endPoint y: 270, distance: 43.4
click at [94, 270] on div "3 attendees" at bounding box center [158, 262] width 148 height 18
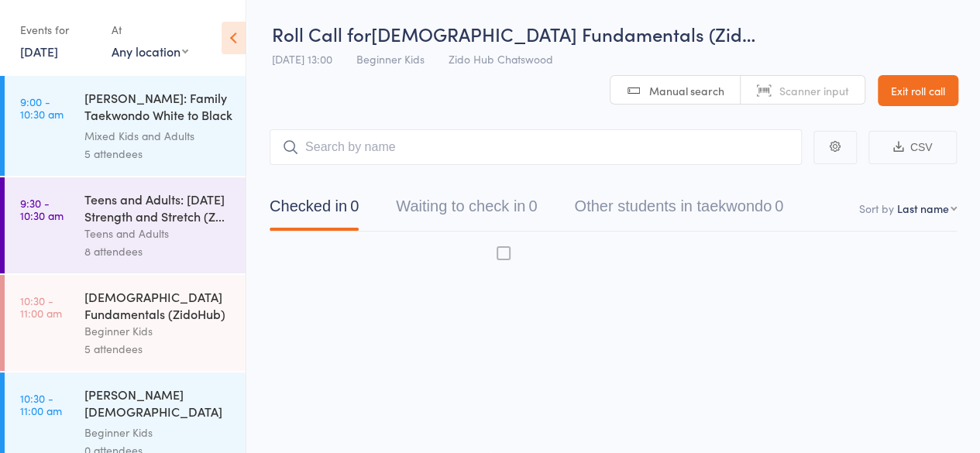
scroll to position [1, 0]
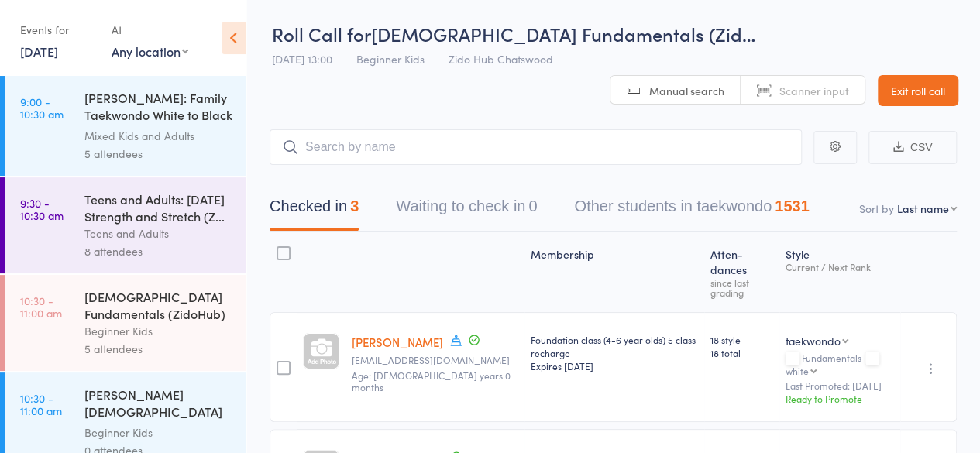
drag, startPoint x: 94, startPoint y: 270, endPoint x: 544, endPoint y: 246, distance: 450.7
click at [544, 246] on div "Membership" at bounding box center [613, 272] width 179 height 67
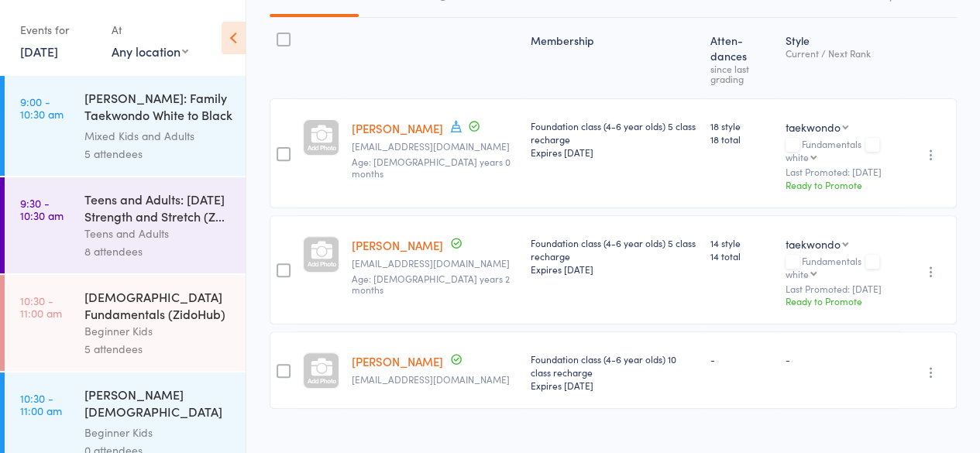
scroll to position [0, 0]
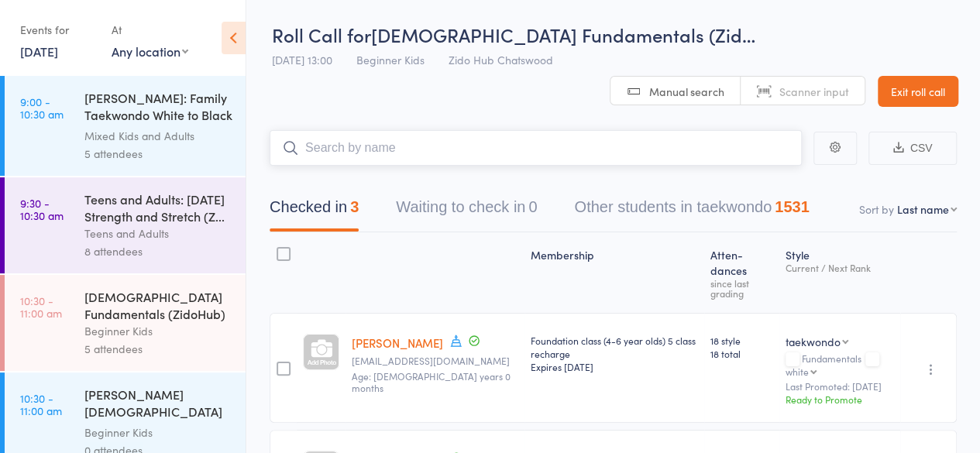
click at [409, 136] on input "search" at bounding box center [536, 148] width 532 height 36
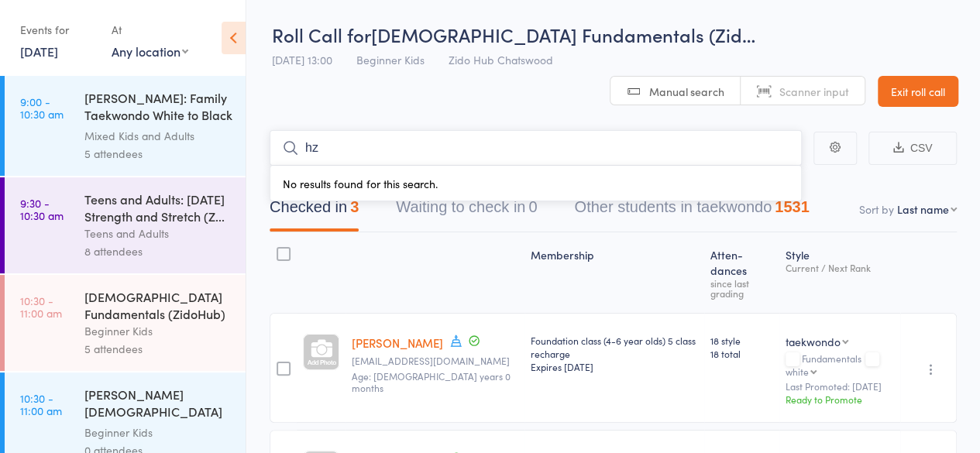
type input "h"
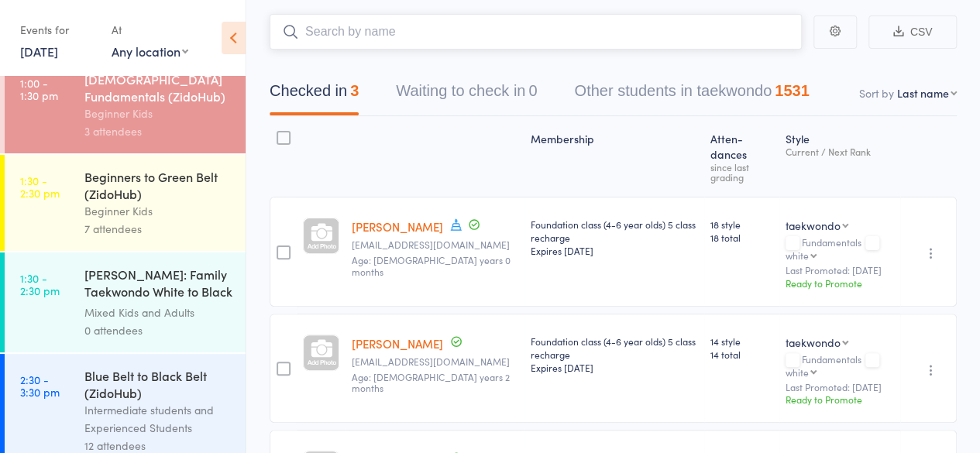
scroll to position [218, 0]
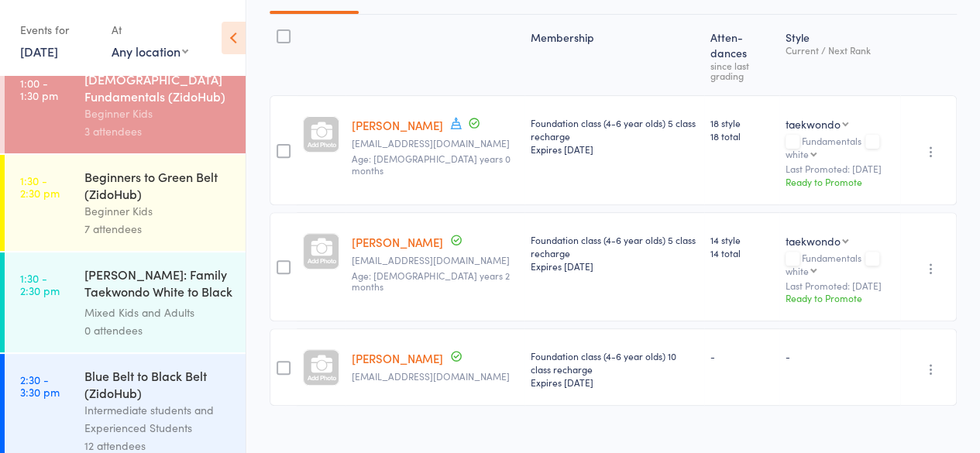
drag, startPoint x: 403, startPoint y: 105, endPoint x: 454, endPoint y: -52, distance: 164.6
drag, startPoint x: 454, startPoint y: -52, endPoint x: 367, endPoint y: 46, distance: 131.2
click at [367, 46] on div at bounding box center [434, 55] width 179 height 67
click at [377, 350] on link "[PERSON_NAME]" at bounding box center [397, 358] width 91 height 16
click at [375, 350] on link "[PERSON_NAME]" at bounding box center [397, 358] width 91 height 16
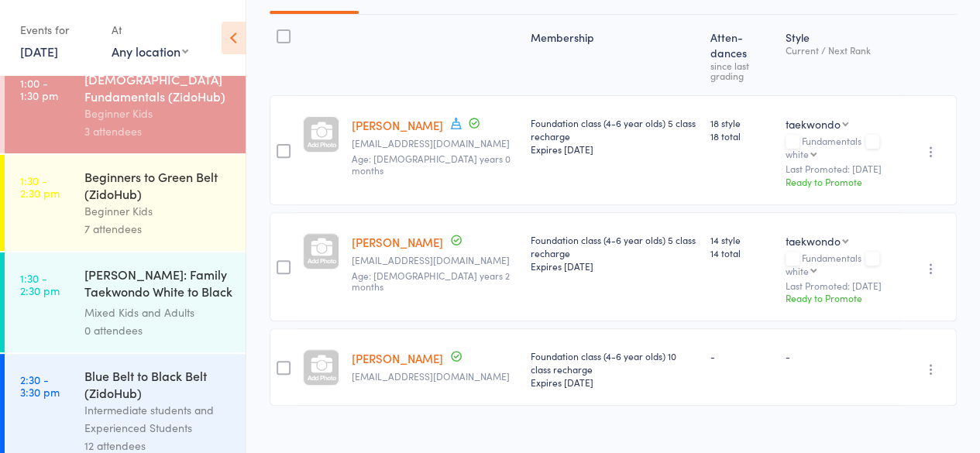
click at [163, 198] on div "Beginners to Green Belt (ZidoHub)" at bounding box center [158, 185] width 148 height 34
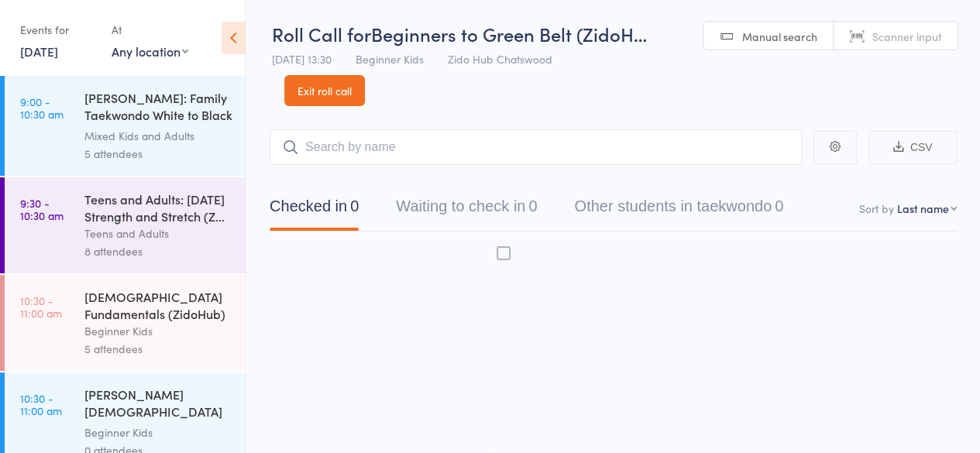
scroll to position [1, 0]
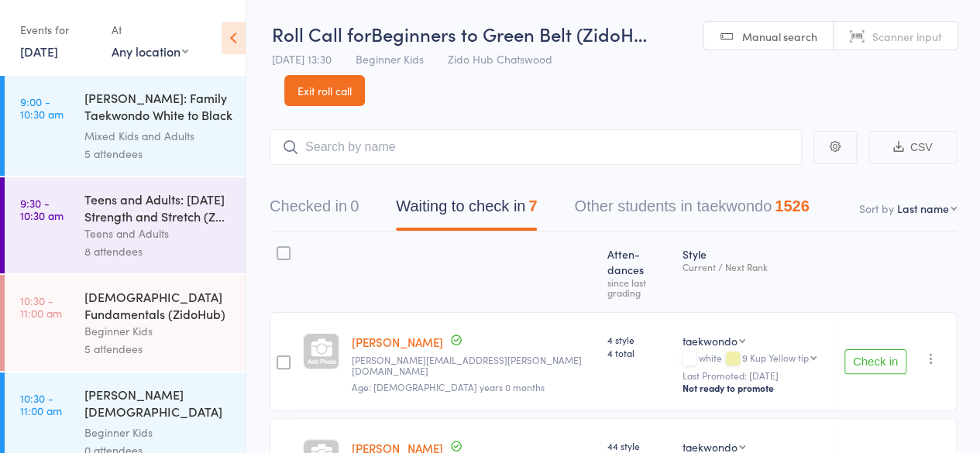
click at [98, 120] on div "RHODES: Family Taekwondo White to Black Belt" at bounding box center [158, 108] width 148 height 38
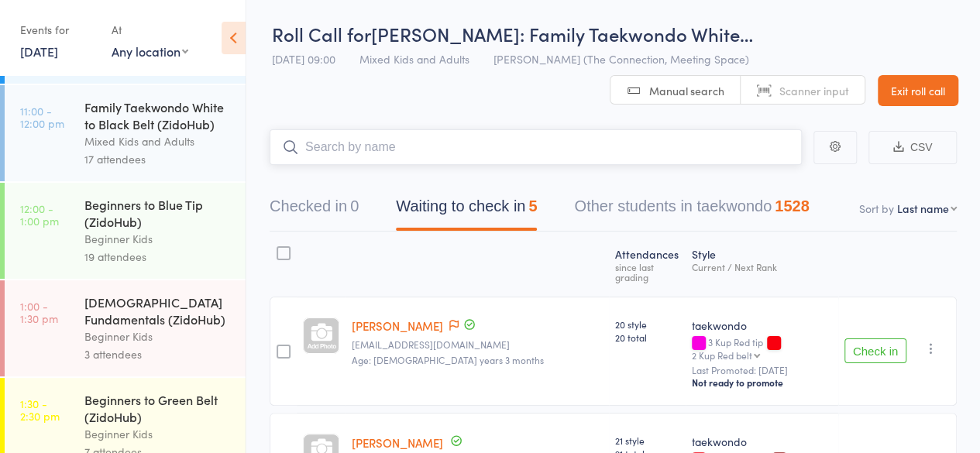
scroll to position [390, 0]
click at [85, 376] on div "4-6 year old Fundamentals (ZidoHub) Beginner Kids 3 attendees" at bounding box center [164, 328] width 161 height 96
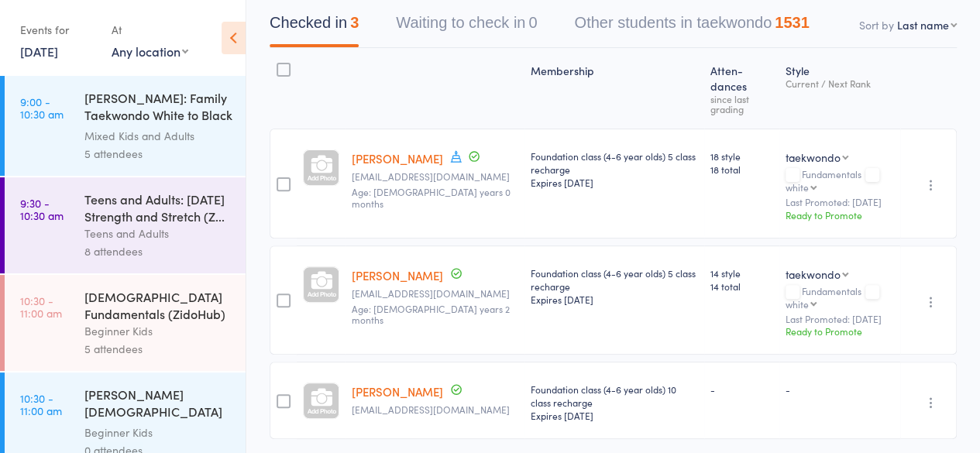
scroll to position [194, 0]
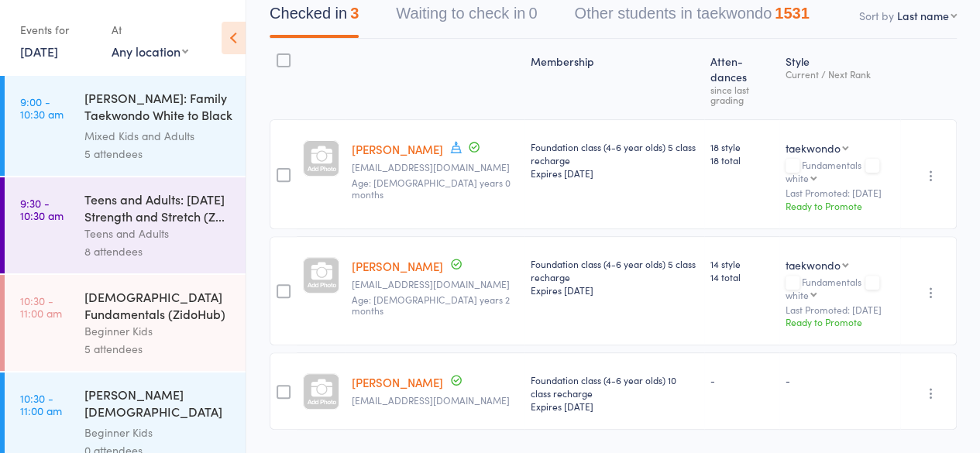
click at [279, 168] on div at bounding box center [284, 175] width 14 height 14
click at [280, 170] on input "checkbox" at bounding box center [280, 170] width 0 height 0
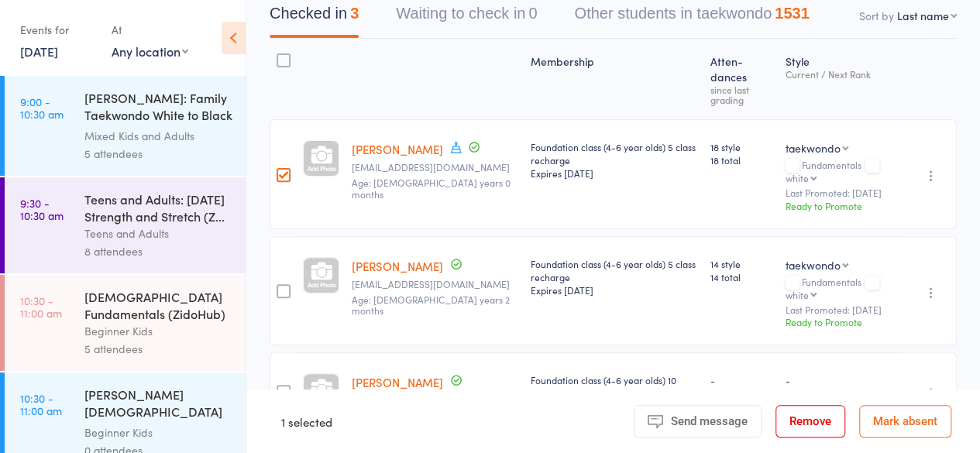
click at [286, 284] on div at bounding box center [284, 291] width 14 height 14
click at [280, 287] on input "checkbox" at bounding box center [280, 287] width 0 height 0
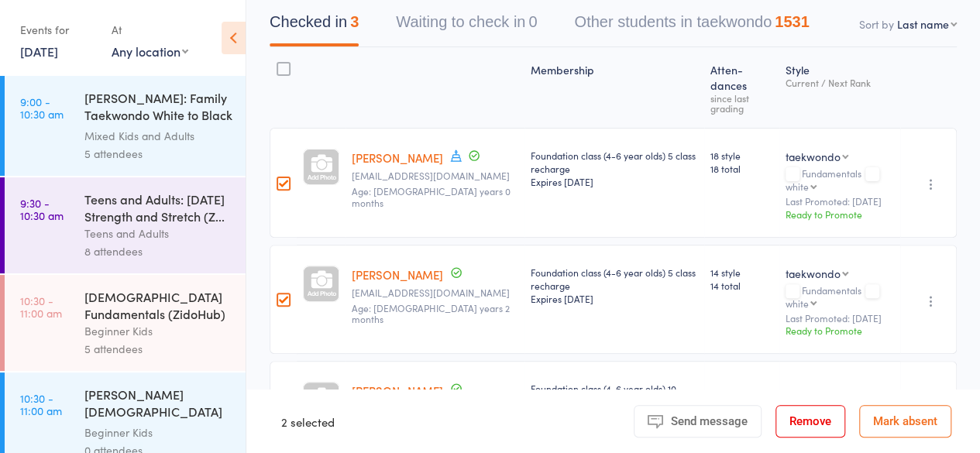
scroll to position [186, 0]
click at [292, 160] on div at bounding box center [283, 182] width 27 height 110
click at [283, 176] on div at bounding box center [284, 183] width 14 height 14
click at [280, 178] on input "checkbox" at bounding box center [280, 178] width 0 height 0
click at [277, 292] on label at bounding box center [284, 300] width 14 height 16
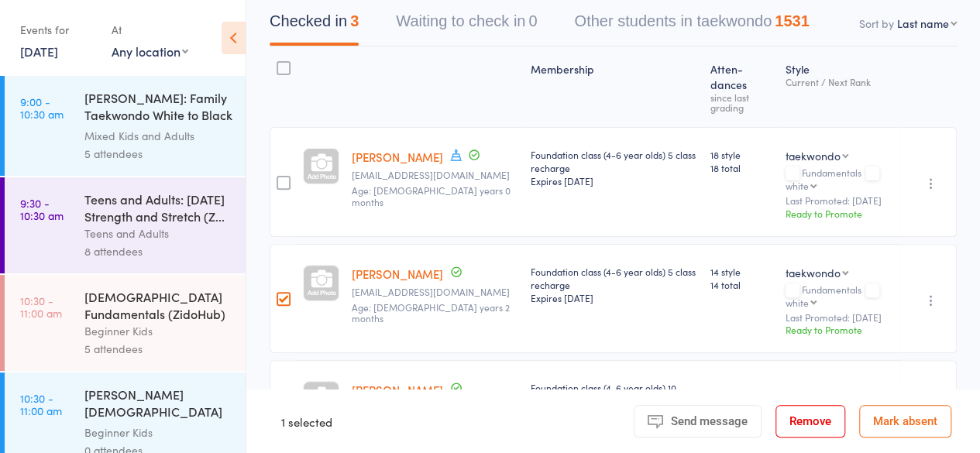
click at [280, 294] on input "checkbox" at bounding box center [280, 294] width 0 height 0
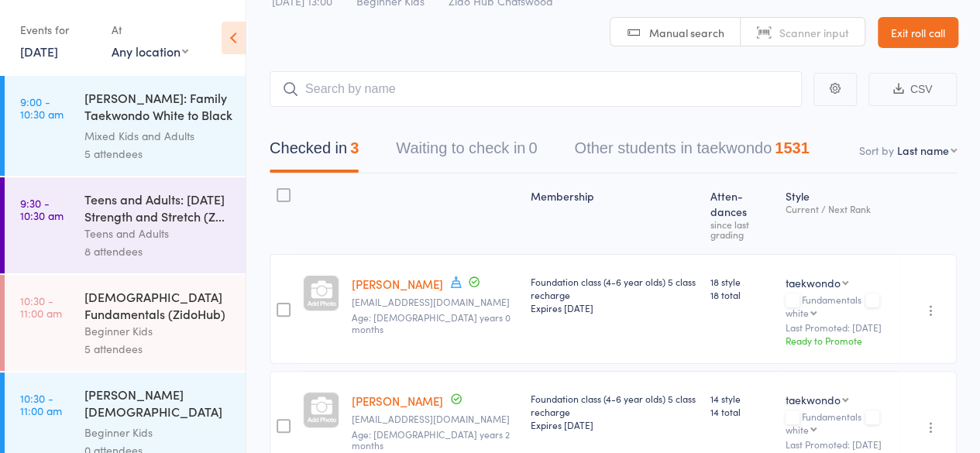
scroll to position [49, 0]
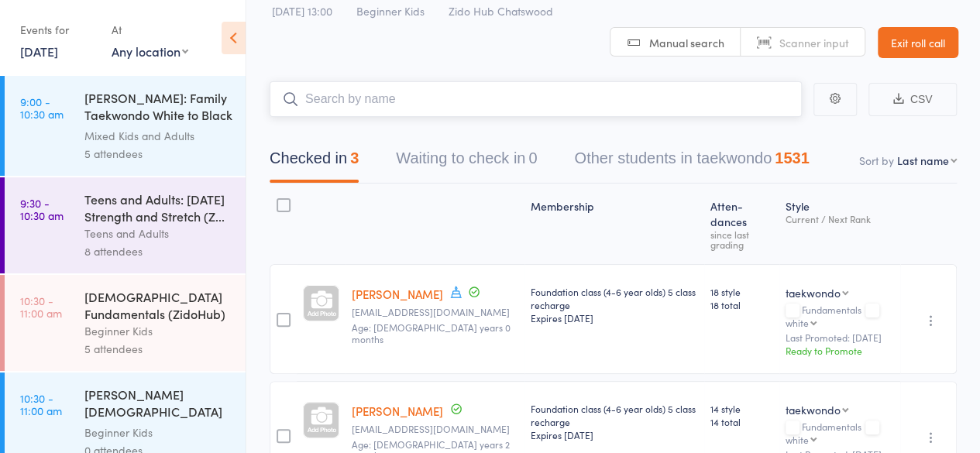
click at [407, 104] on input "search" at bounding box center [536, 99] width 532 height 36
click at [370, 122] on div "Checked in 3 Waiting to check in 0 Other students in taekwondo 1531" at bounding box center [613, 150] width 687 height 67
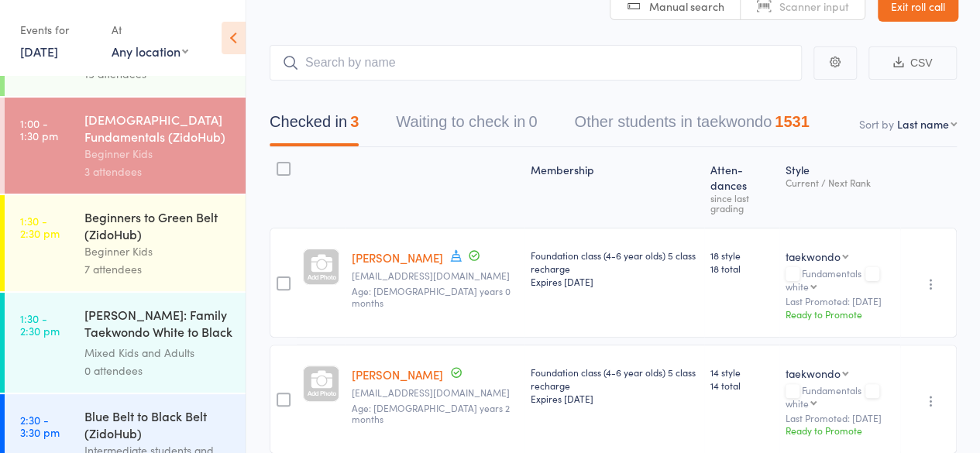
scroll to position [586, 0]
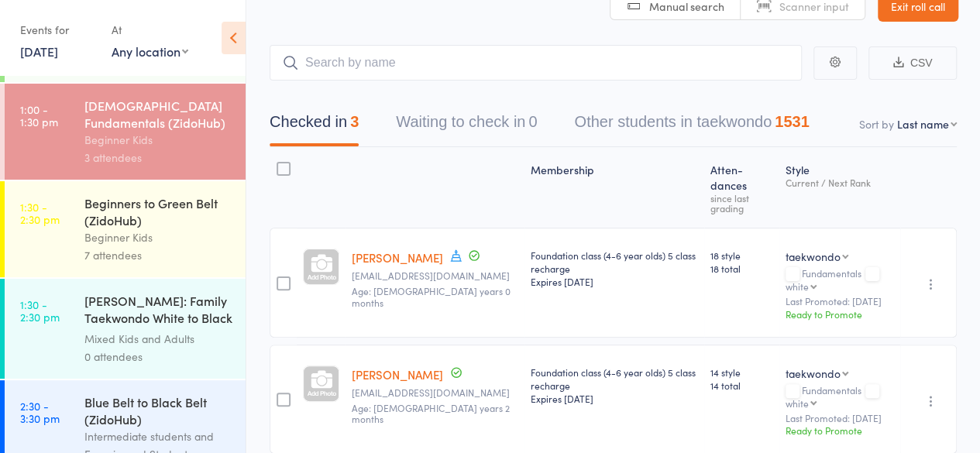
click at [146, 263] on div "7 attendees" at bounding box center [158, 255] width 148 height 18
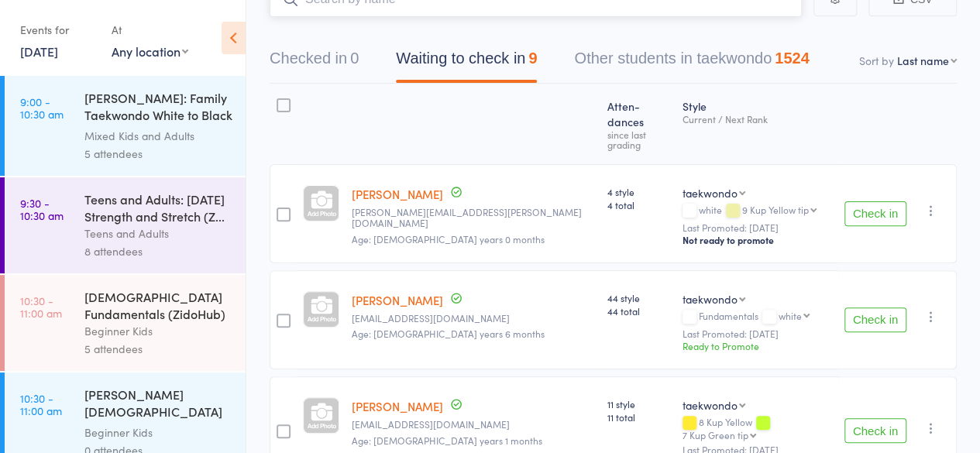
scroll to position [177, 0]
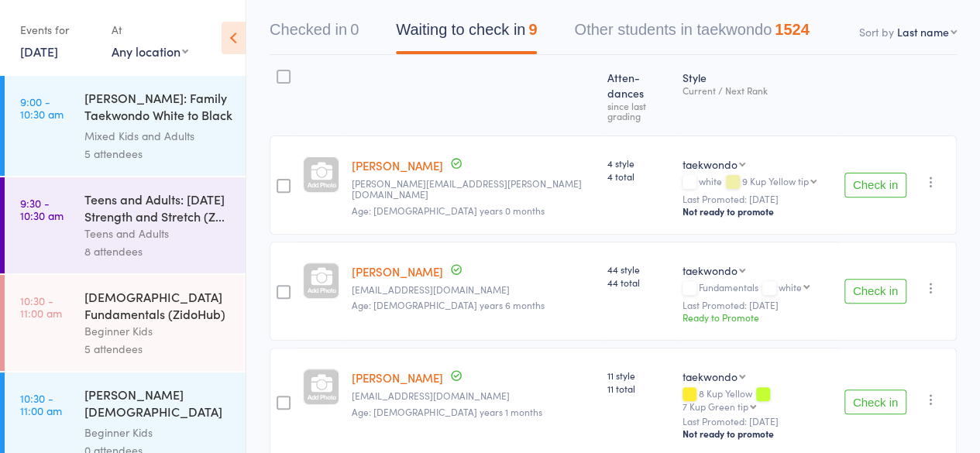
click at [892, 279] on button "Check in" at bounding box center [875, 291] width 62 height 25
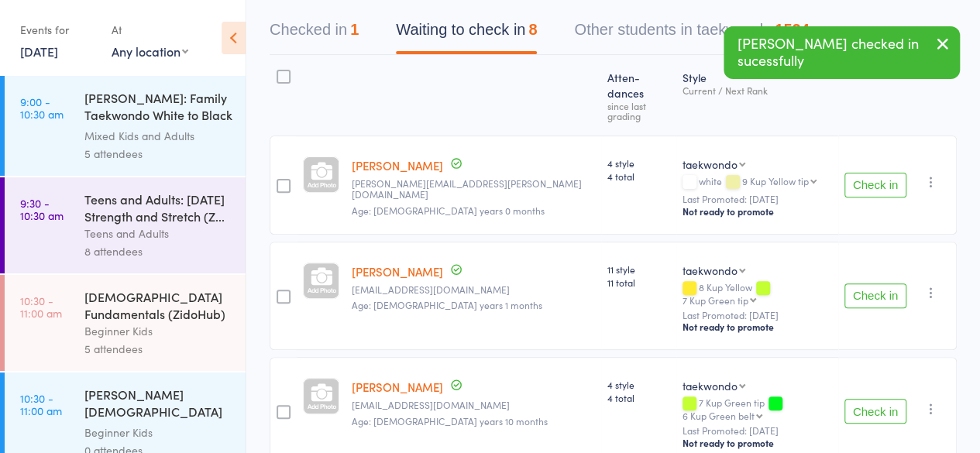
click at [877, 399] on button "Check in" at bounding box center [875, 411] width 62 height 25
click at [877, 394] on button "Check in" at bounding box center [875, 406] width 62 height 25
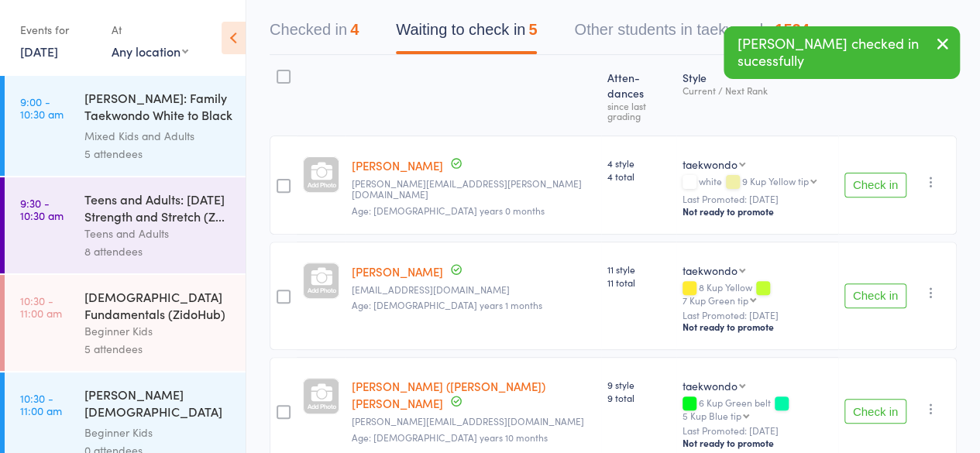
click at [877, 399] on button "Check in" at bounding box center [875, 411] width 62 height 25
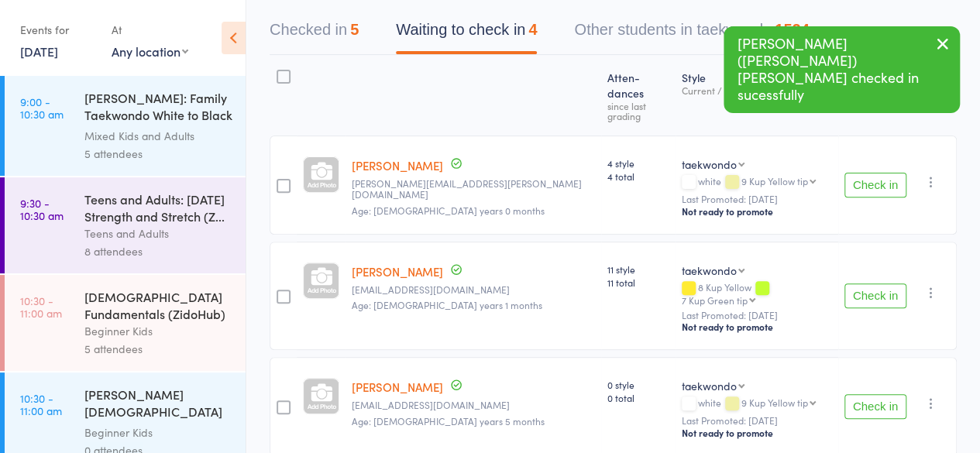
click at [877, 394] on button "Check in" at bounding box center [875, 406] width 62 height 25
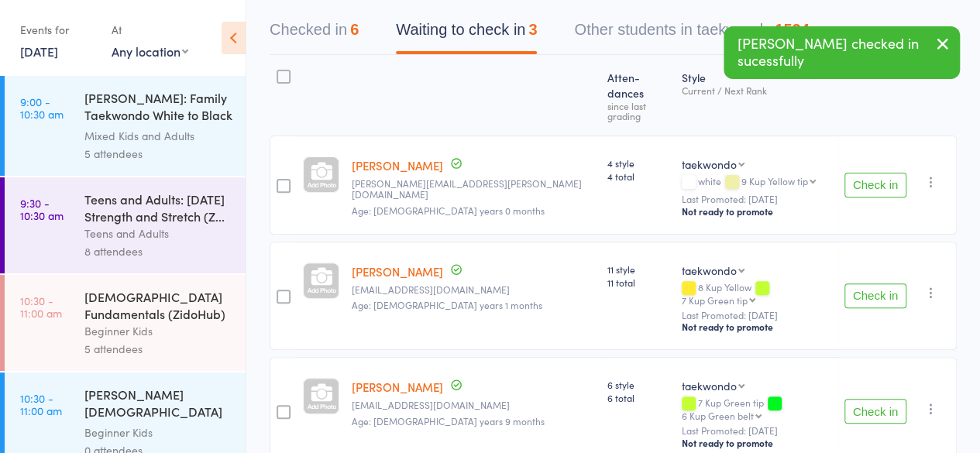
click at [877, 399] on button "Check in" at bounding box center [875, 411] width 62 height 25
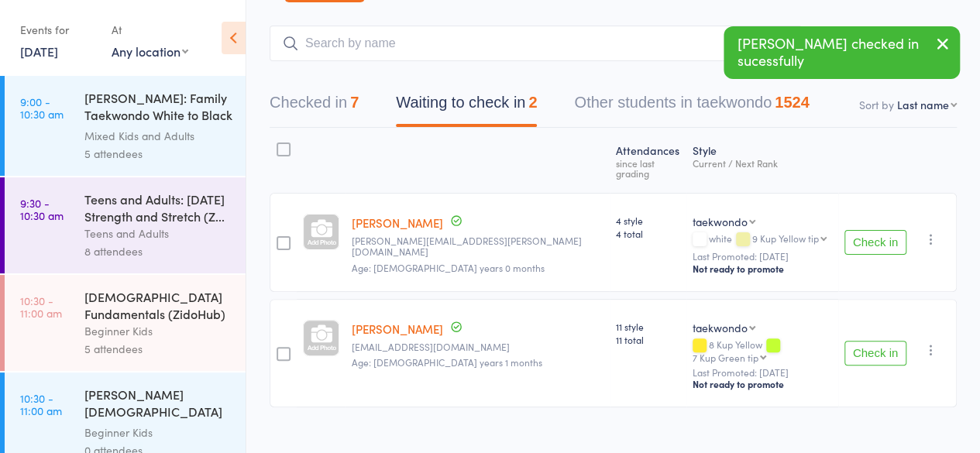
click at [880, 341] on button "Check in" at bounding box center [875, 353] width 62 height 25
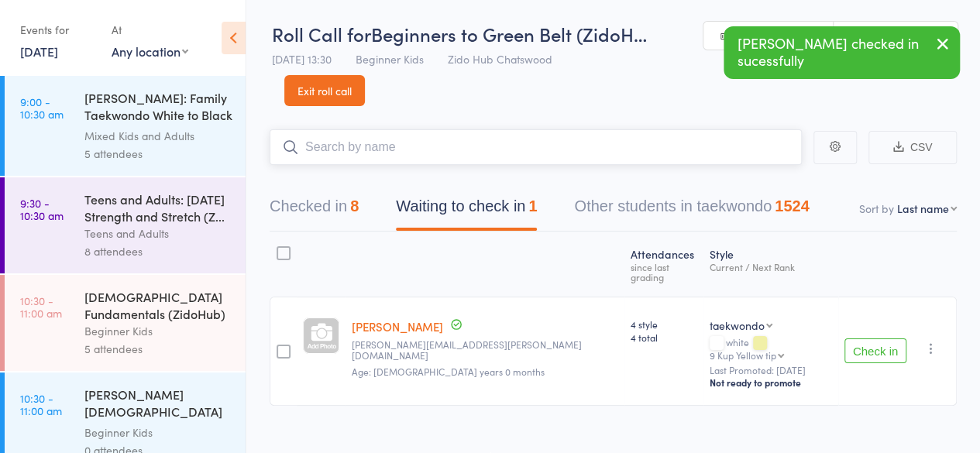
click at [659, 136] on input "search" at bounding box center [536, 147] width 532 height 36
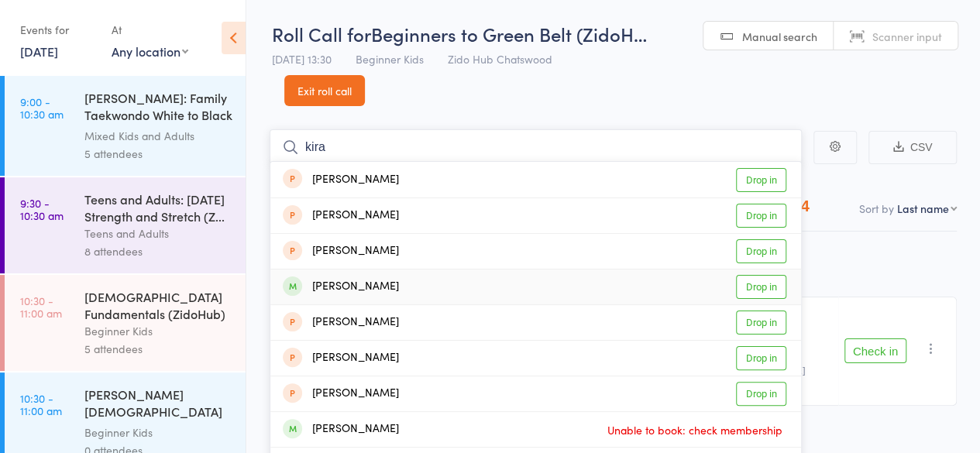
type input "kira"
click at [765, 289] on link "Drop in" at bounding box center [761, 287] width 50 height 24
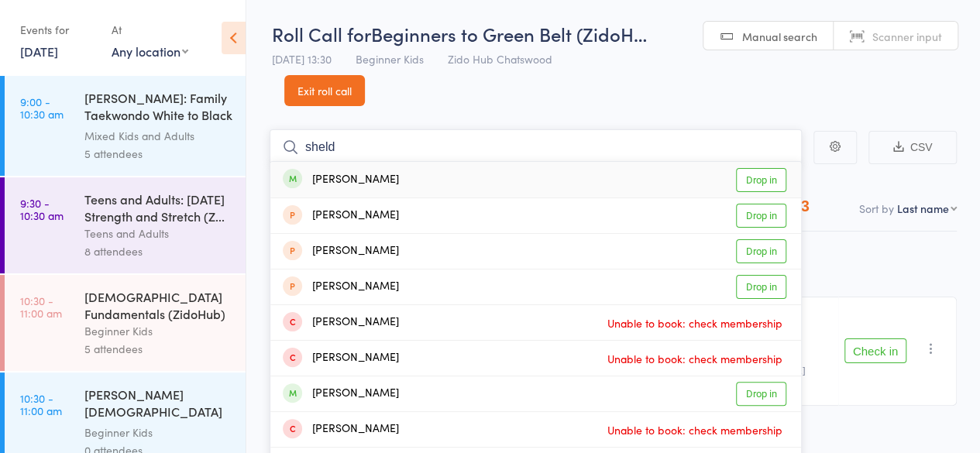
type input "sheld"
click at [773, 188] on link "Drop in" at bounding box center [761, 180] width 50 height 24
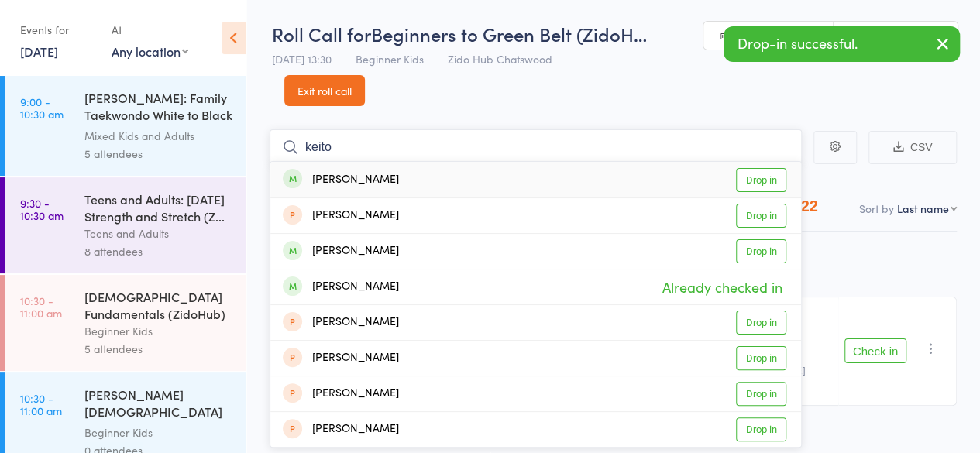
type input "keito"
click at [773, 188] on link "Drop in" at bounding box center [761, 180] width 50 height 24
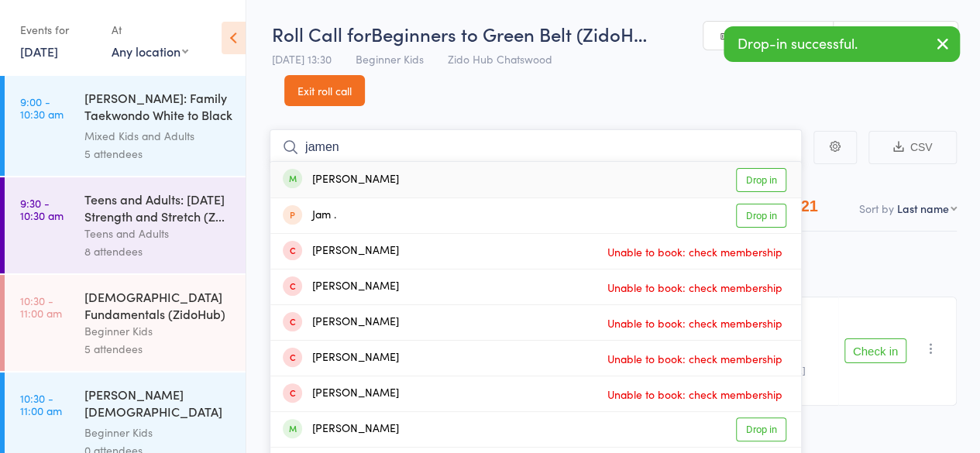
type input "jamen"
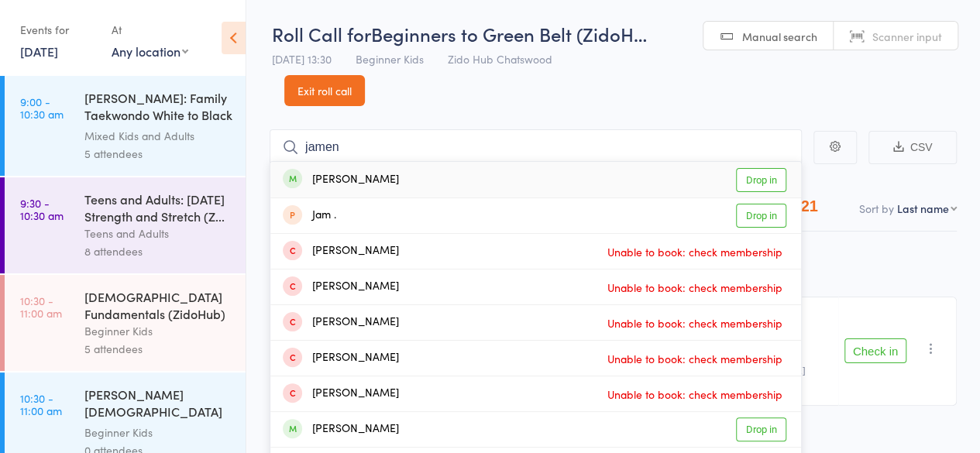
click at [776, 184] on link "Drop in" at bounding box center [761, 180] width 50 height 24
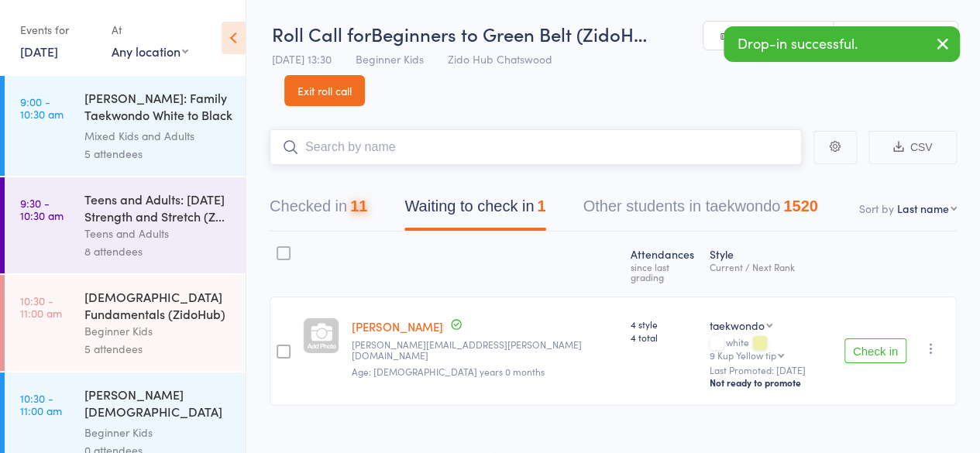
click at [738, 145] on input "search" at bounding box center [536, 147] width 532 height 36
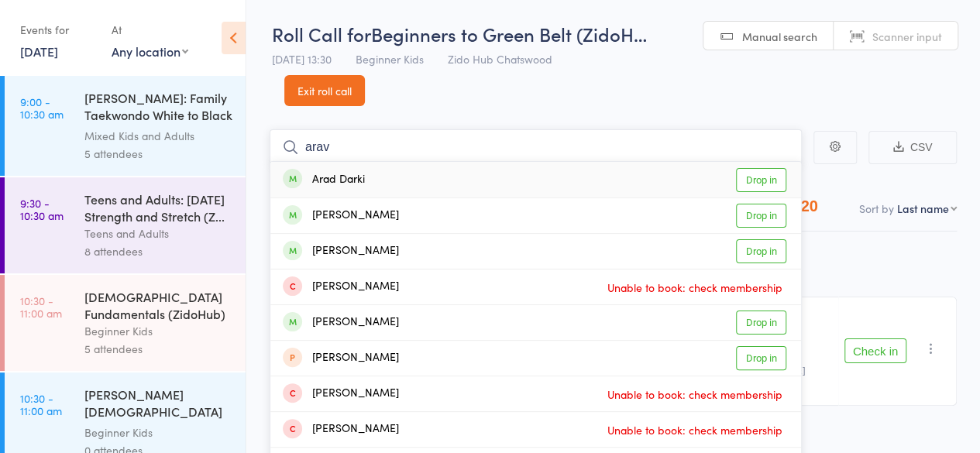
type input "arav"
click at [761, 184] on link "Drop in" at bounding box center [761, 180] width 50 height 24
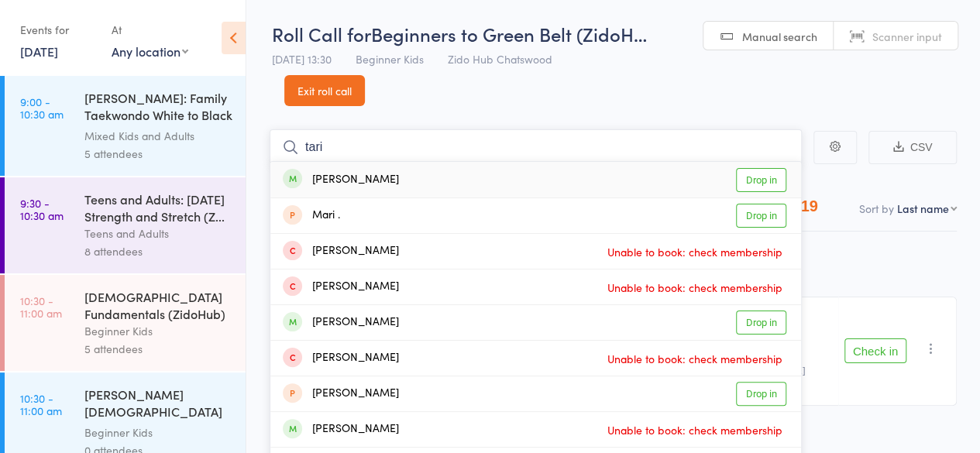
type input "tari"
click at [761, 184] on link "Drop in" at bounding box center [761, 180] width 50 height 24
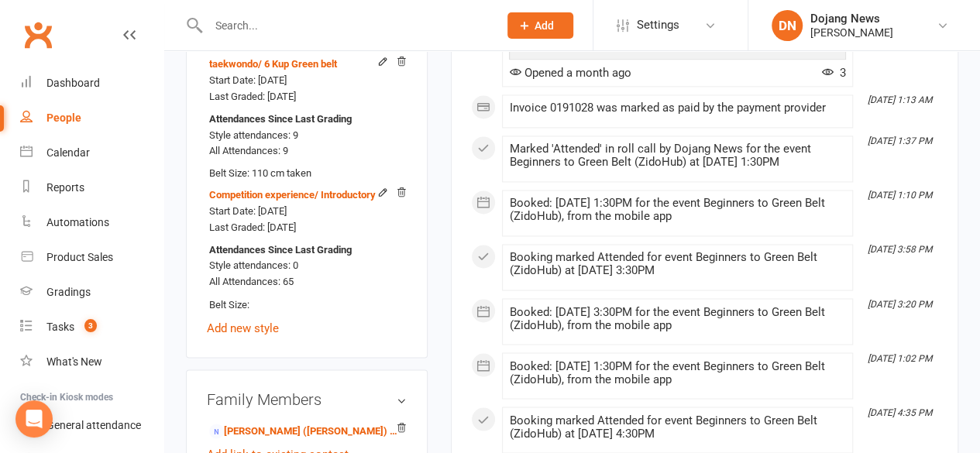
scroll to position [1160, 0]
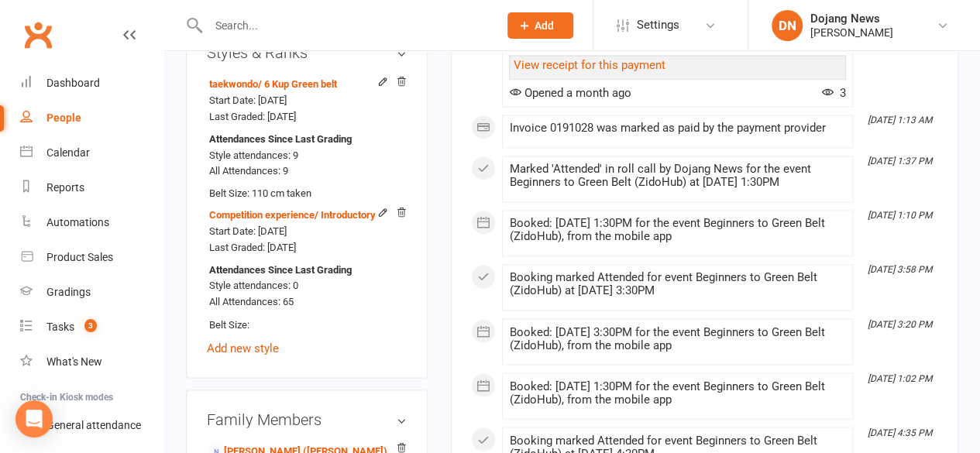
click at [50, 40] on link "Clubworx" at bounding box center [38, 34] width 39 height 39
